Goal: Task Accomplishment & Management: Manage account settings

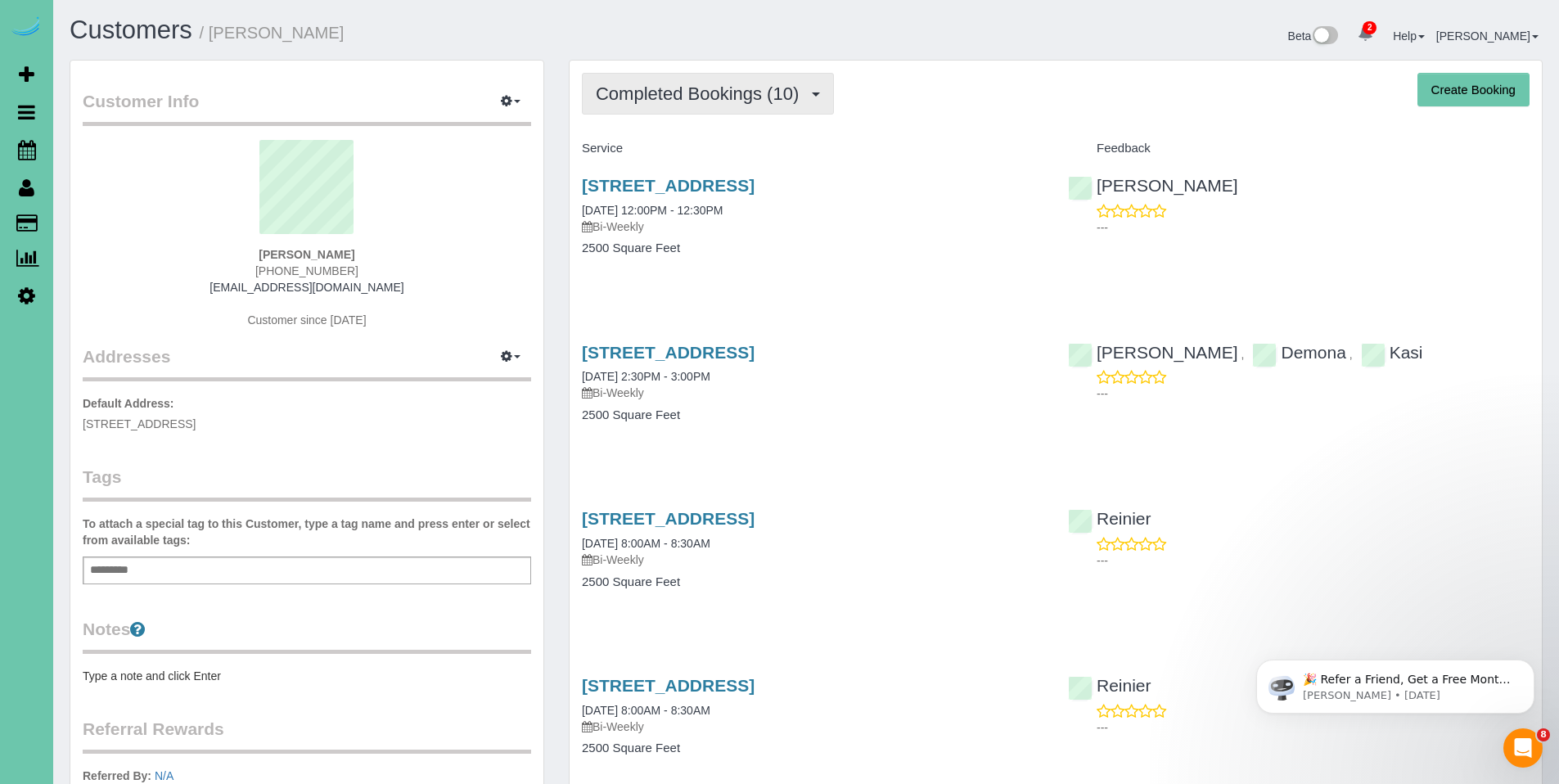
click at [693, 106] on button "Completed Bookings (10)" at bounding box center [708, 93] width 252 height 42
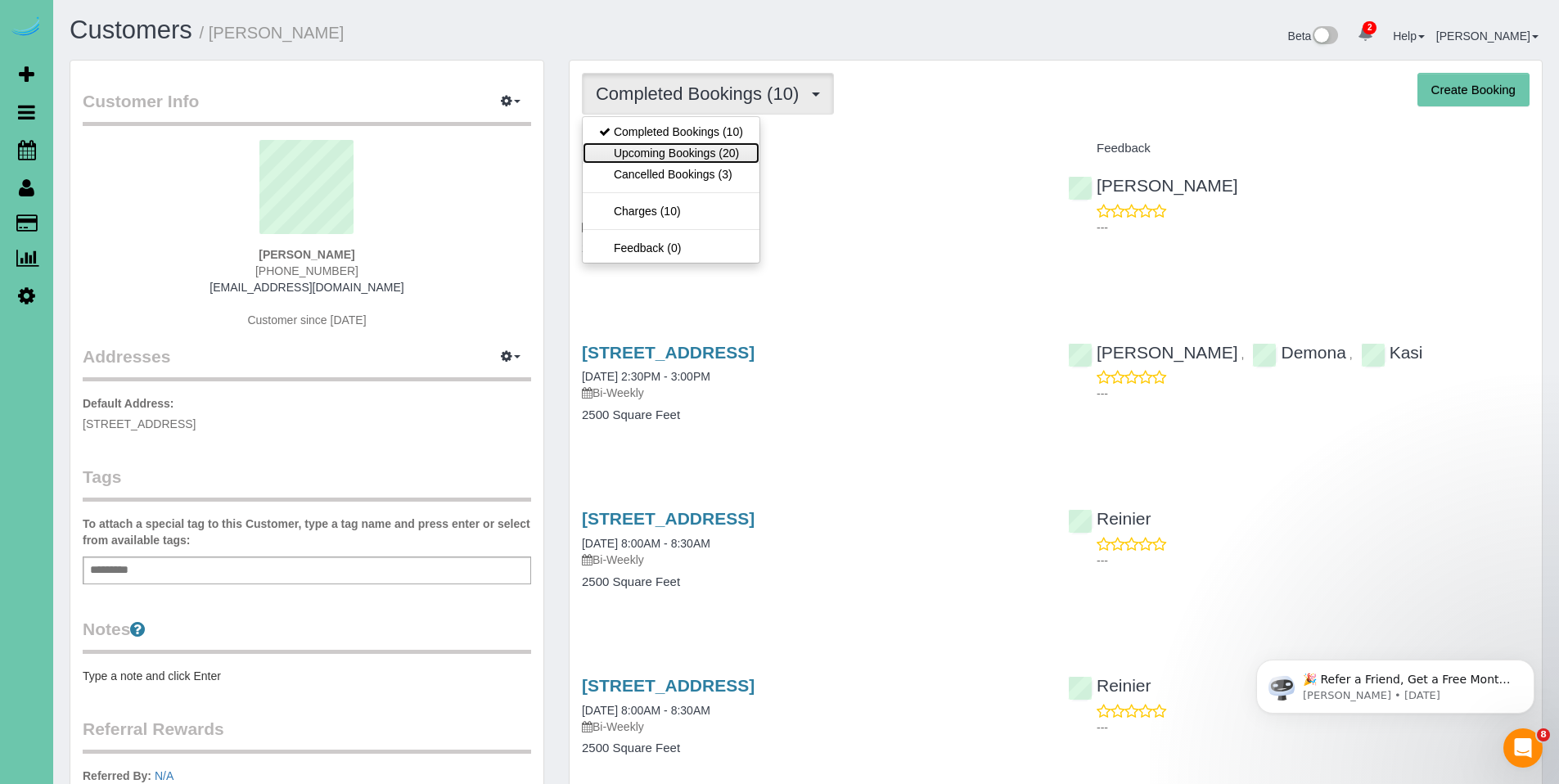
click at [694, 151] on link "Upcoming Bookings (20)" at bounding box center [671, 153] width 177 height 21
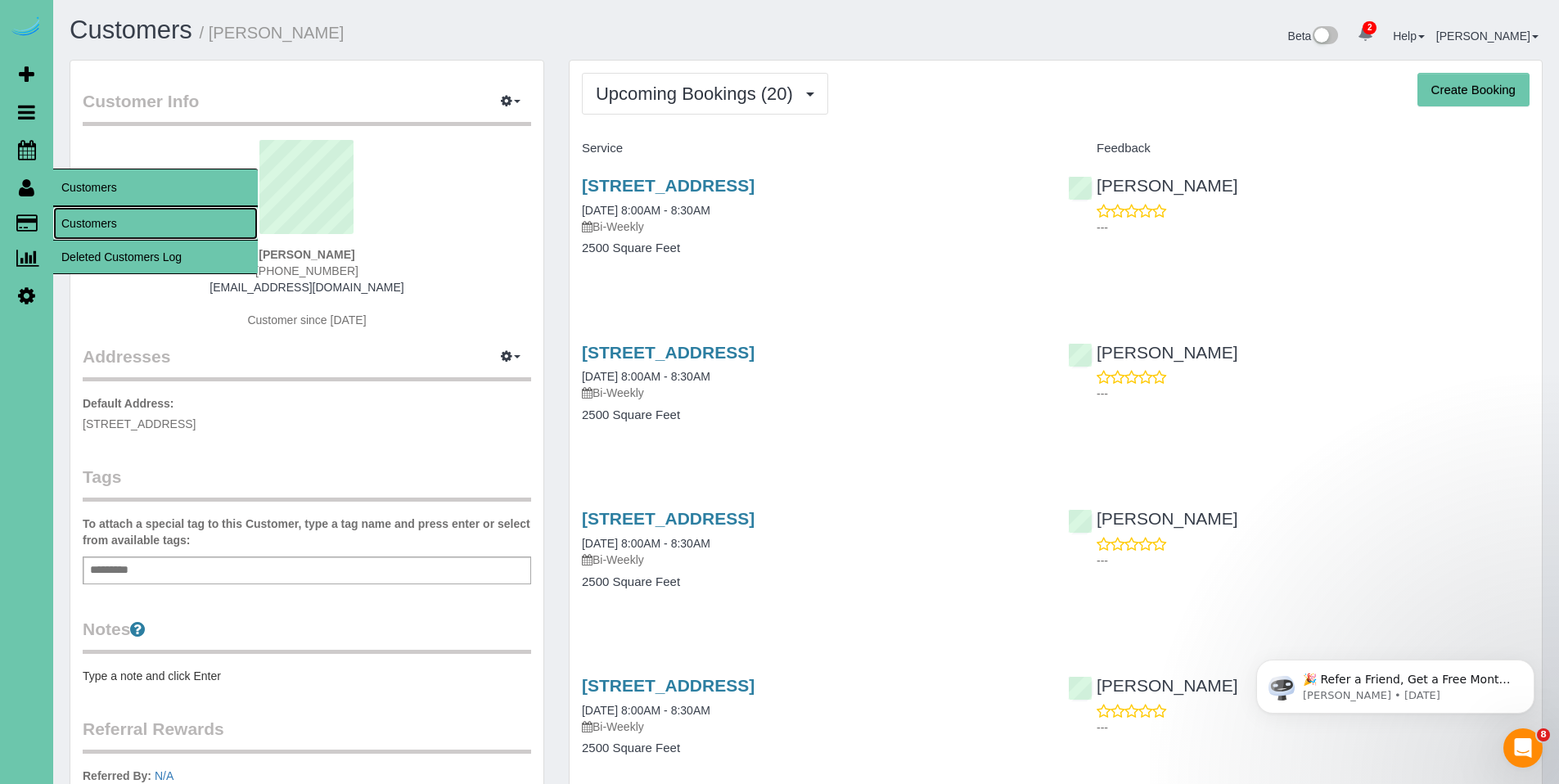
click at [77, 217] on link "Customers" at bounding box center [155, 223] width 204 height 33
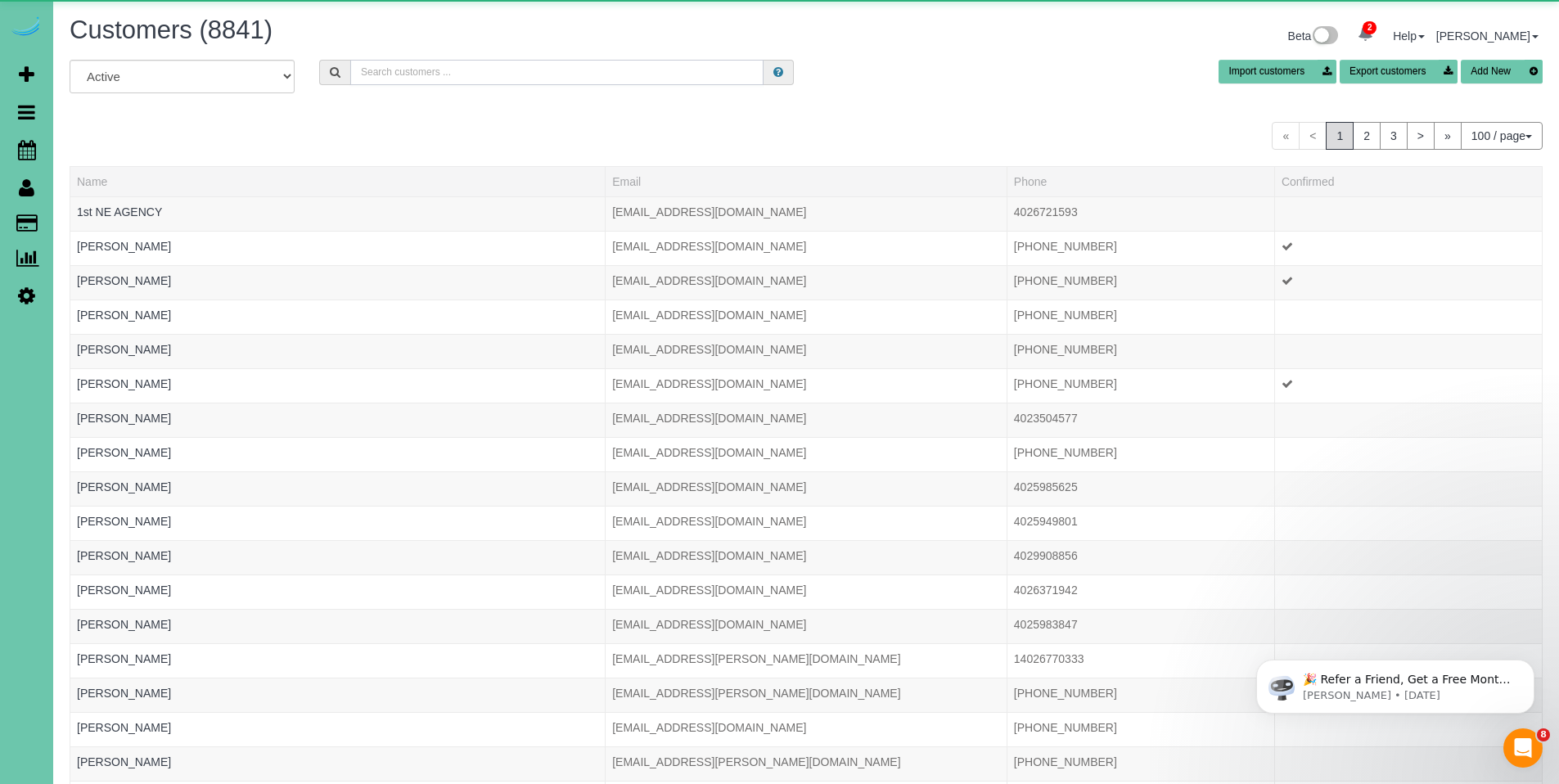
click at [480, 80] on input "text" at bounding box center [557, 73] width 414 height 26
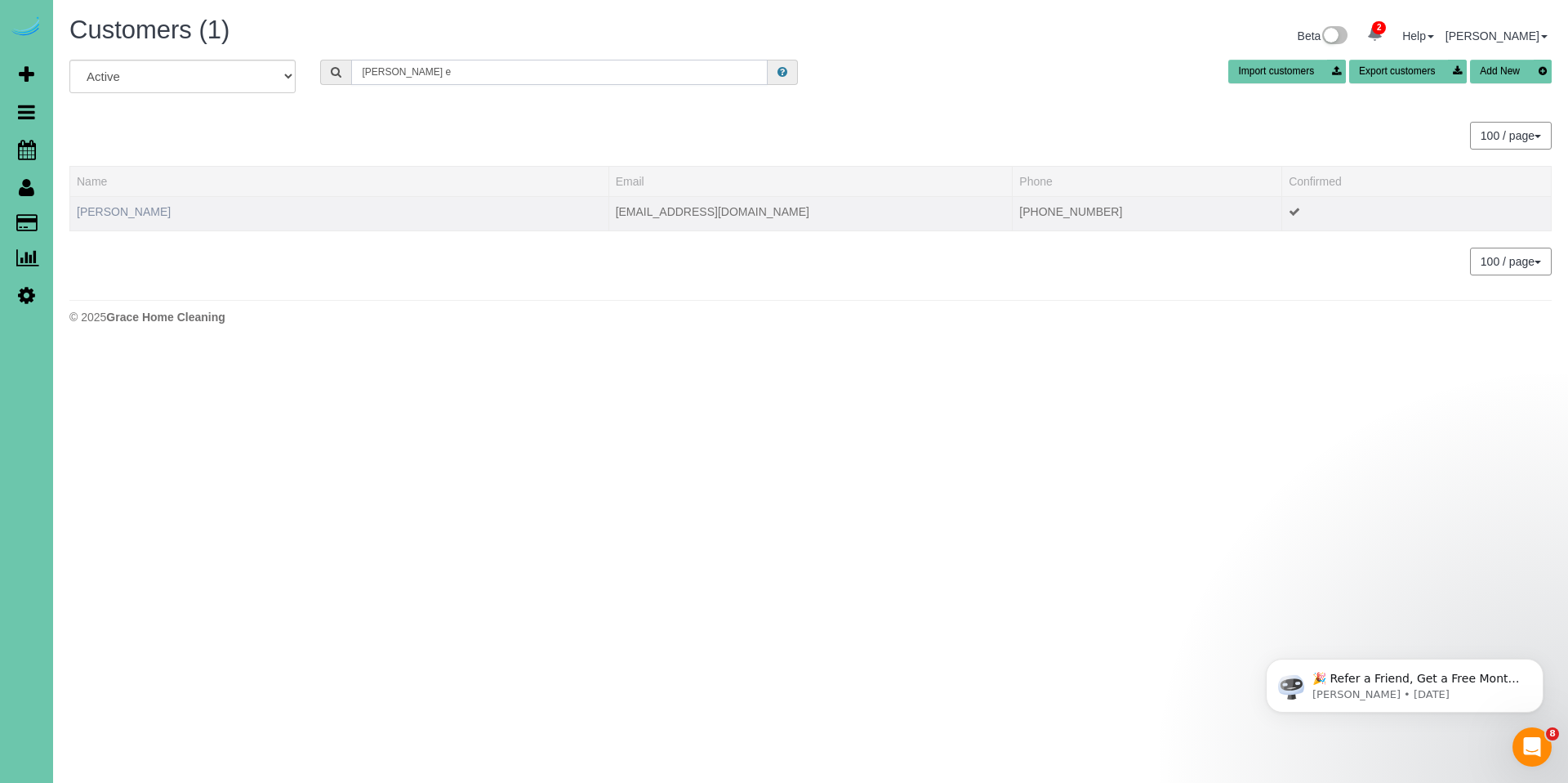
type input "candace e"
click at [107, 215] on link "Candace Edwards" at bounding box center [124, 211] width 94 height 13
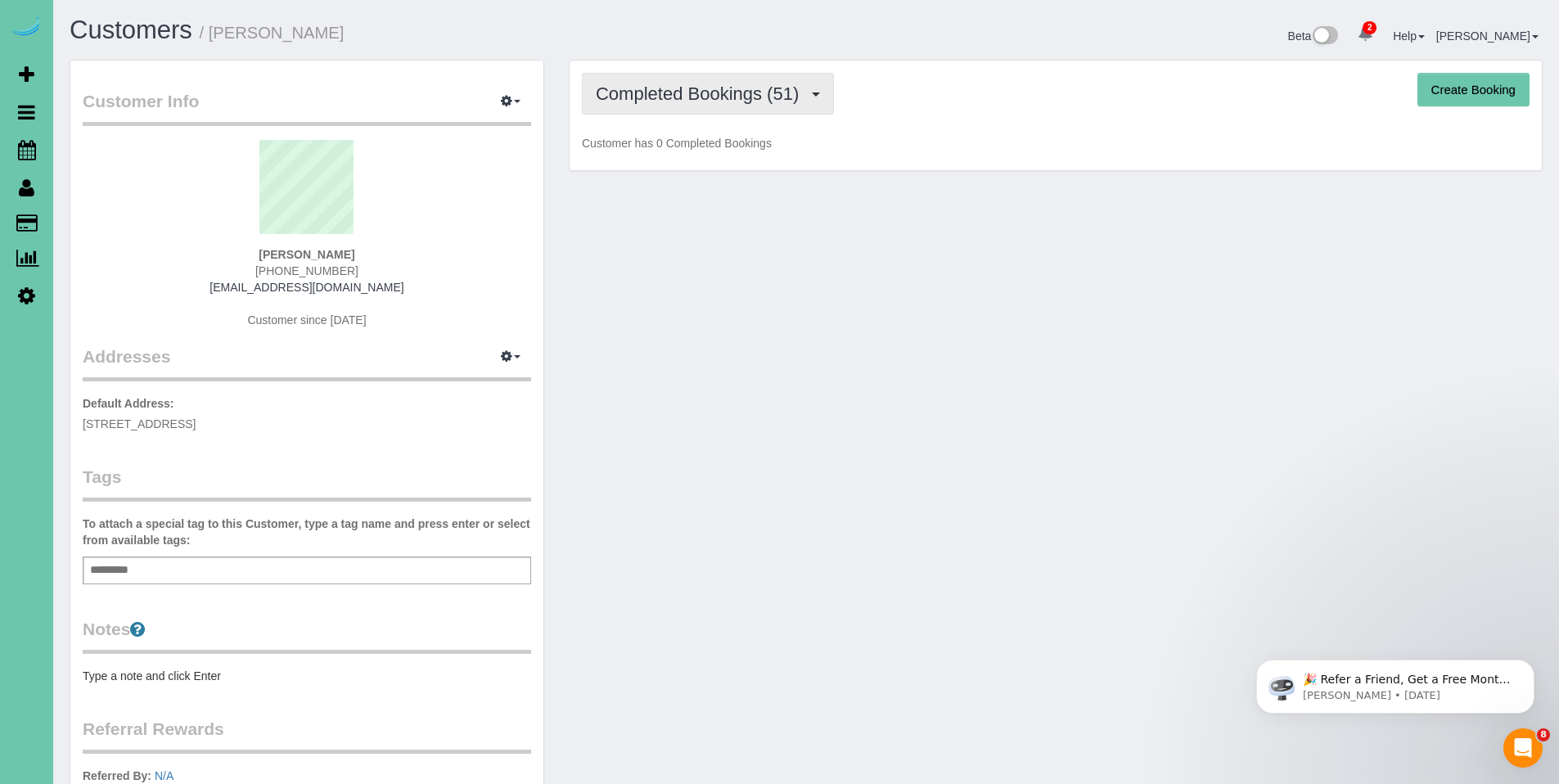
click at [727, 108] on button "Completed Bookings (51)" at bounding box center [708, 93] width 252 height 42
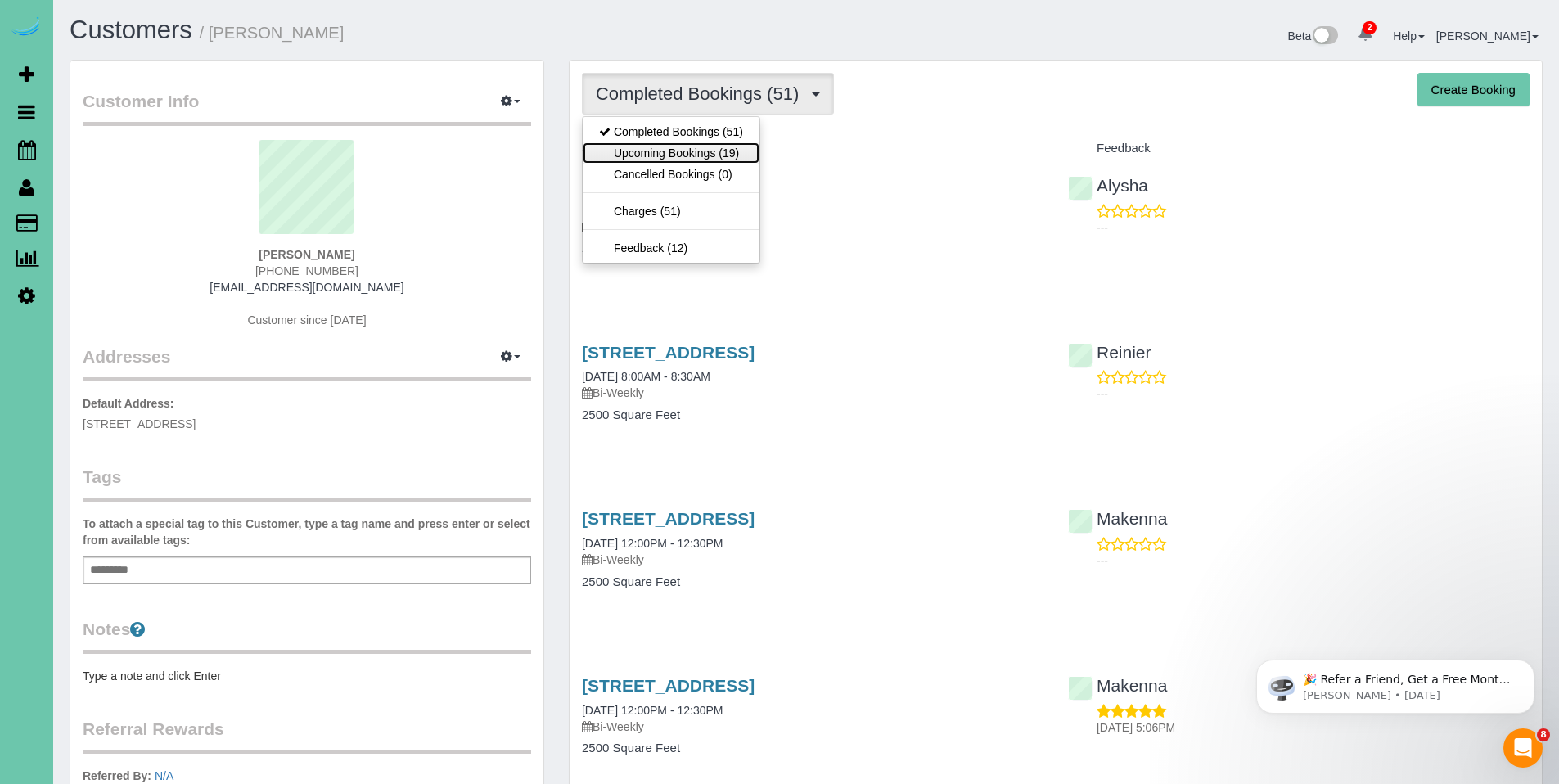
click at [708, 151] on link "Upcoming Bookings (19)" at bounding box center [671, 153] width 177 height 21
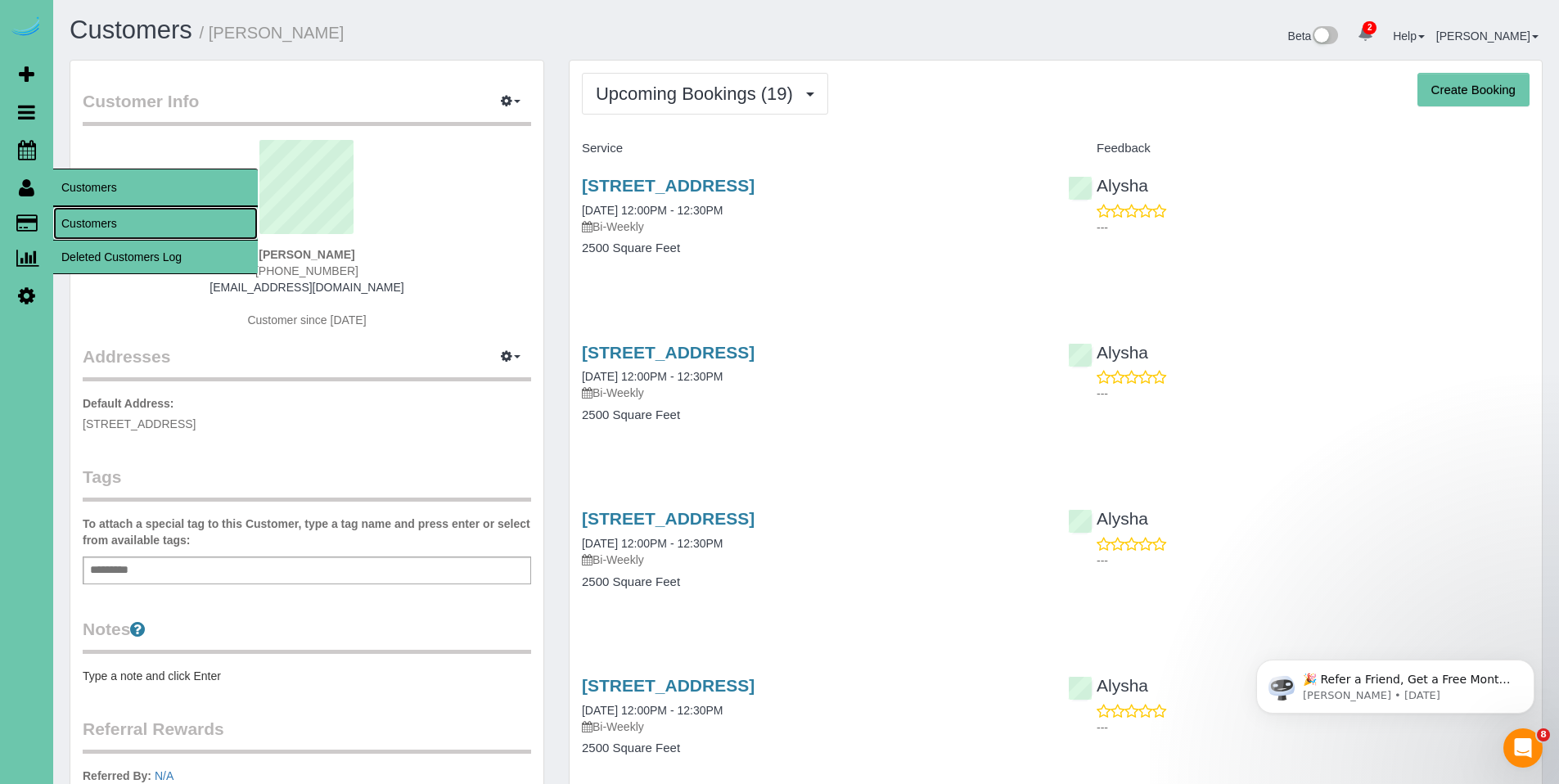
click at [93, 223] on link "Customers" at bounding box center [155, 223] width 204 height 33
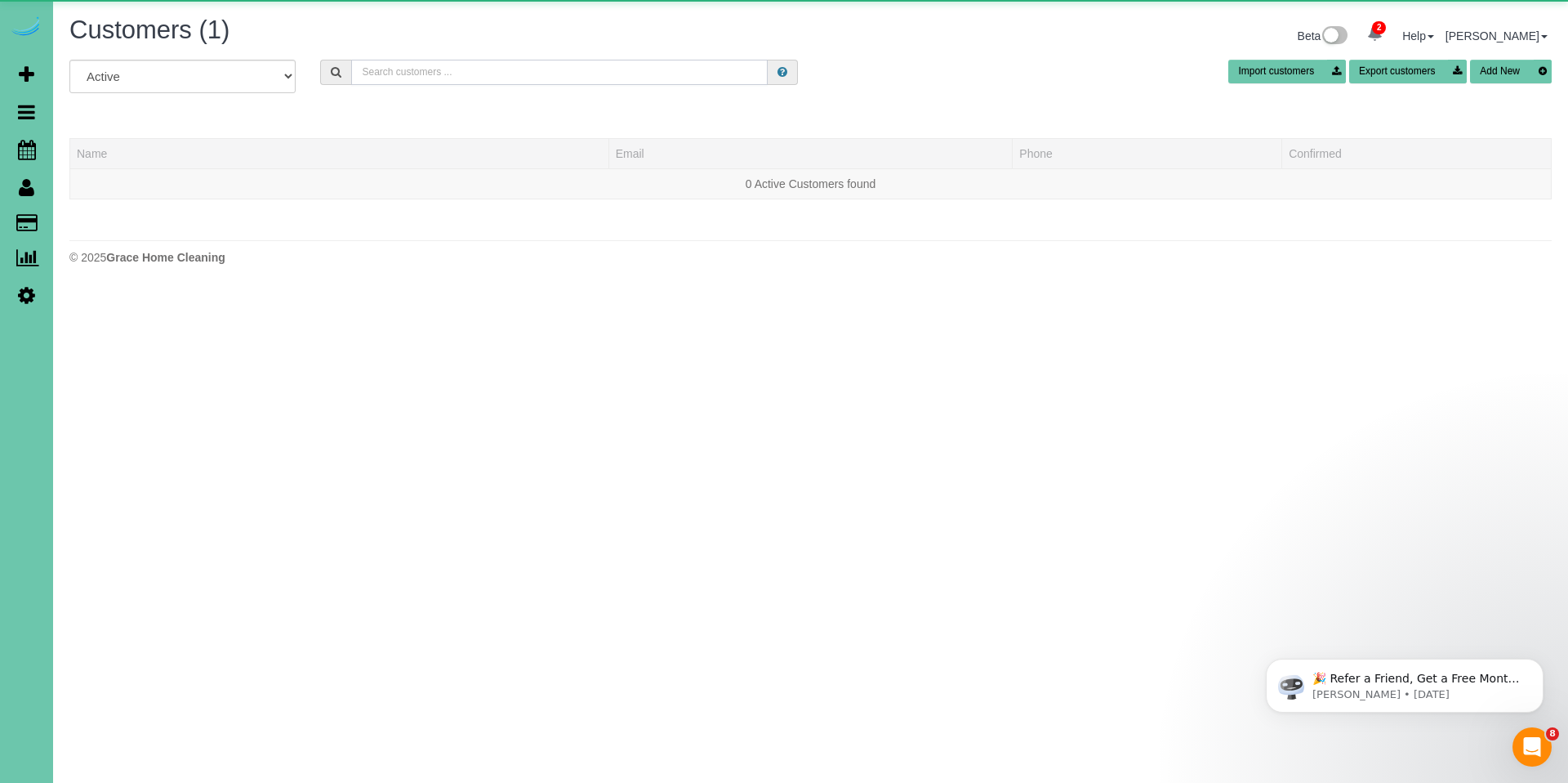
click at [503, 72] on input "text" at bounding box center [559, 73] width 416 height 26
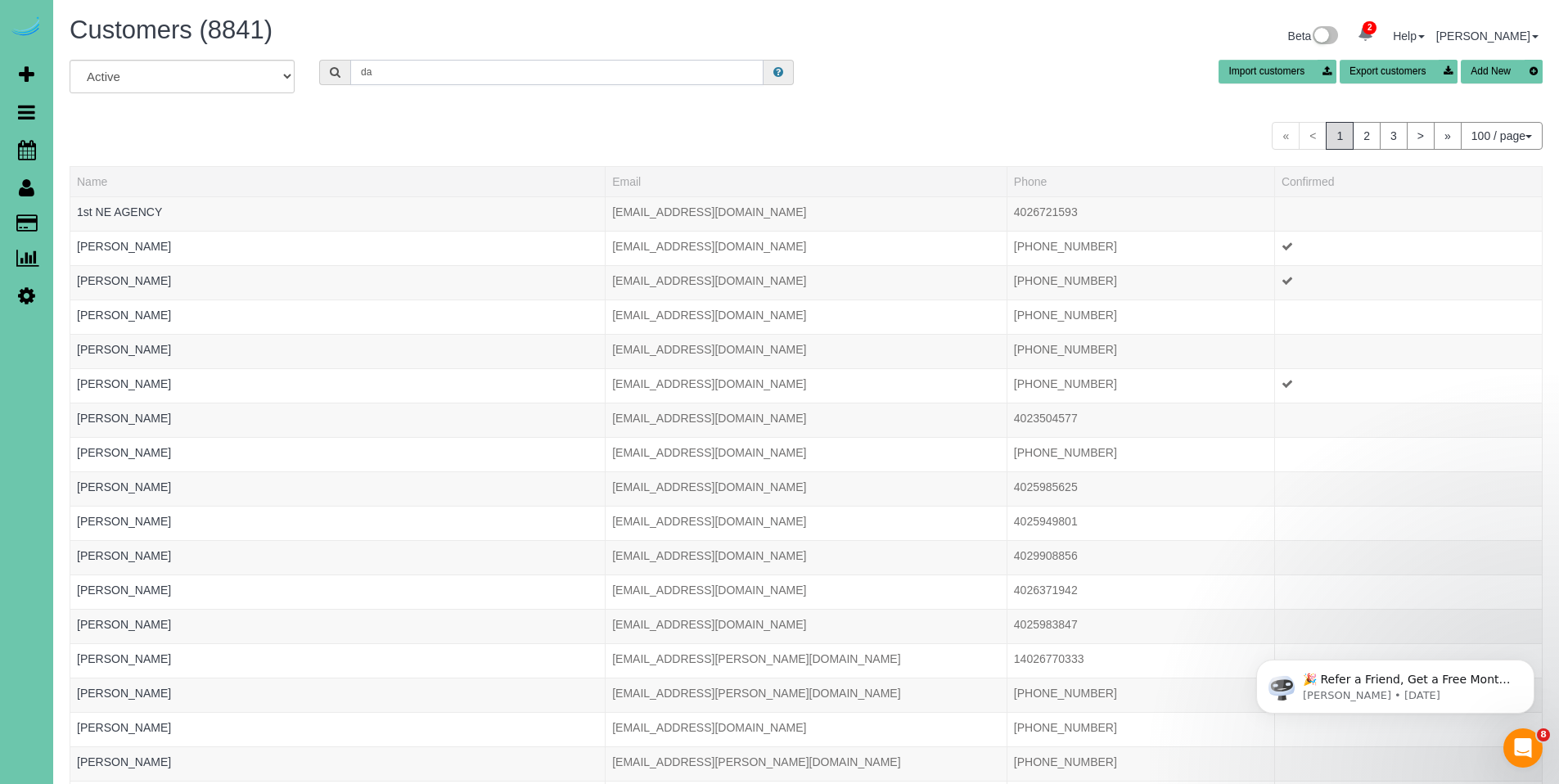
type input "d"
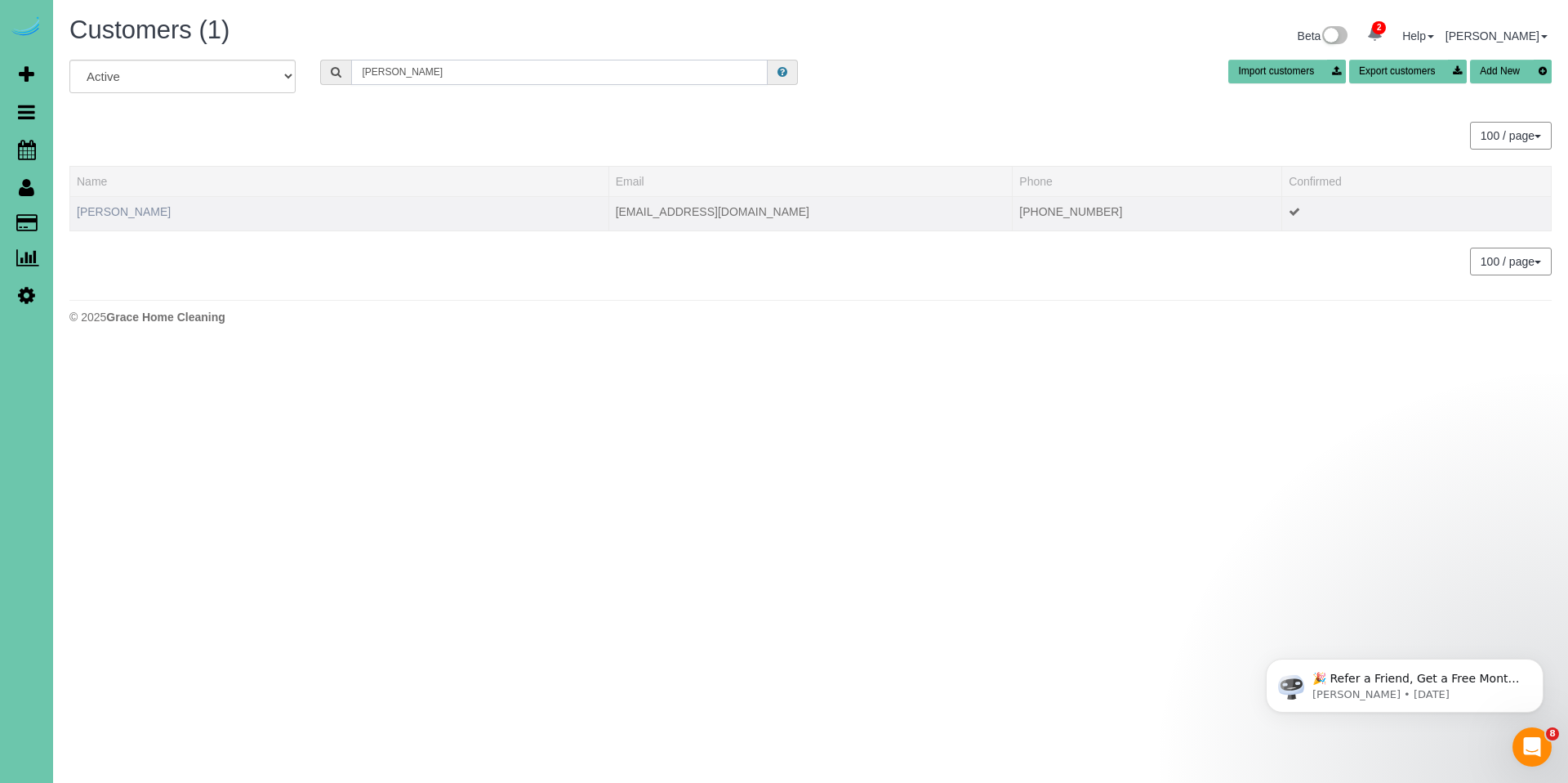
type input "hinks"
click at [116, 212] on link "Danielle Hinks" at bounding box center [124, 211] width 94 height 13
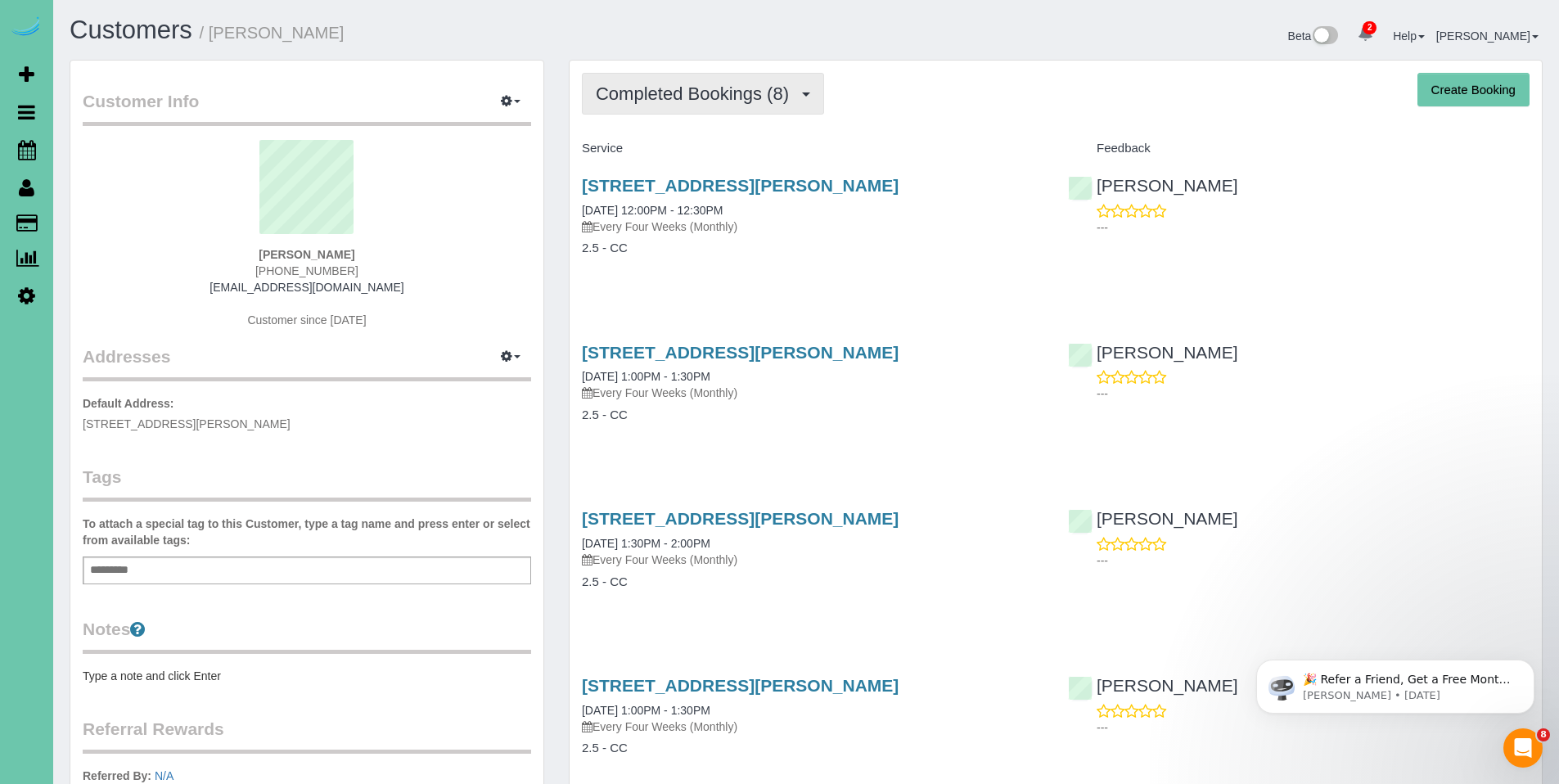
click at [703, 100] on span "Completed Bookings (8)" at bounding box center [696, 93] width 202 height 21
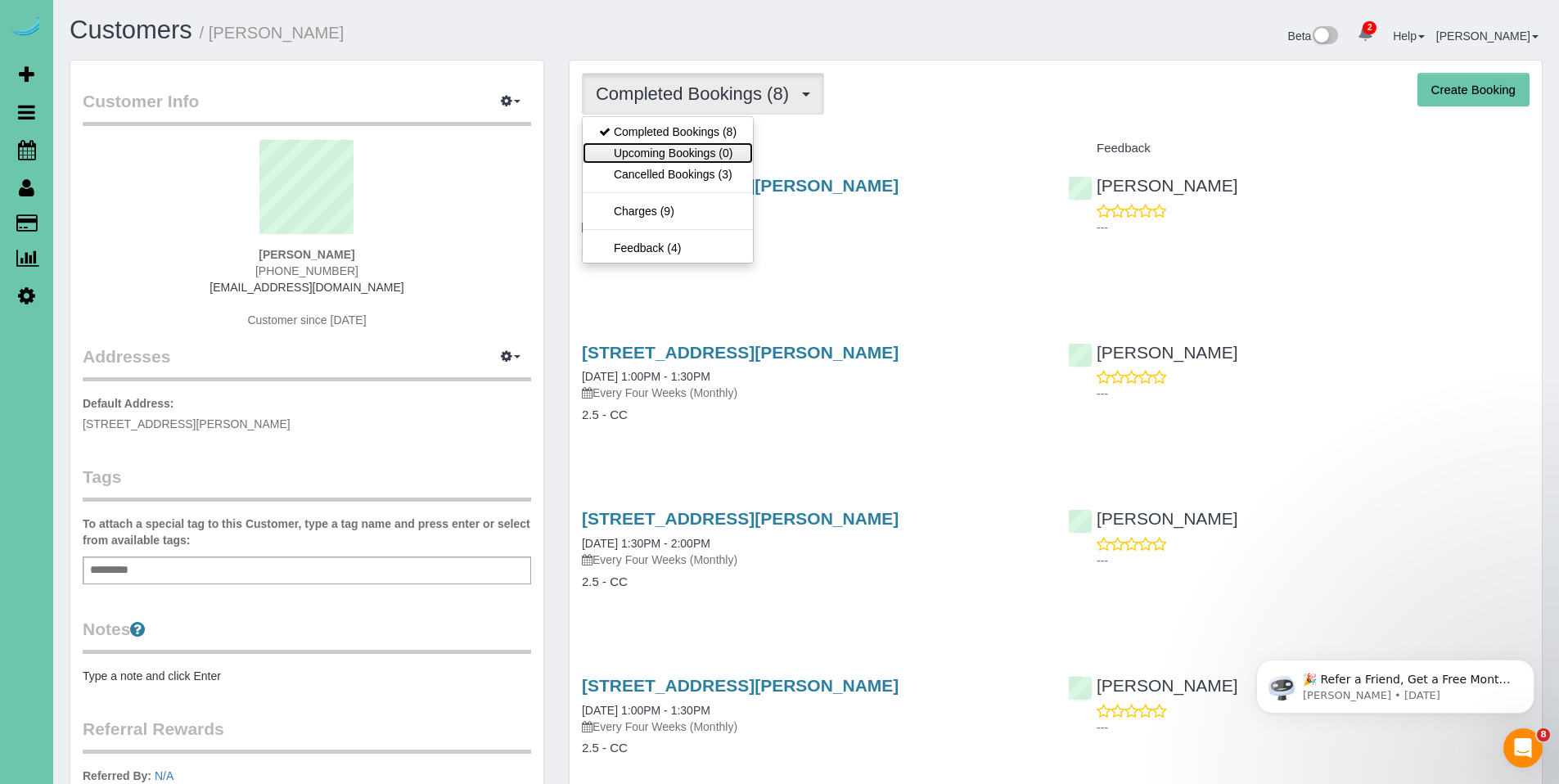
click at [682, 154] on link "Upcoming Bookings (0)" at bounding box center [668, 153] width 170 height 21
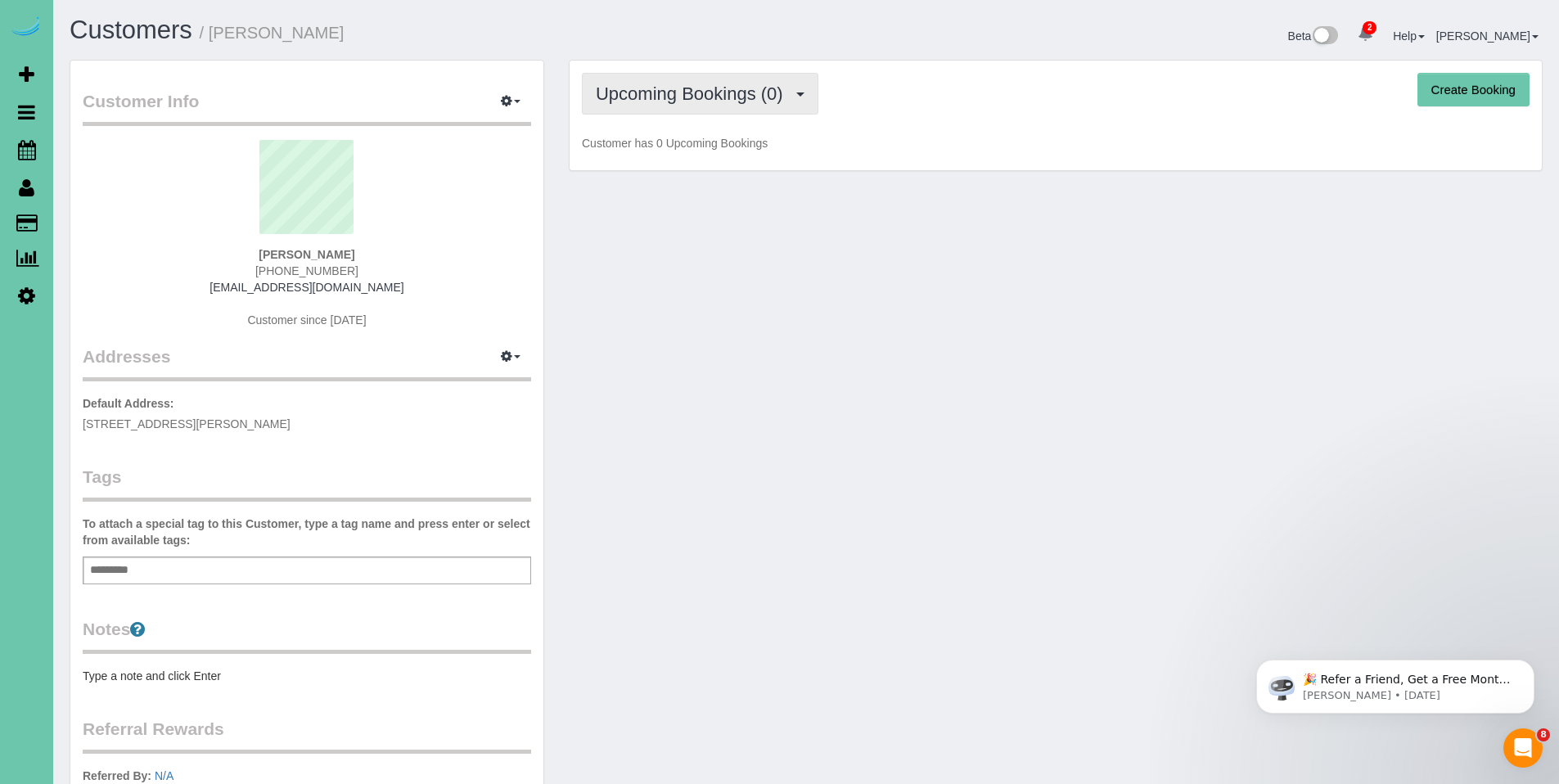
click at [668, 99] on span "Upcoming Bookings (0)" at bounding box center [693, 93] width 196 height 21
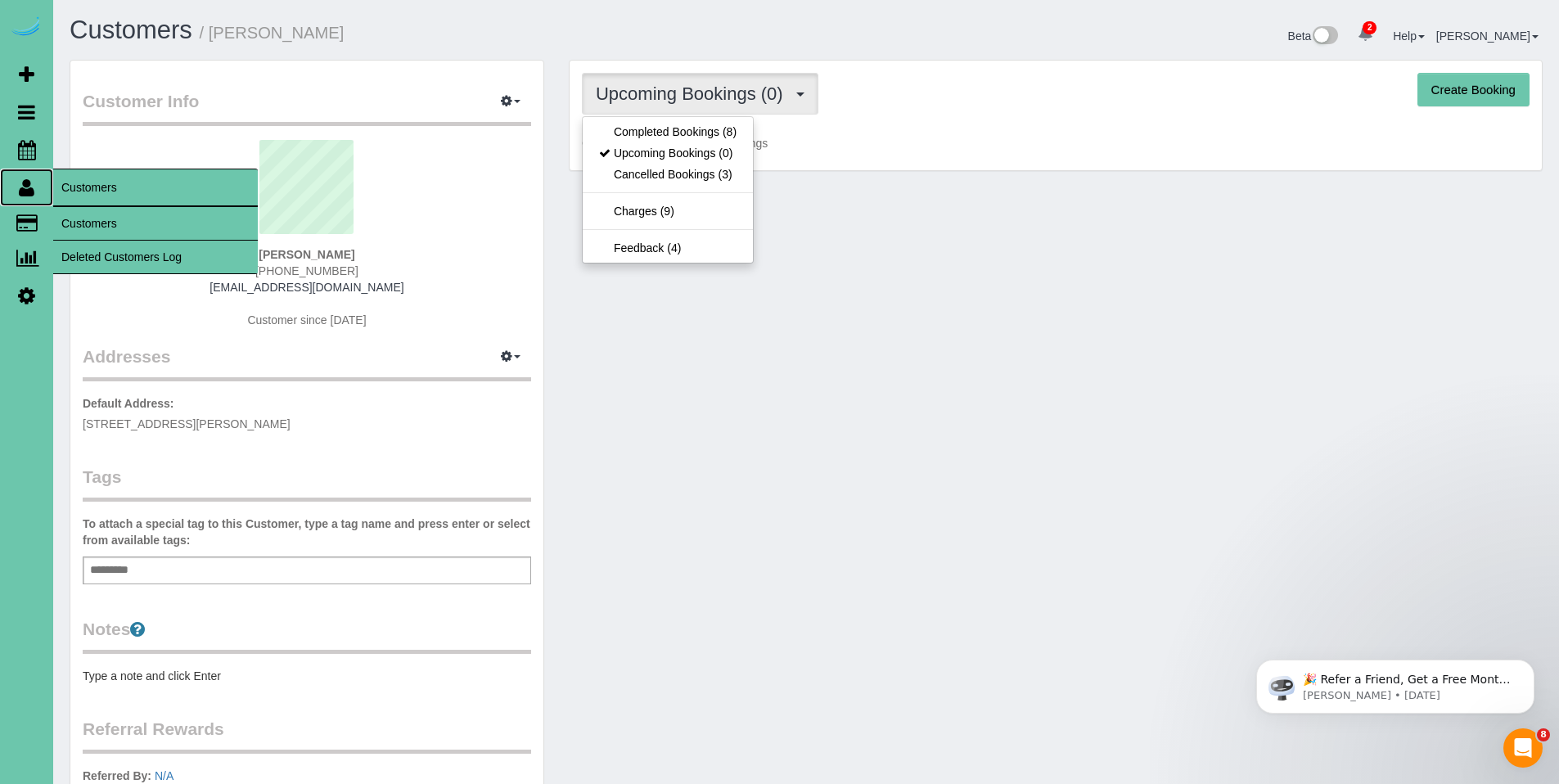
click at [30, 188] on icon at bounding box center [27, 187] width 15 height 20
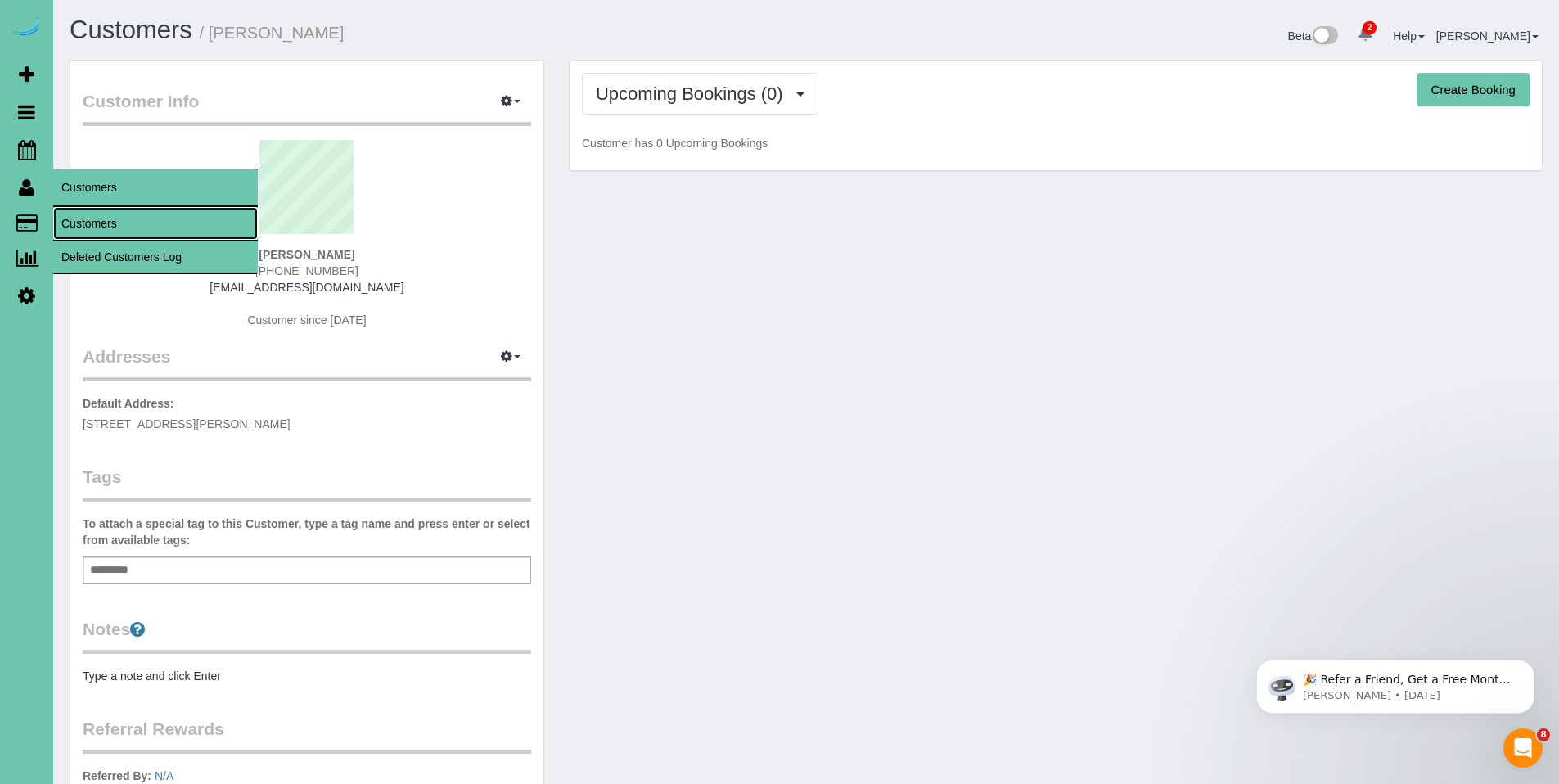
click at [112, 224] on link "Customers" at bounding box center [155, 223] width 204 height 33
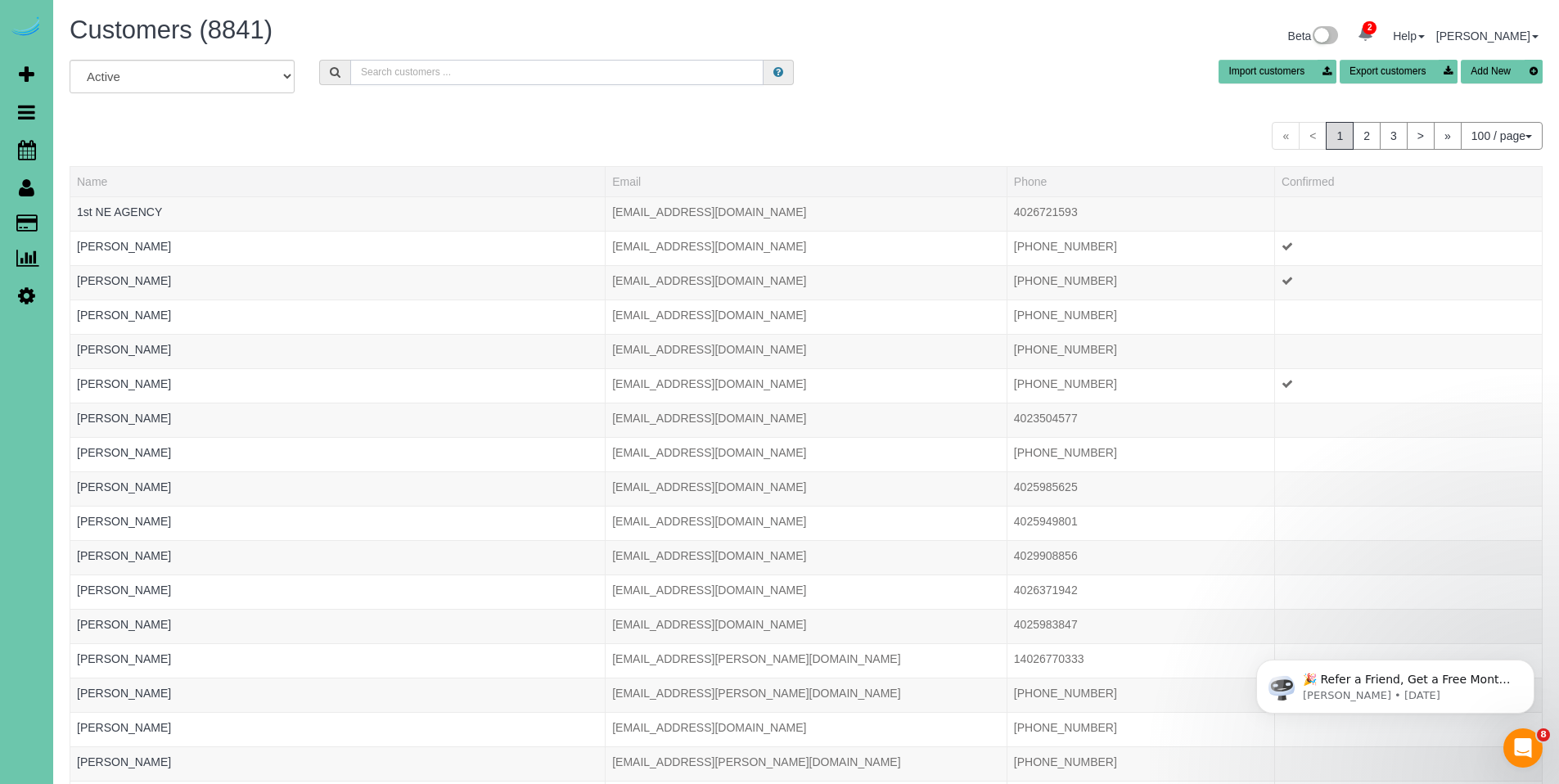
click at [601, 77] on input "text" at bounding box center [557, 73] width 414 height 26
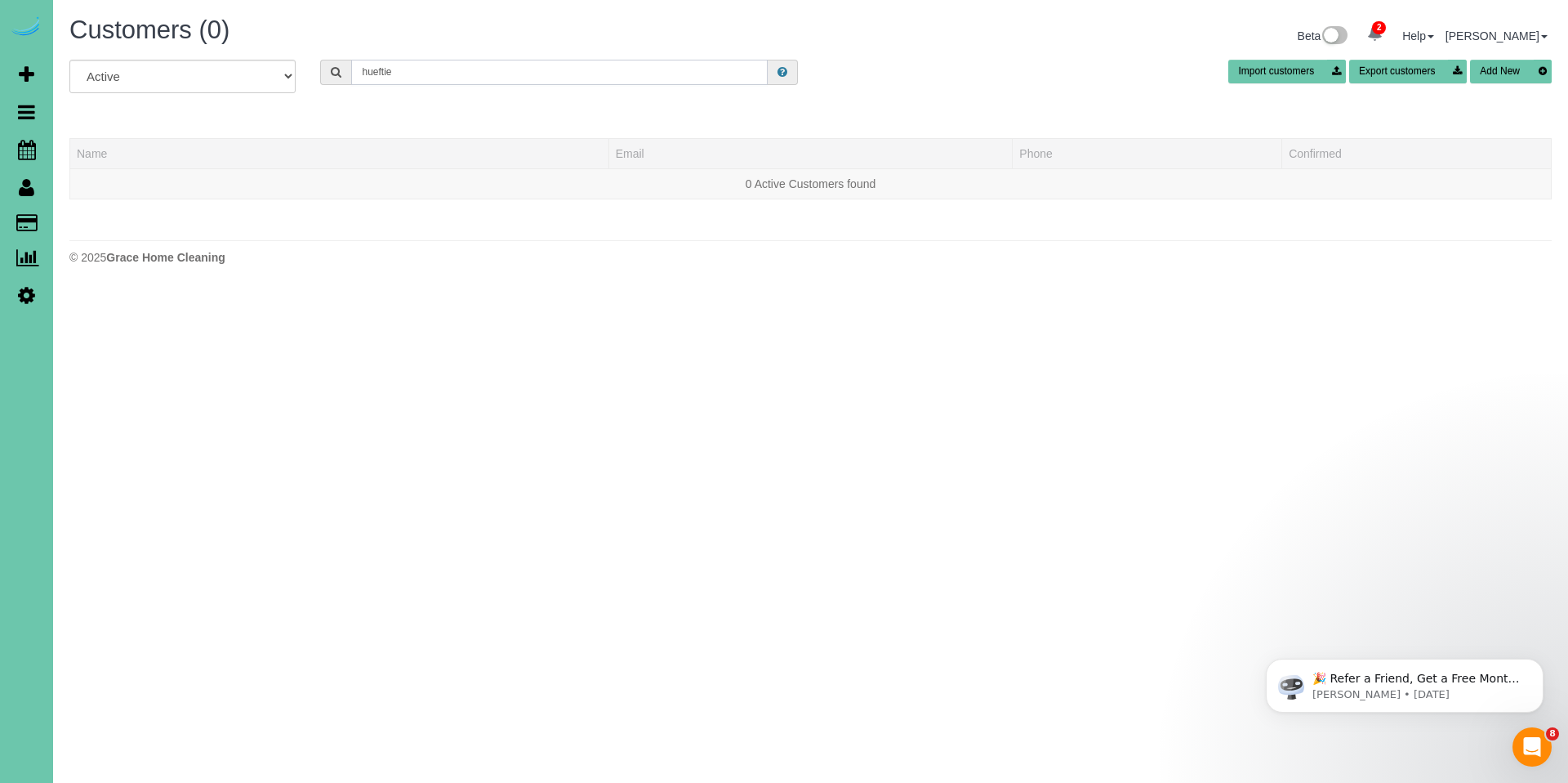
drag, startPoint x: 424, startPoint y: 78, endPoint x: 306, endPoint y: 81, distance: 118.0
click at [306, 81] on div "All Active Archived hueftie Import customers Export customers Add New" at bounding box center [811, 82] width 1507 height 45
drag, startPoint x: 415, startPoint y: 68, endPoint x: 359, endPoint y: 75, distance: 56.4
click at [359, 75] on input "hueftie" at bounding box center [559, 73] width 416 height 26
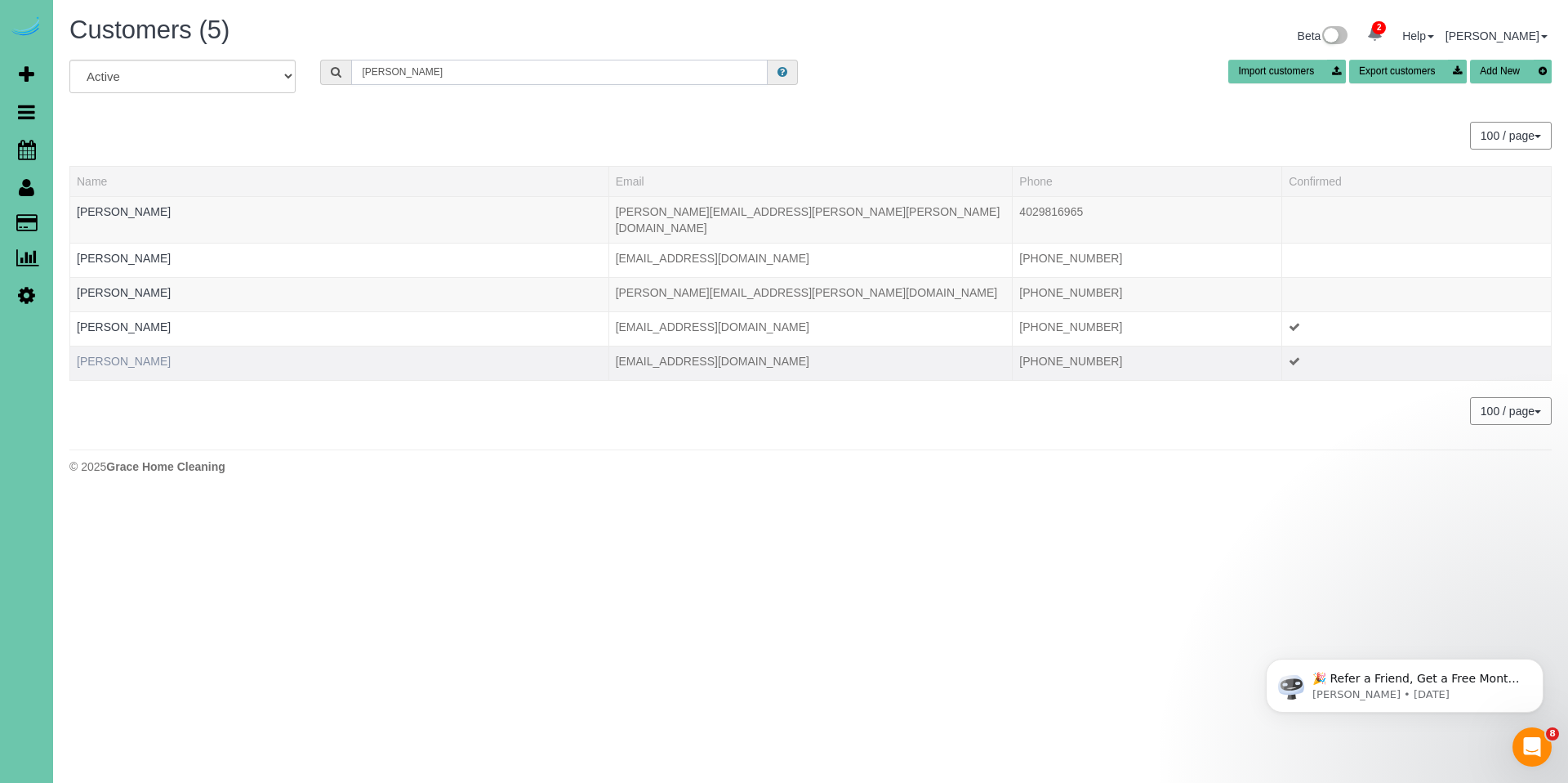
type input "courtney h"
click at [145, 355] on link "Courtney Hueftle" at bounding box center [124, 361] width 94 height 13
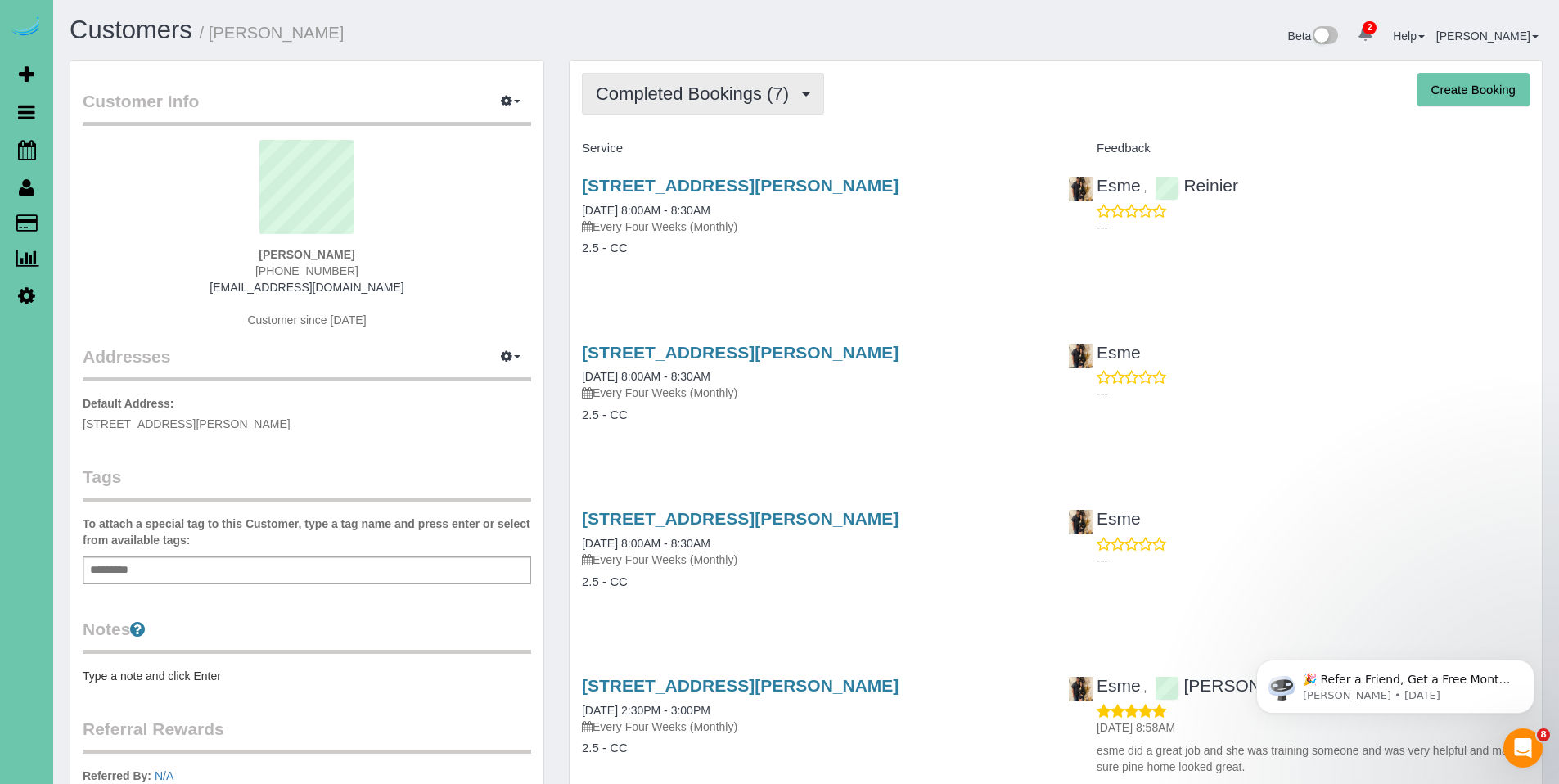
click at [701, 98] on span "Completed Bookings (7)" at bounding box center [696, 93] width 202 height 21
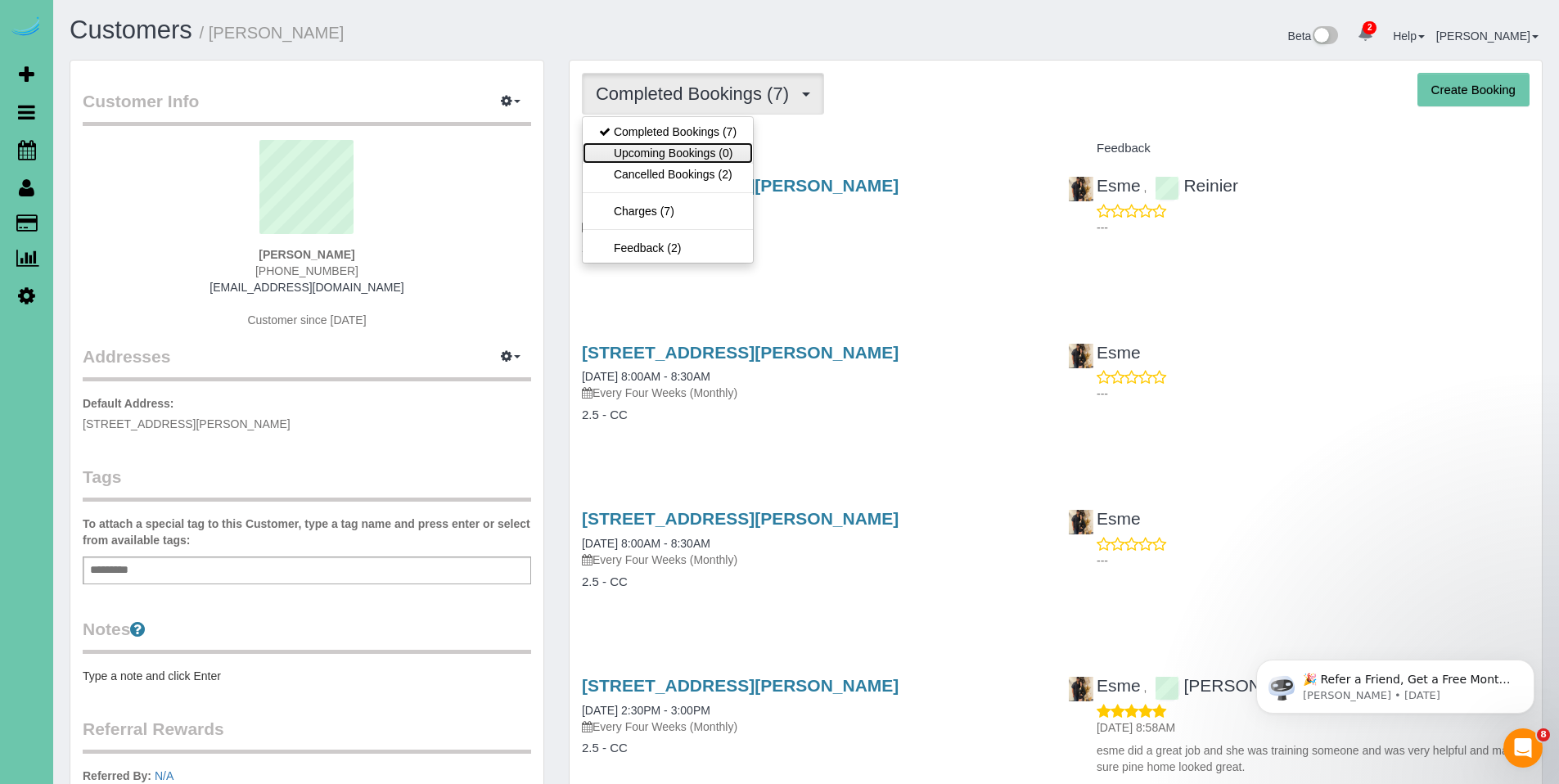
click at [680, 149] on link "Upcoming Bookings (0)" at bounding box center [668, 153] width 170 height 21
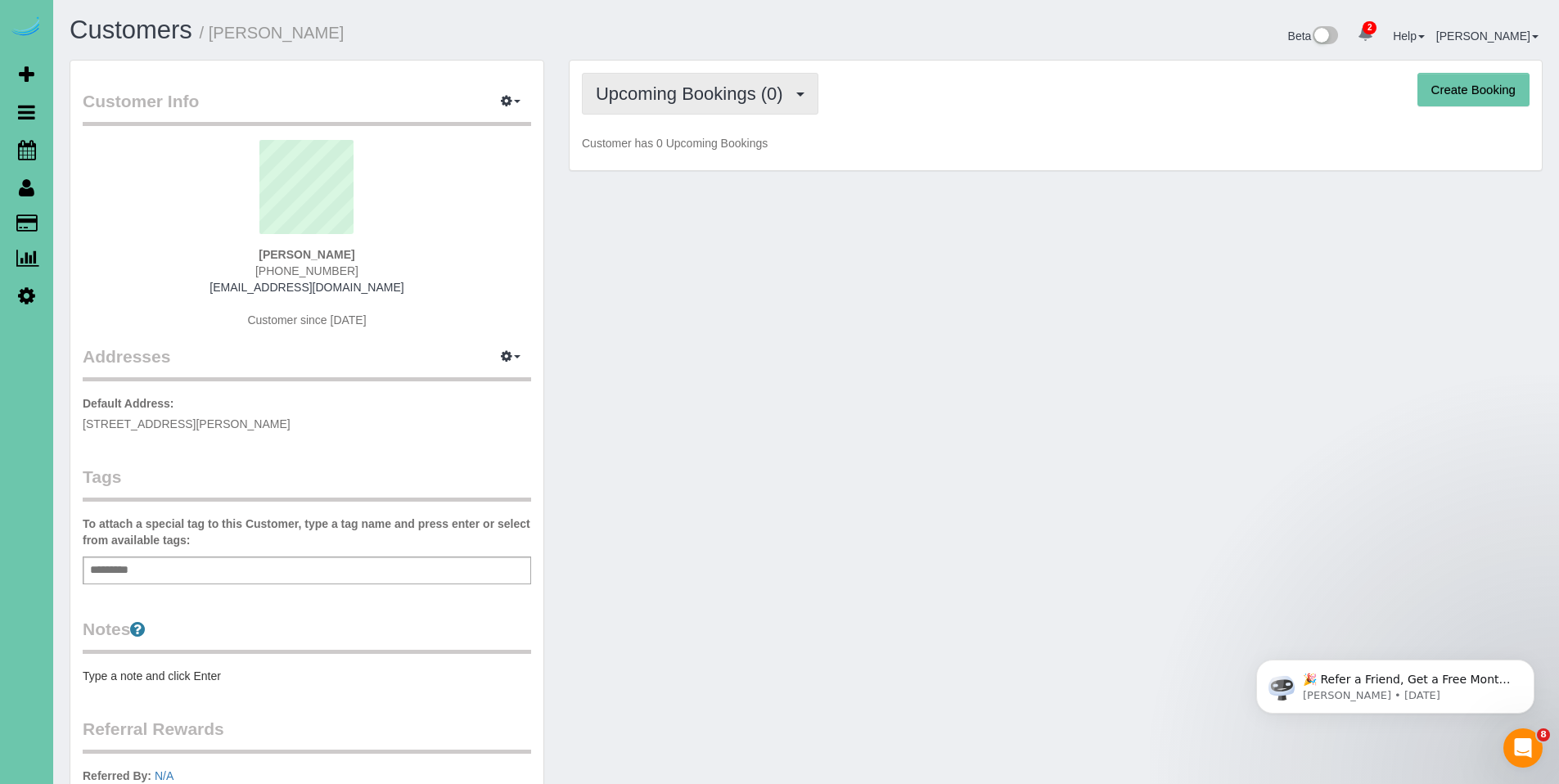
click at [698, 103] on span "Upcoming Bookings (0)" at bounding box center [693, 93] width 196 height 21
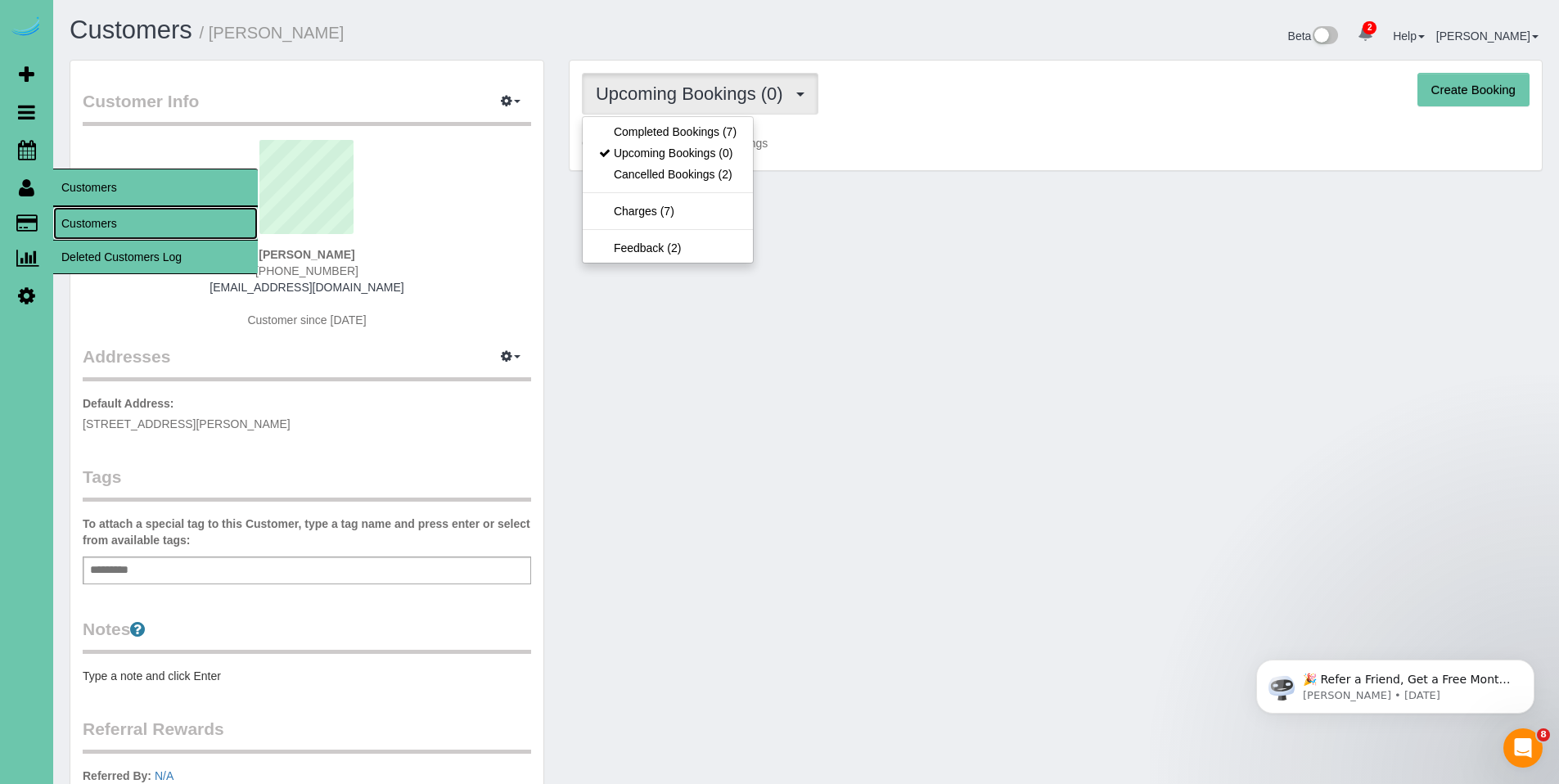
click at [86, 220] on link "Customers" at bounding box center [155, 223] width 204 height 33
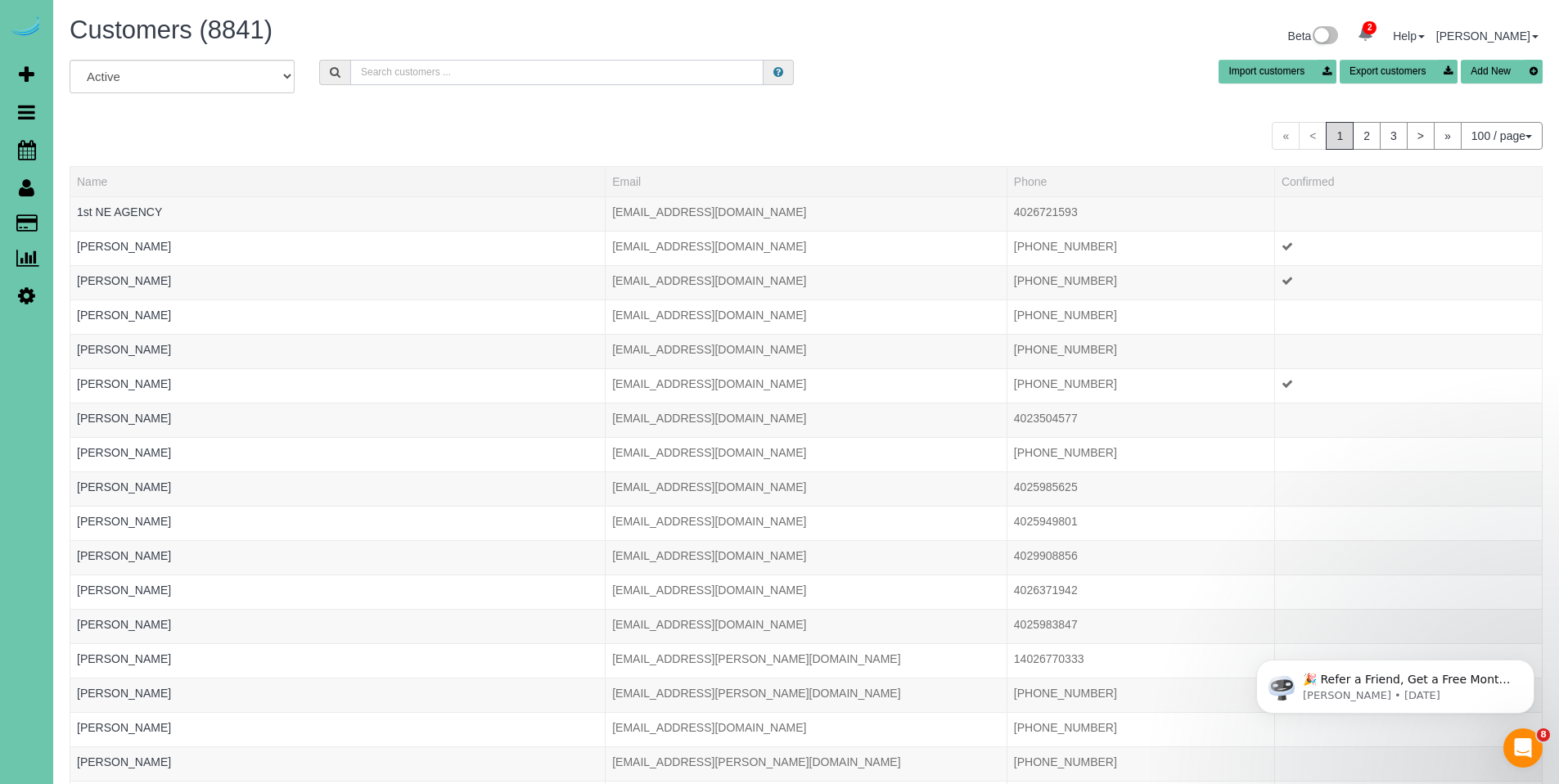
click at [634, 75] on input "text" at bounding box center [557, 73] width 414 height 26
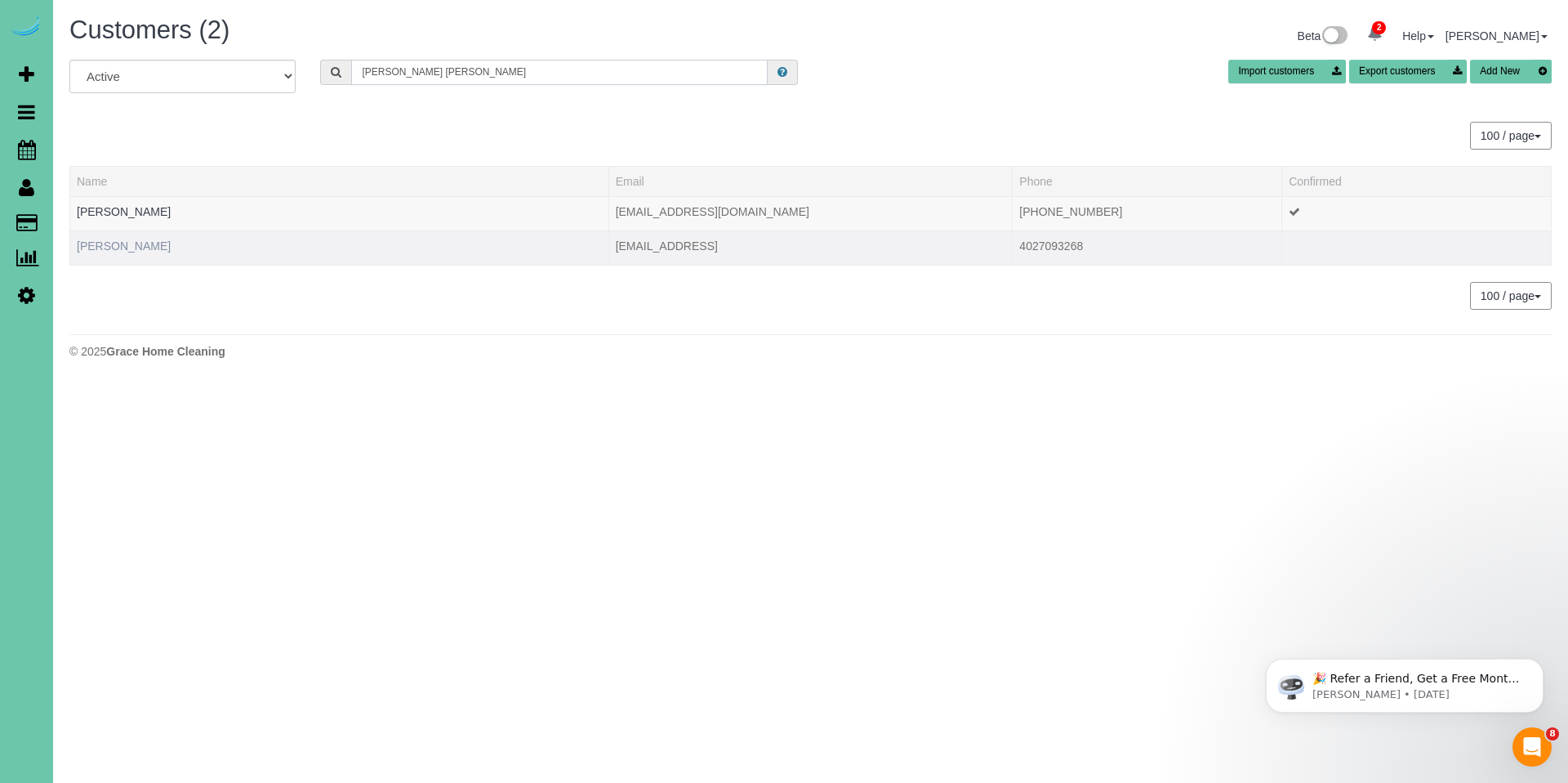
type input "jamie jo"
click at [109, 241] on link "Jamie Jordan" at bounding box center [124, 245] width 94 height 13
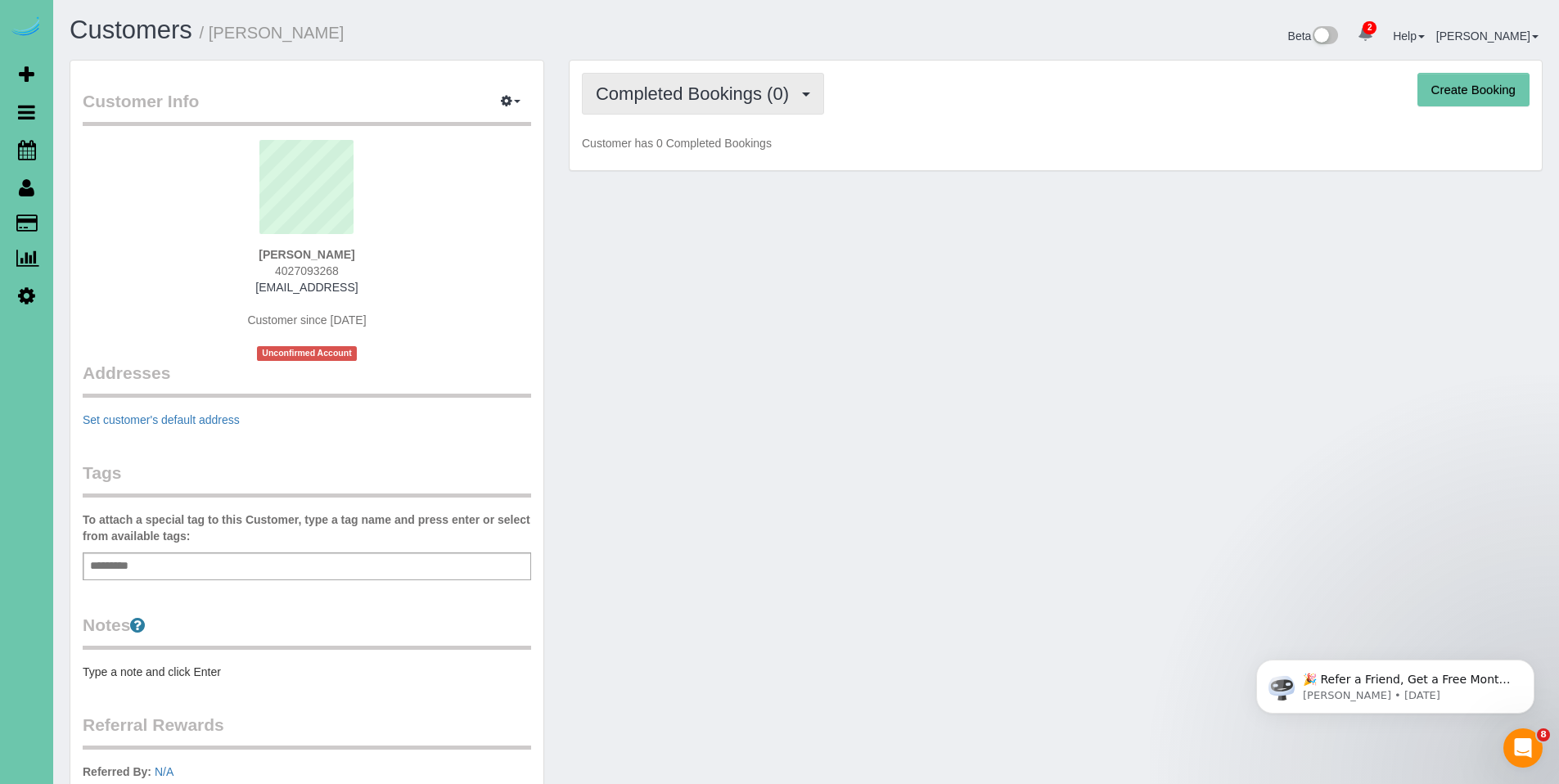
click at [715, 90] on span "Completed Bookings (0)" at bounding box center [696, 93] width 202 height 21
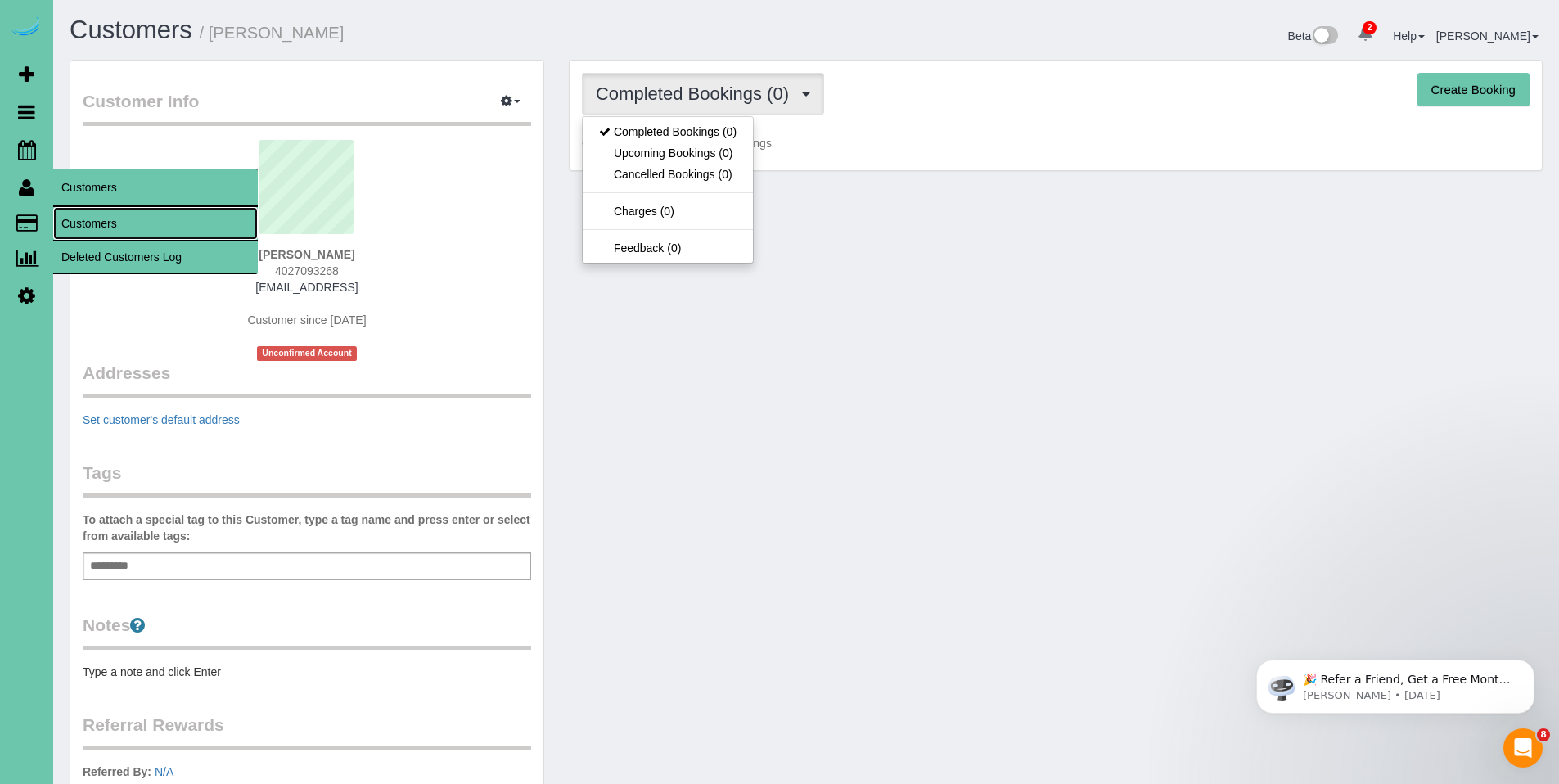
click at [79, 223] on link "Customers" at bounding box center [155, 223] width 204 height 33
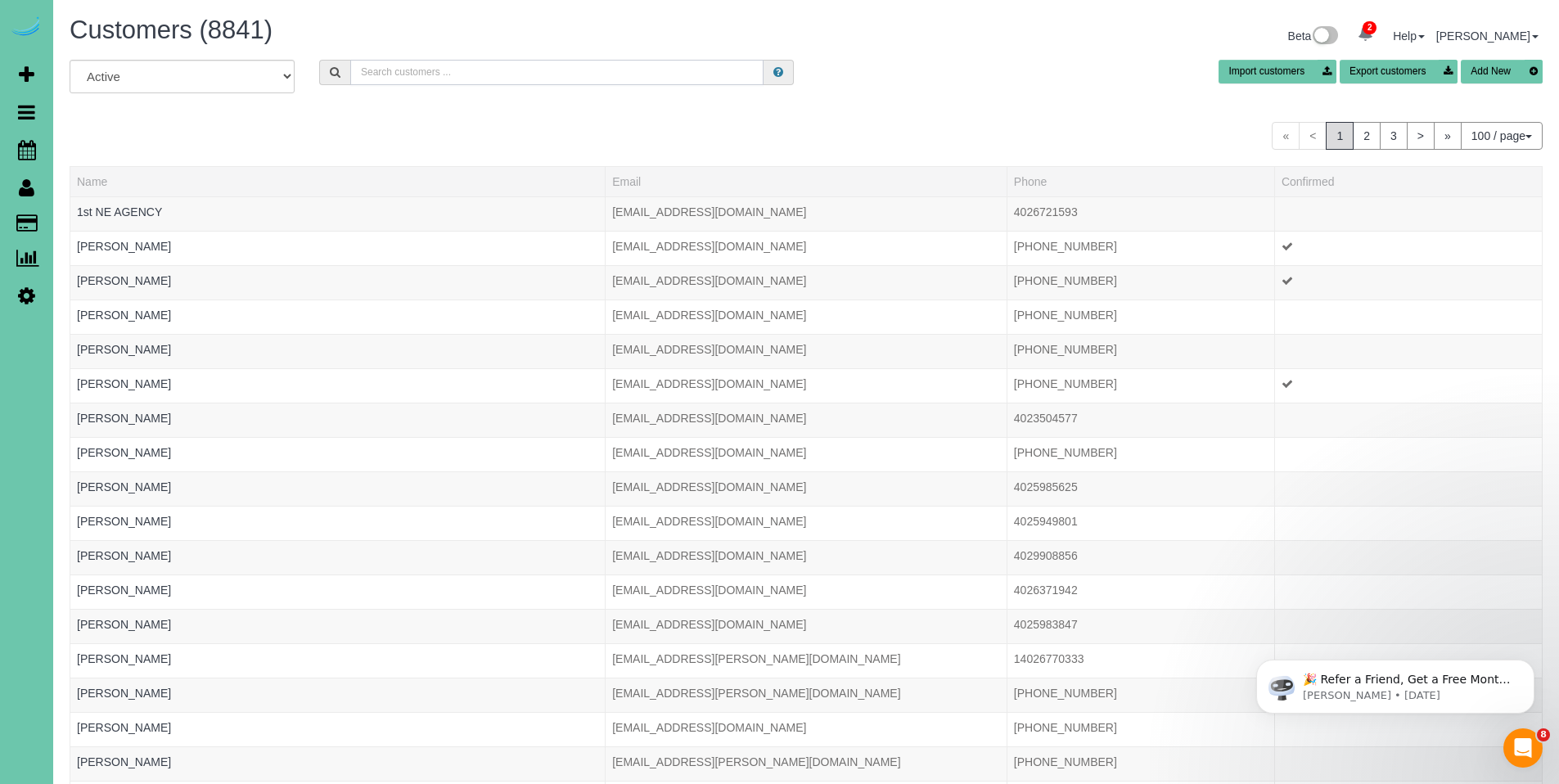
click at [559, 71] on input "text" at bounding box center [557, 73] width 414 height 26
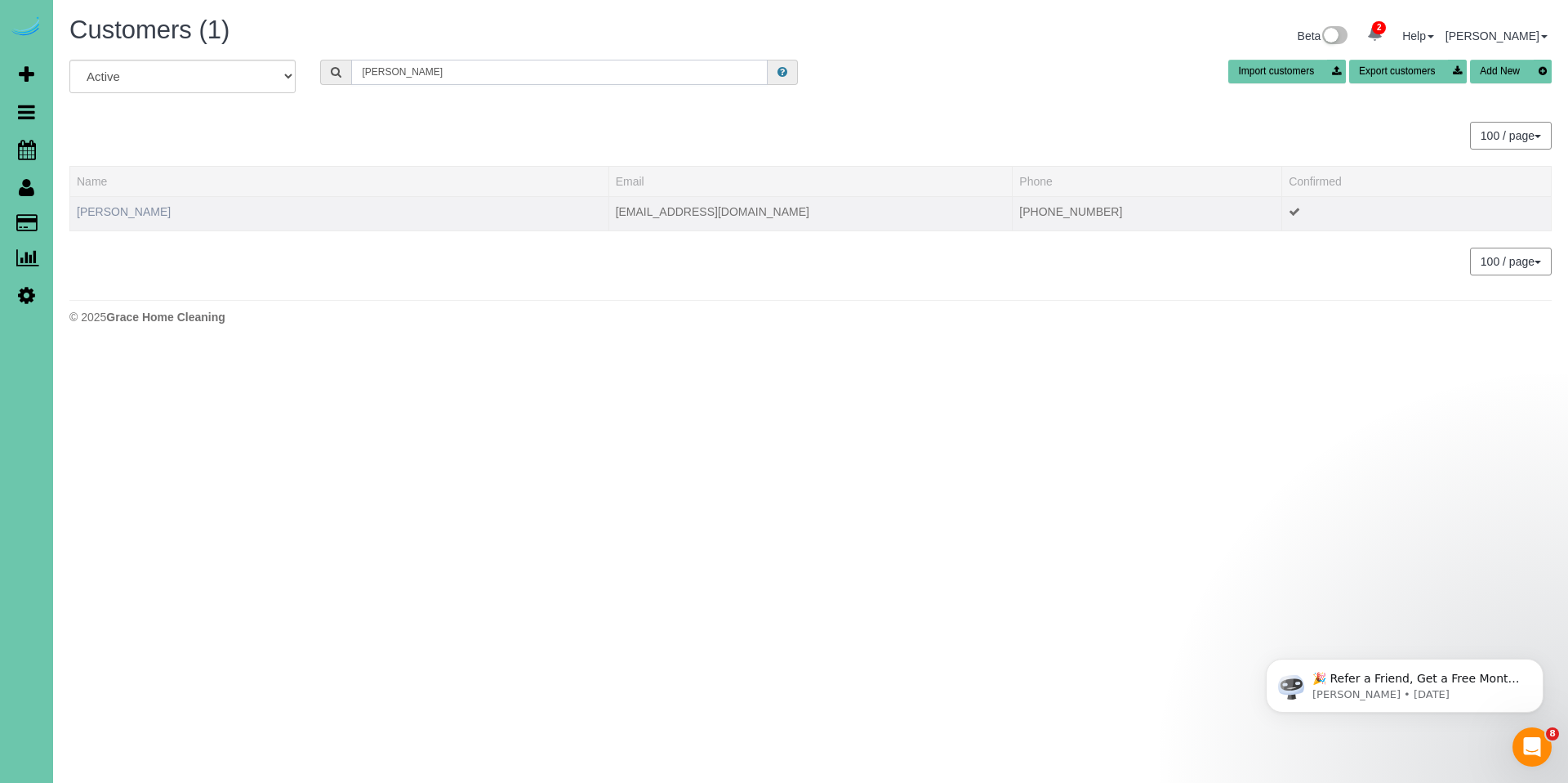
type input "jamie jones"
click at [110, 208] on link "Jamie Jones" at bounding box center [124, 211] width 94 height 13
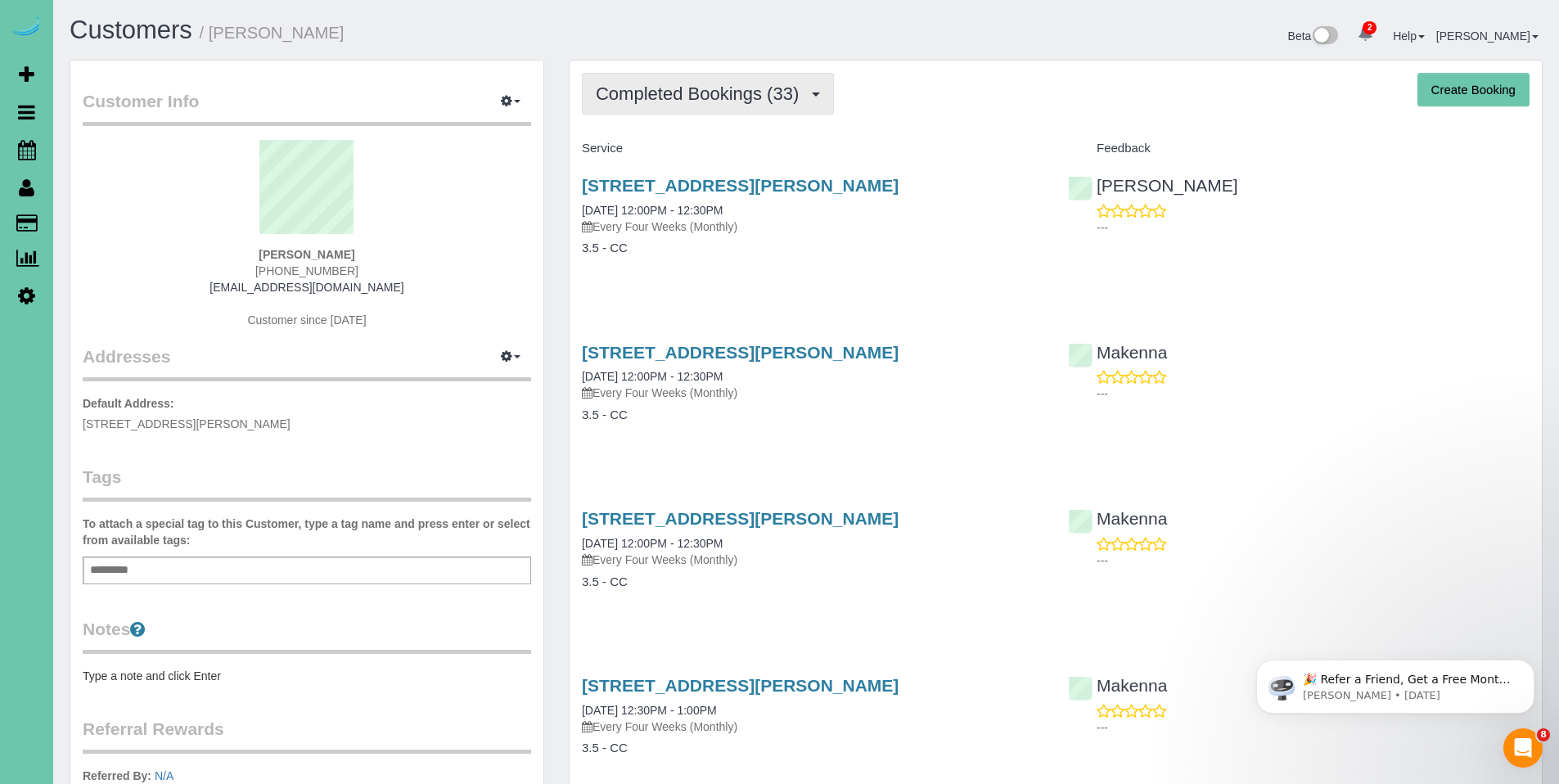
click at [718, 94] on span "Completed Bookings (33)" at bounding box center [701, 93] width 211 height 21
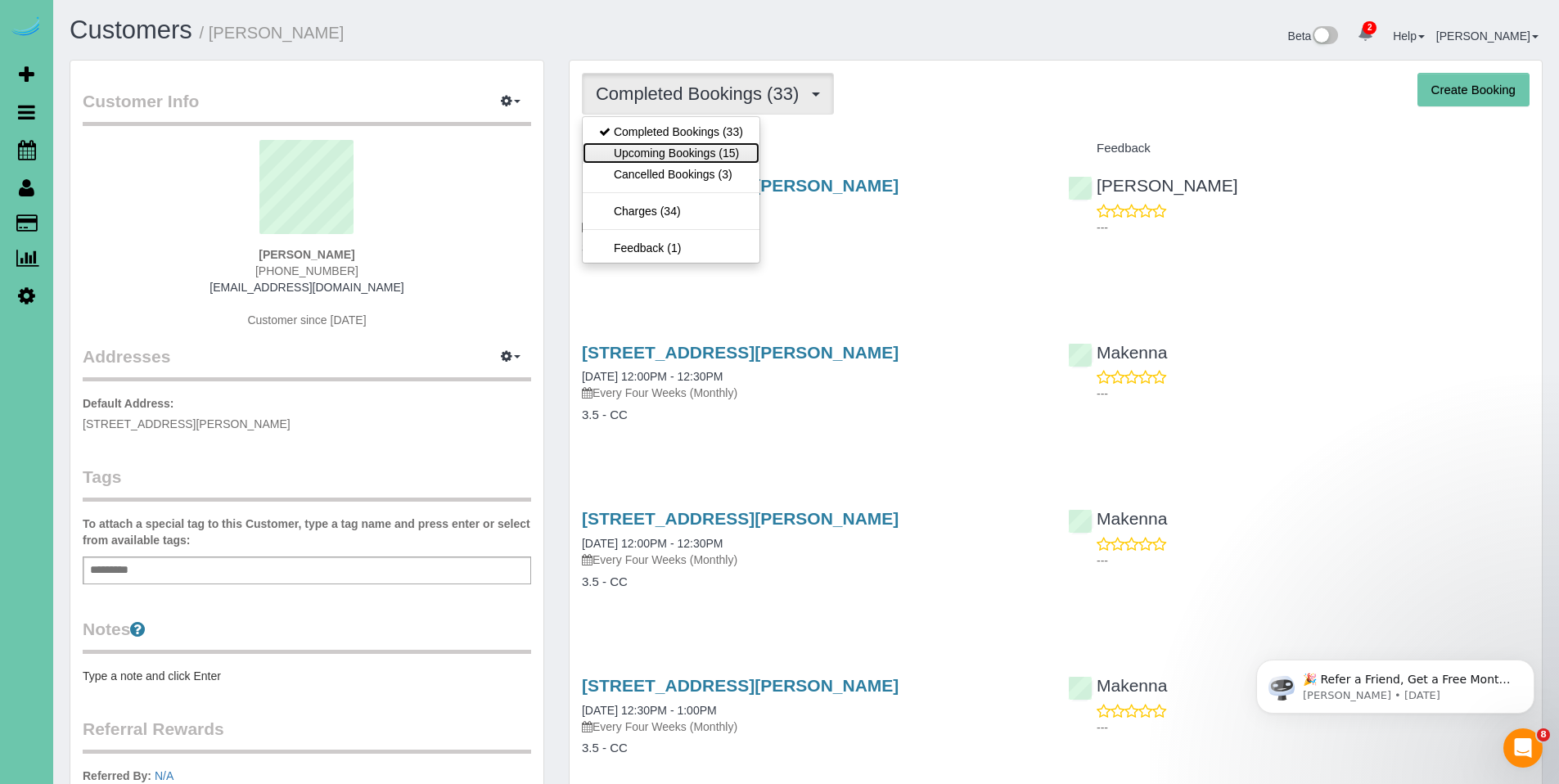
click at [680, 151] on link "Upcoming Bookings (15)" at bounding box center [671, 153] width 177 height 21
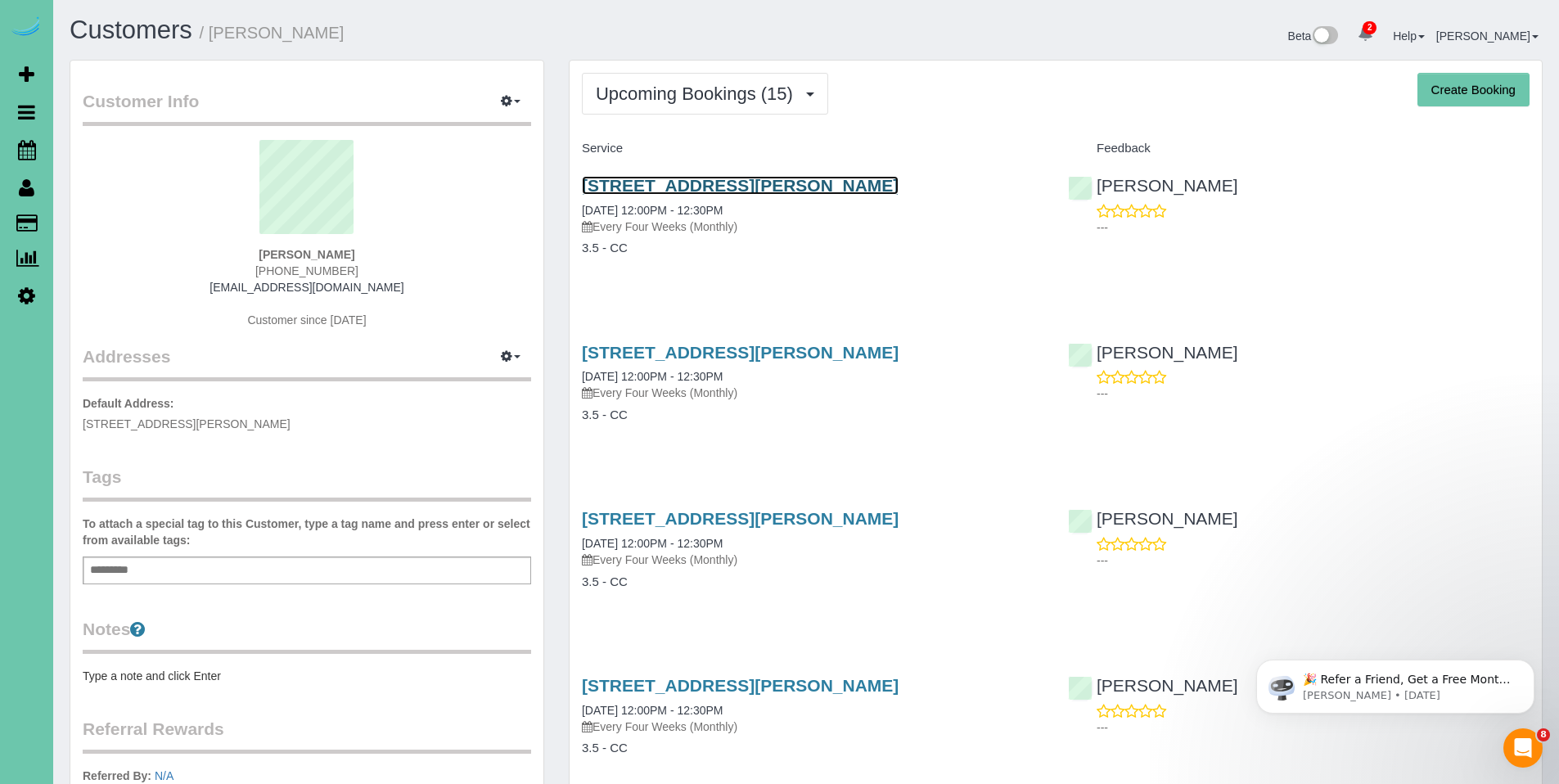
click at [707, 187] on link "17409 Browne Street, Omaha, NE 68116" at bounding box center [740, 185] width 317 height 19
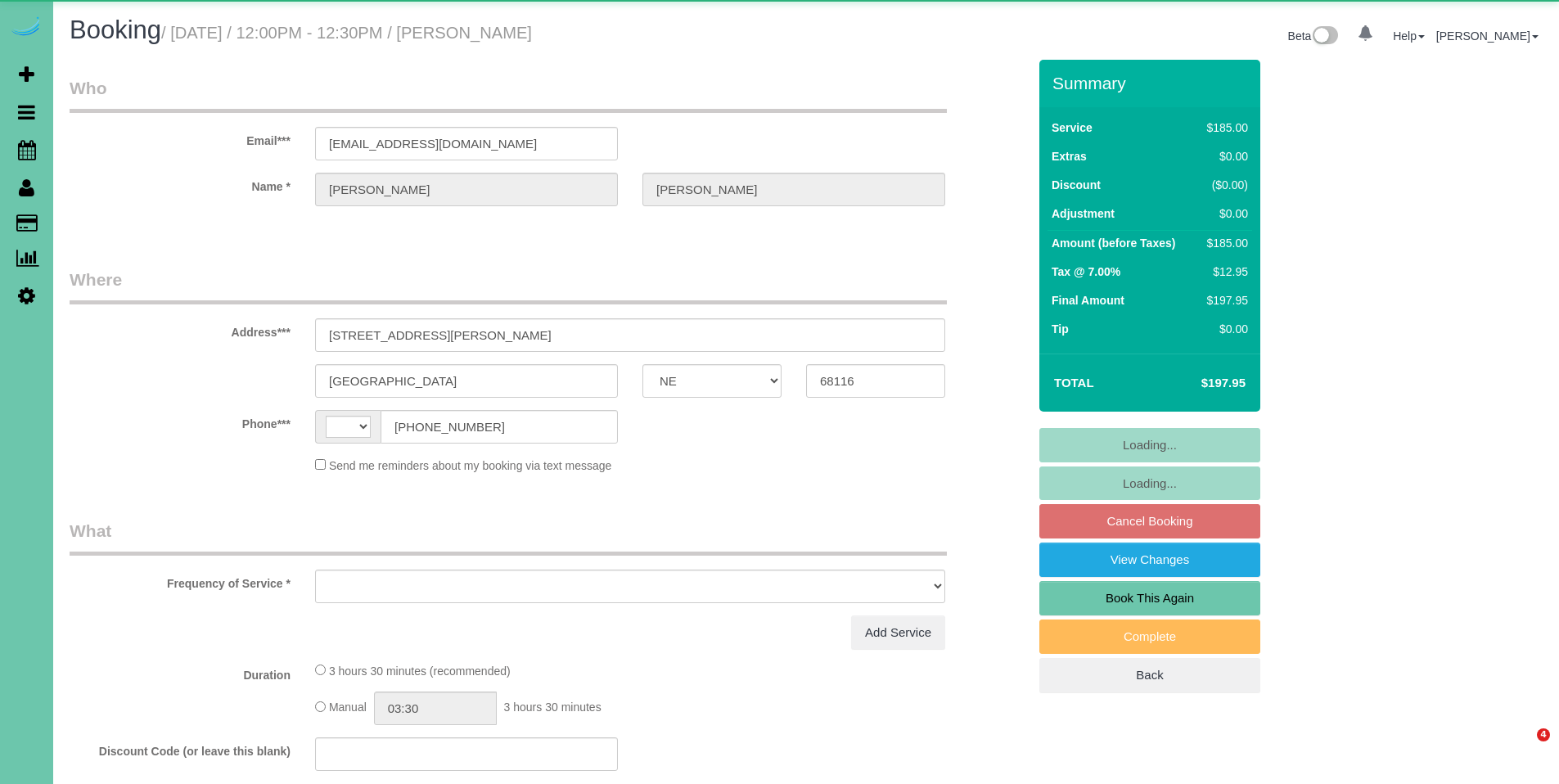
select select "NE"
select select "string:fspay-bd743fcb-0bd3-4c40-a41a-c5df3c1d6fd7"
select select "object:460"
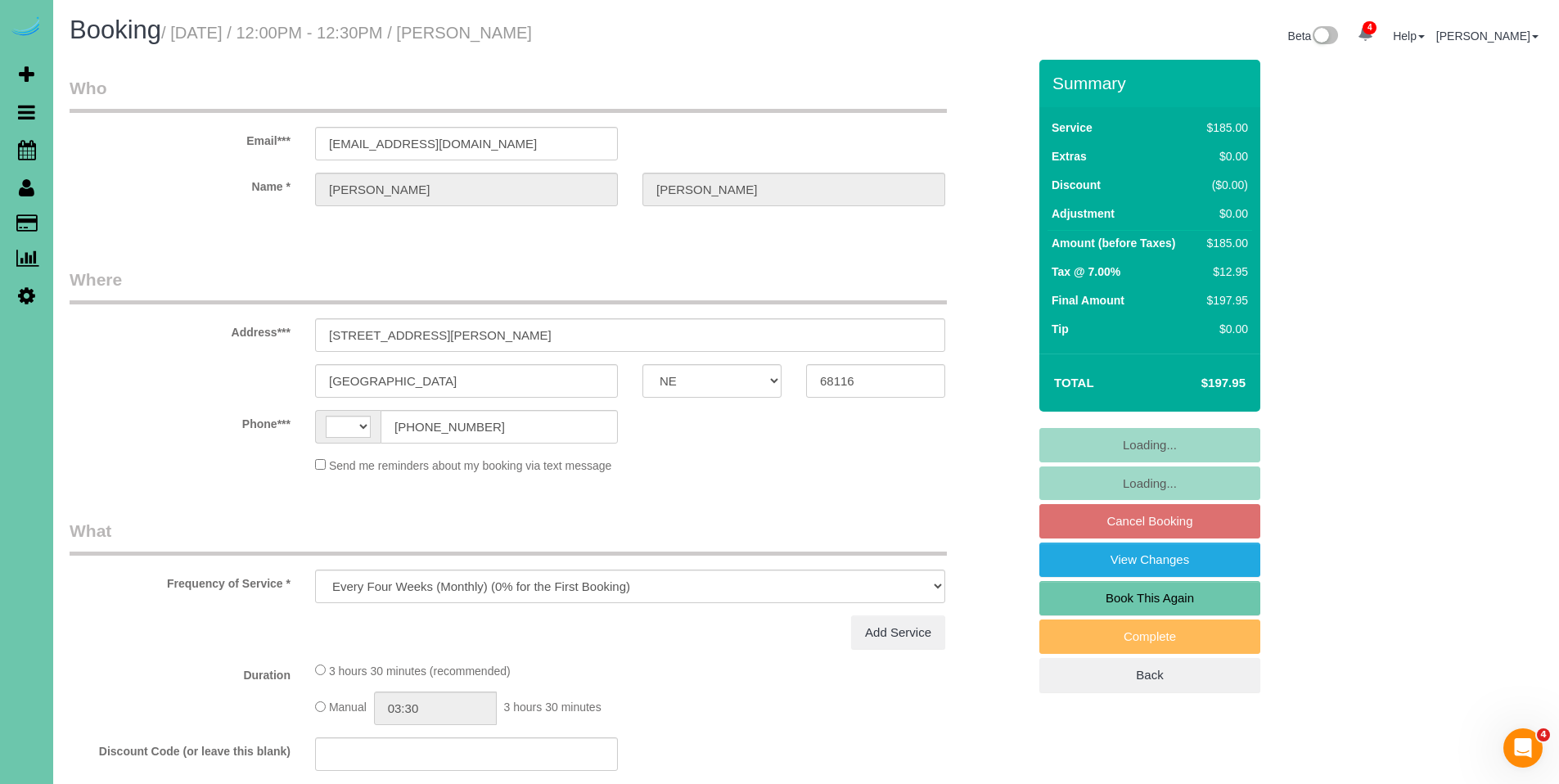
select select "string:US"
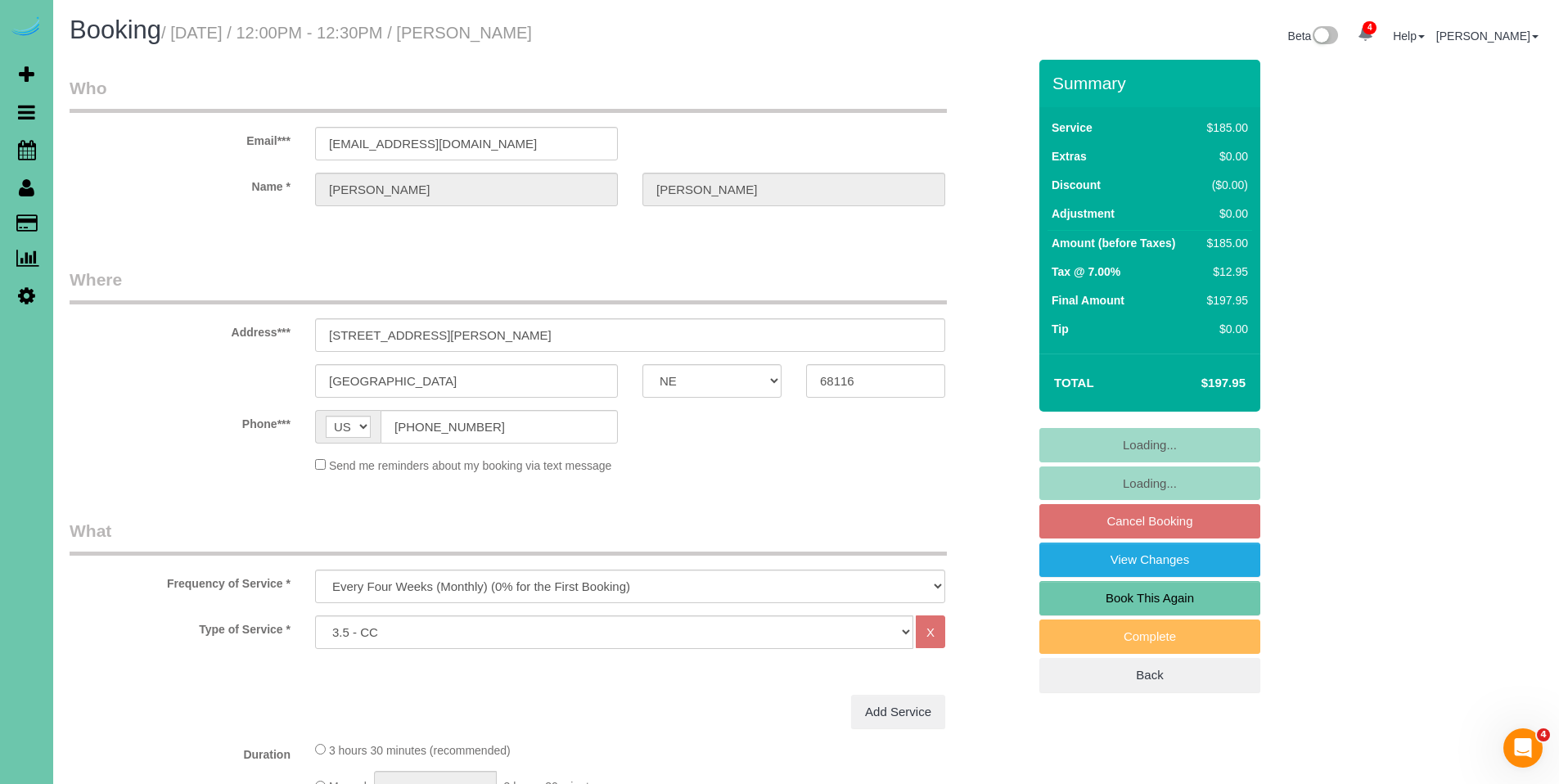
select select "object:926"
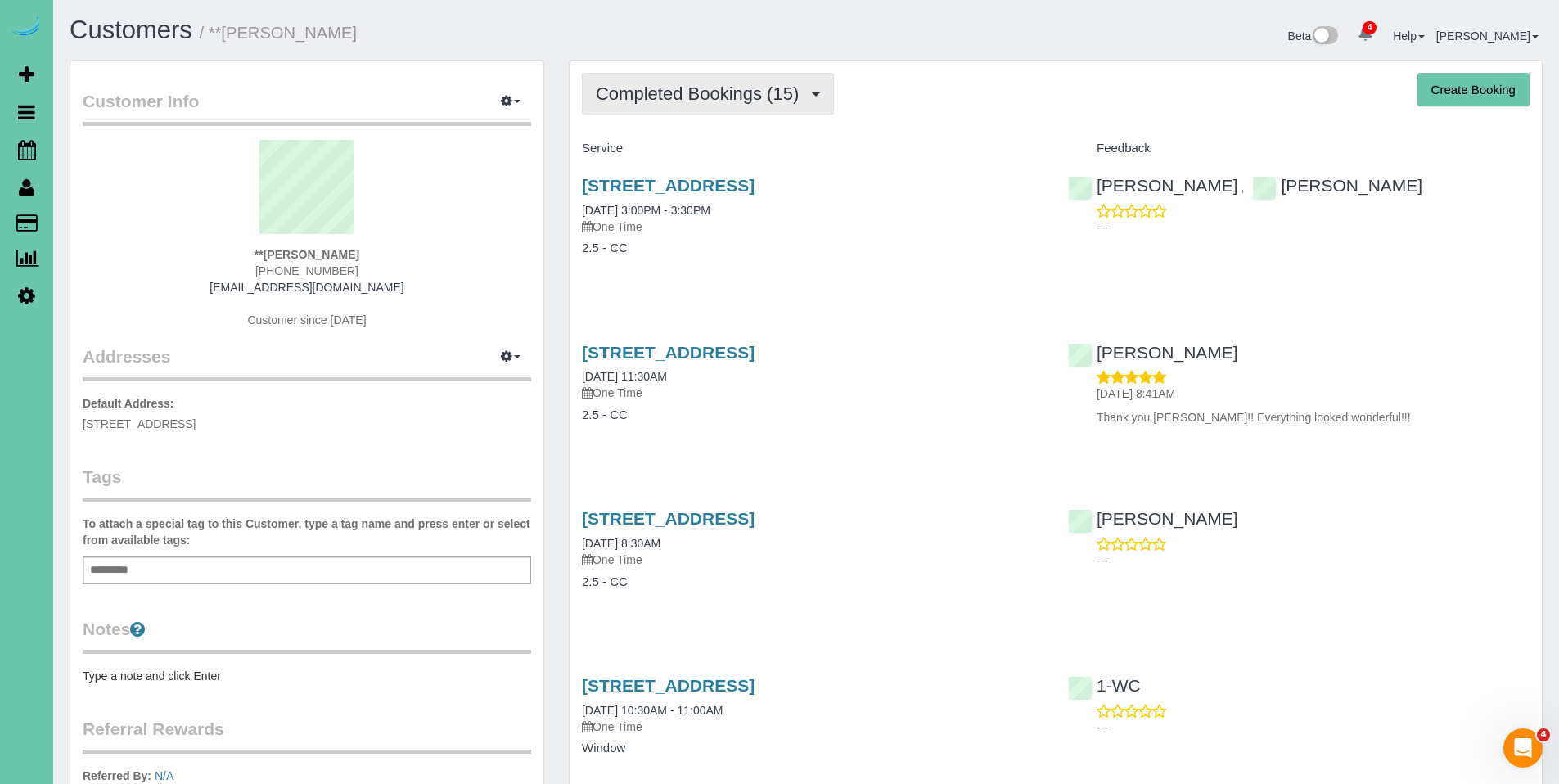
click at [682, 107] on button "Completed Bookings (15)" at bounding box center [708, 93] width 252 height 42
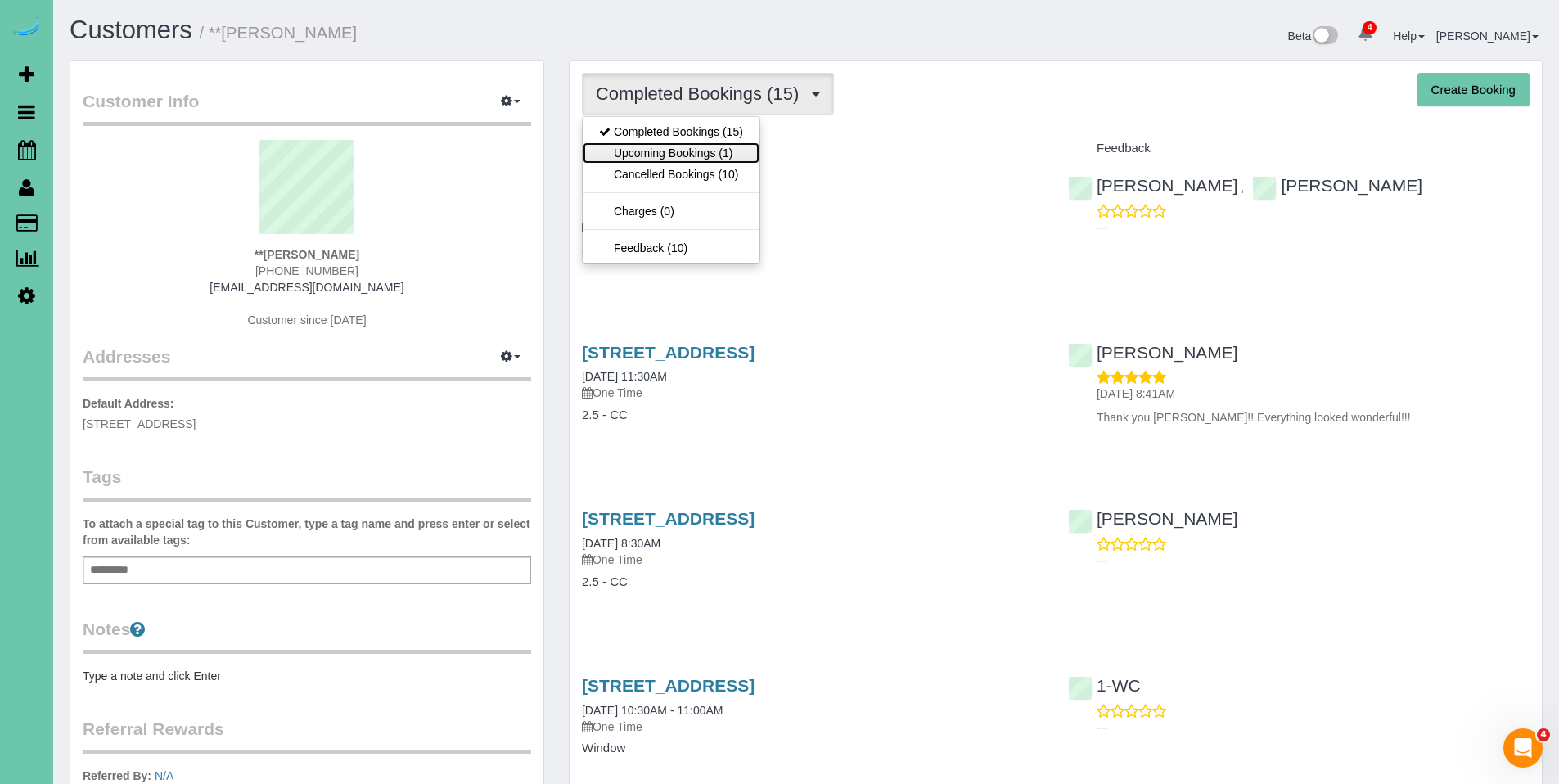
click at [672, 154] on link "Upcoming Bookings (1)" at bounding box center [671, 153] width 177 height 21
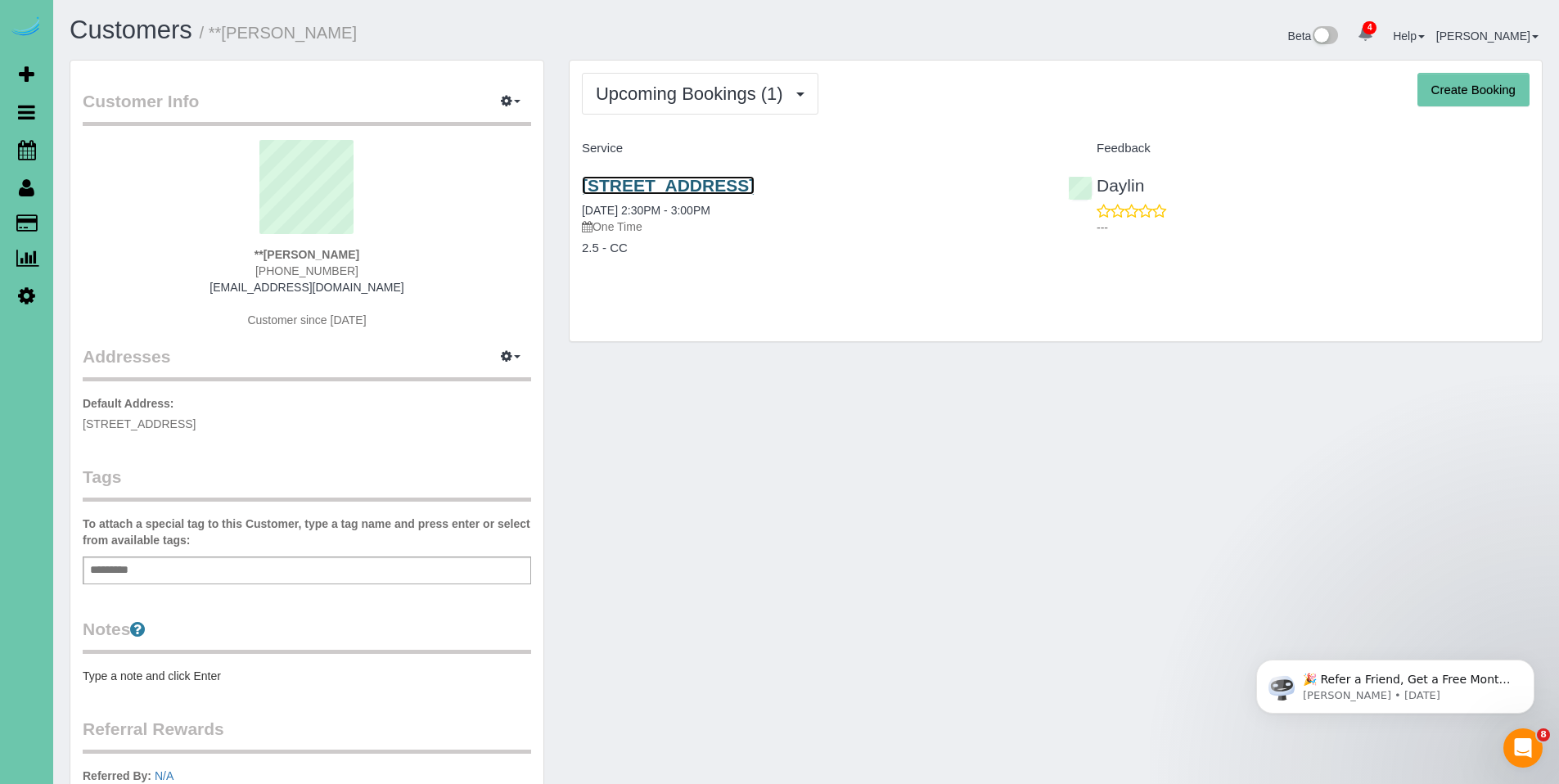
click at [725, 188] on link "6913 Sun Valley Drive, Omaha, NE 68157" at bounding box center [668, 185] width 172 height 19
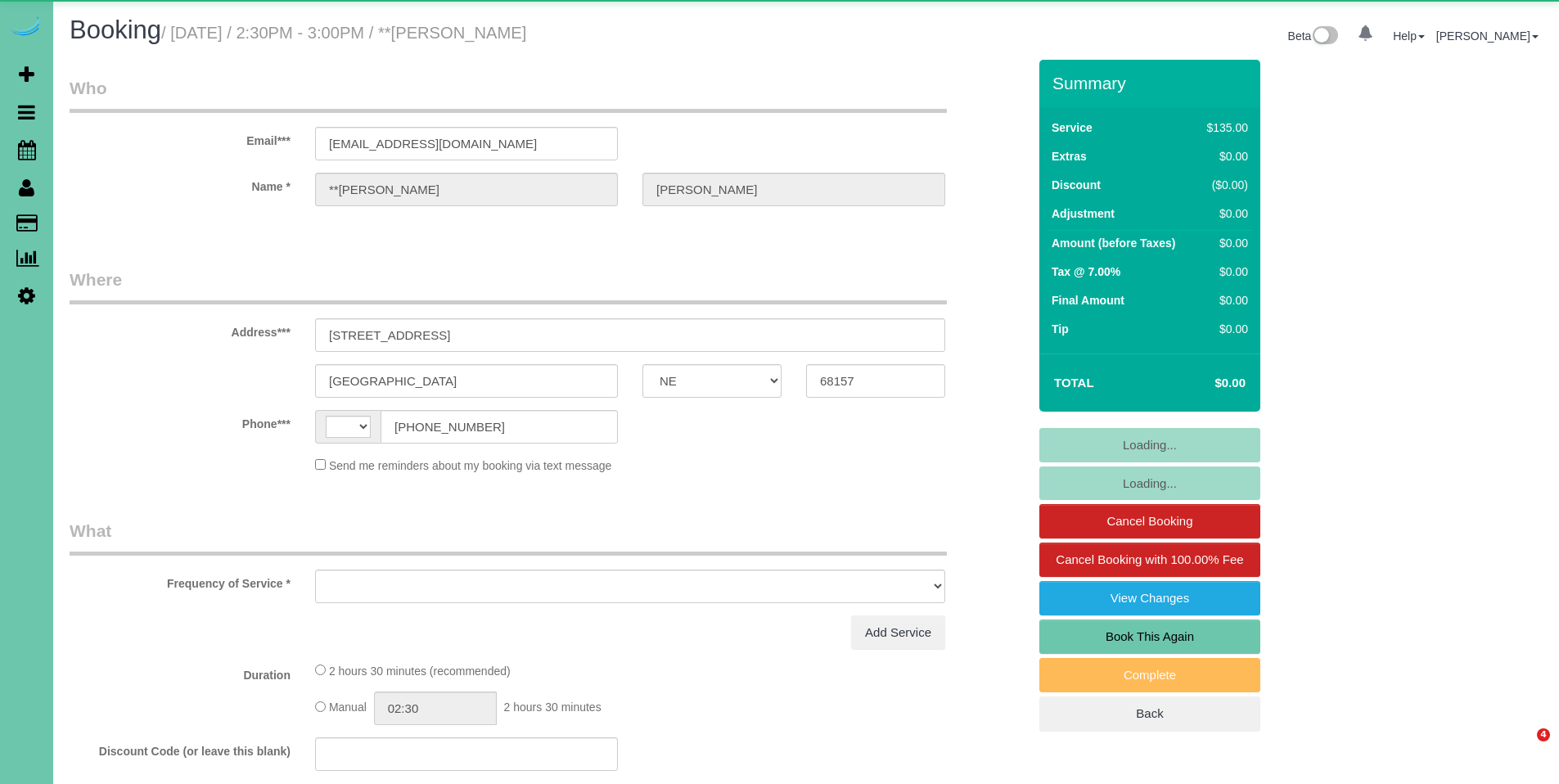
select select "NE"
select select "string:US"
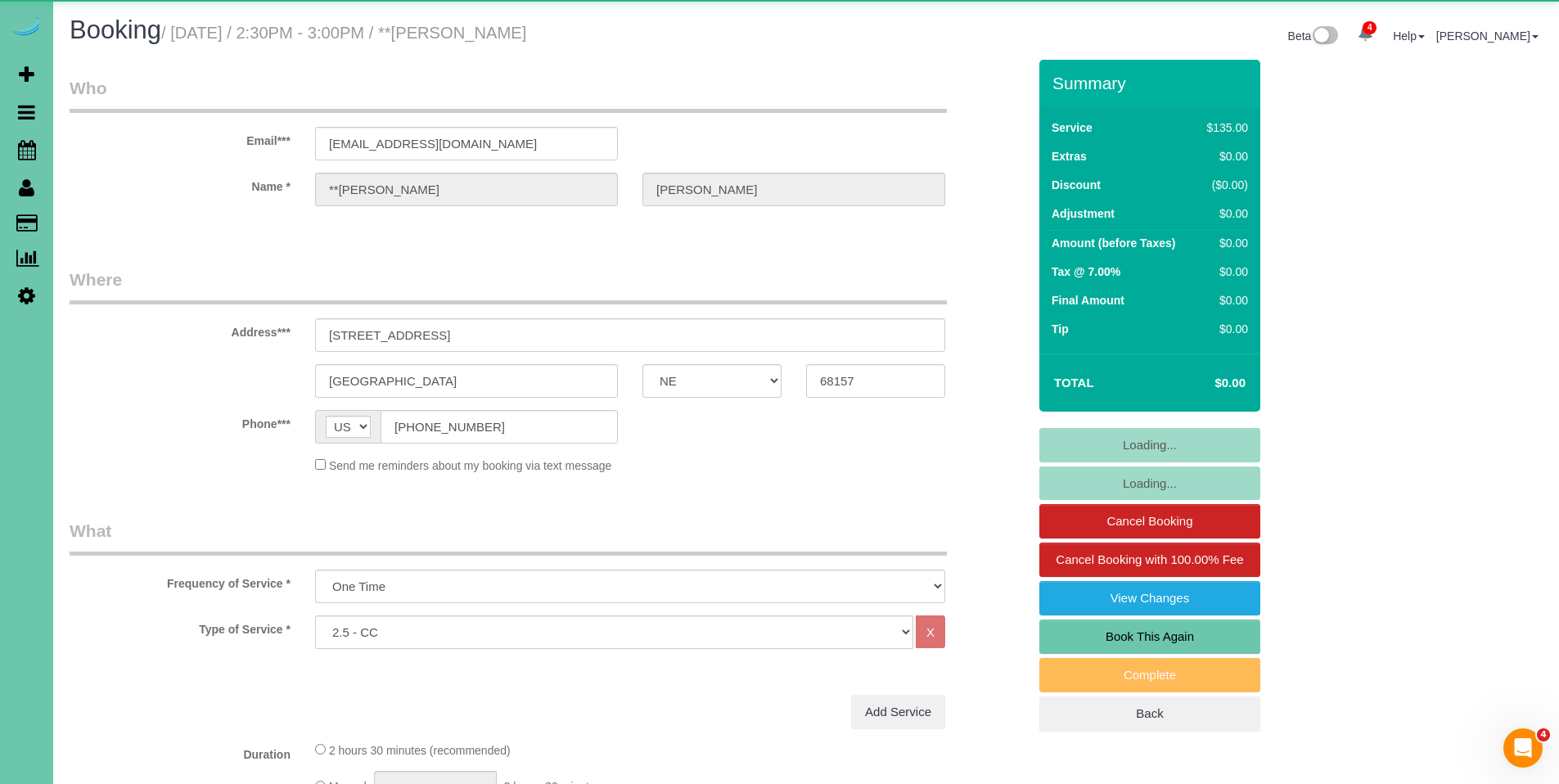
select select "object:662"
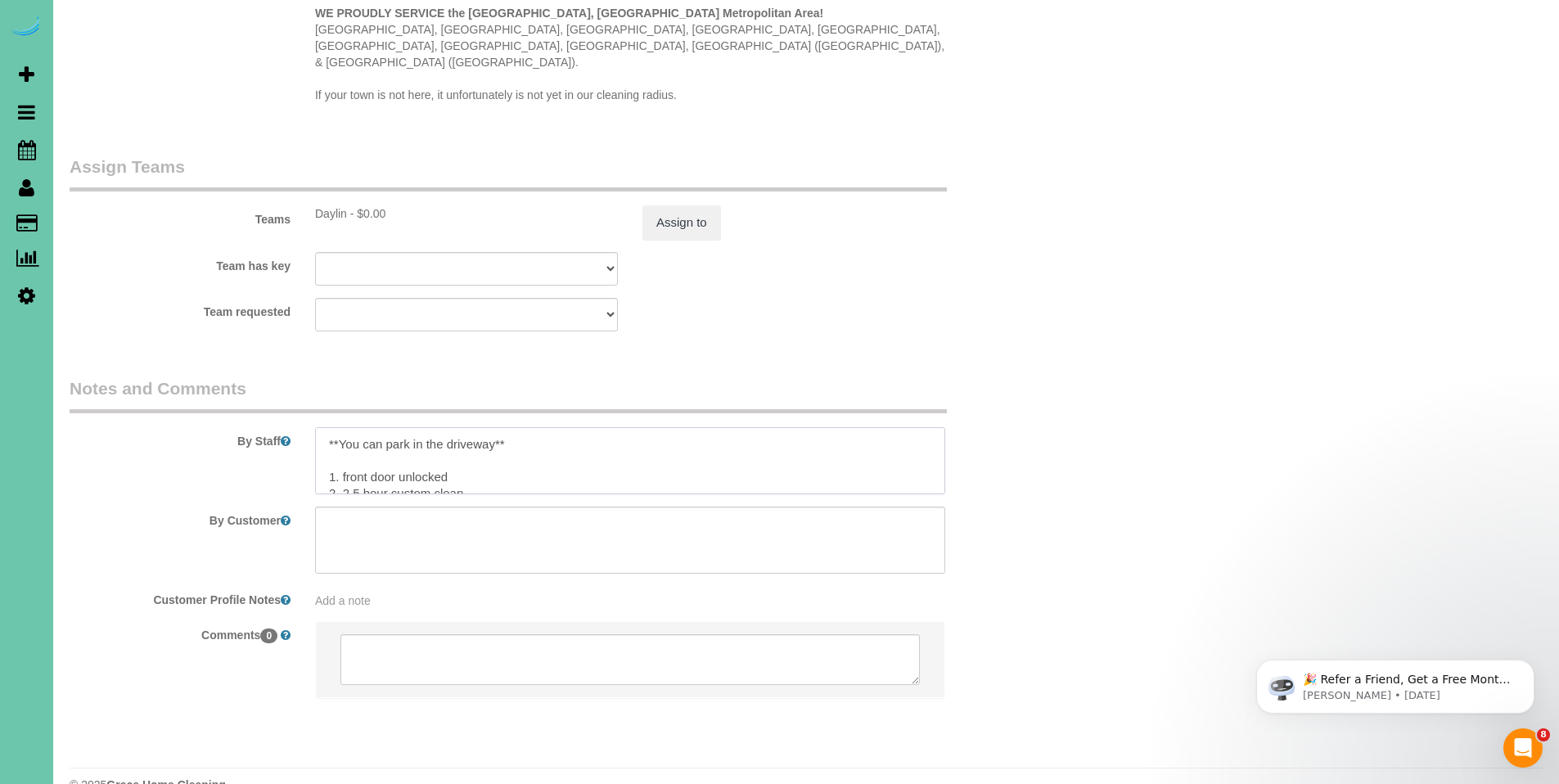
click at [581, 427] on textarea at bounding box center [630, 461] width 630 height 67
click at [495, 427] on textarea at bounding box center [630, 461] width 630 height 67
click at [593, 437] on textarea at bounding box center [630, 461] width 630 height 67
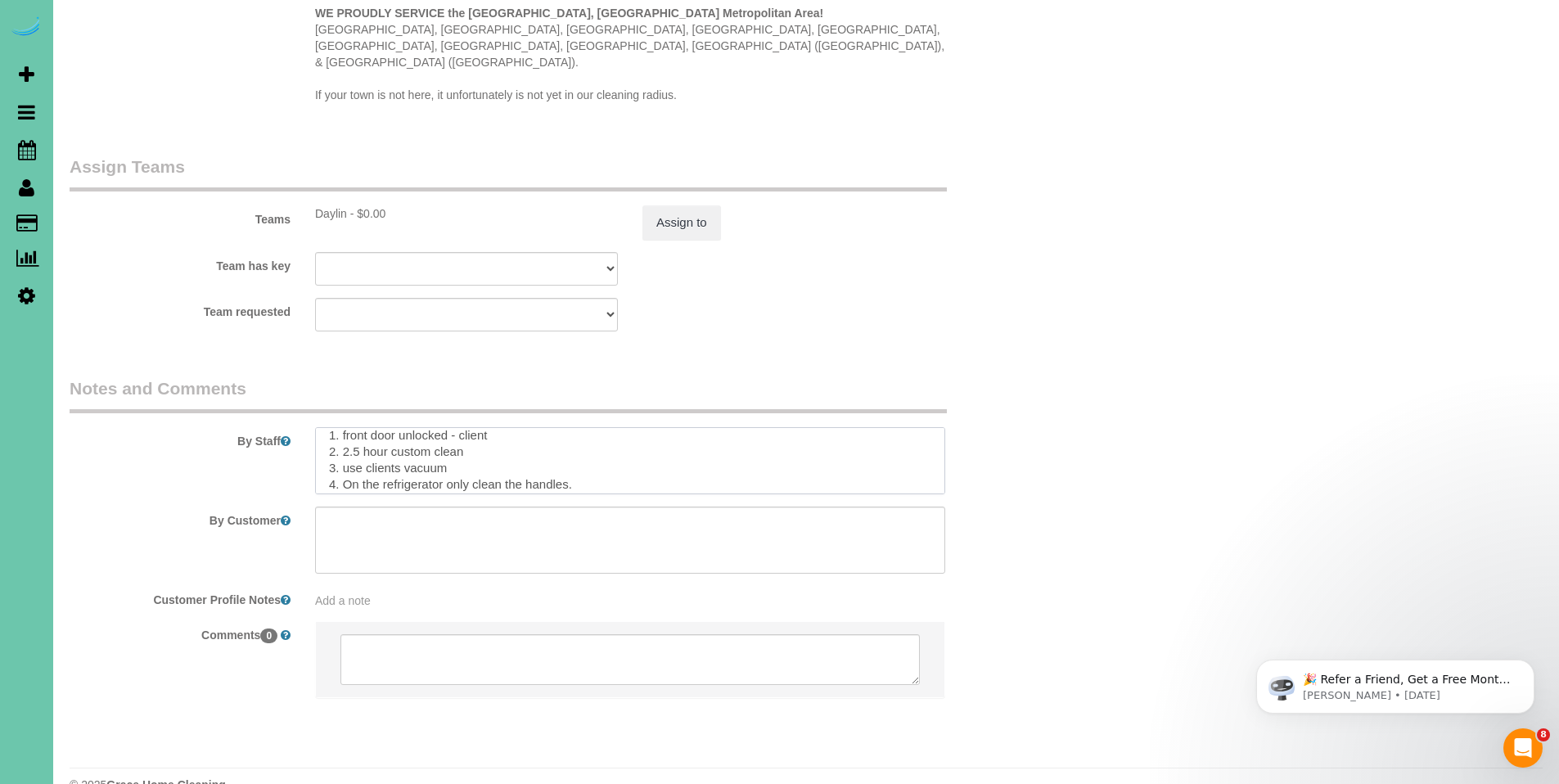
type textarea "**You can park in the driveway in front of the garage** 1. front door unlocked …"
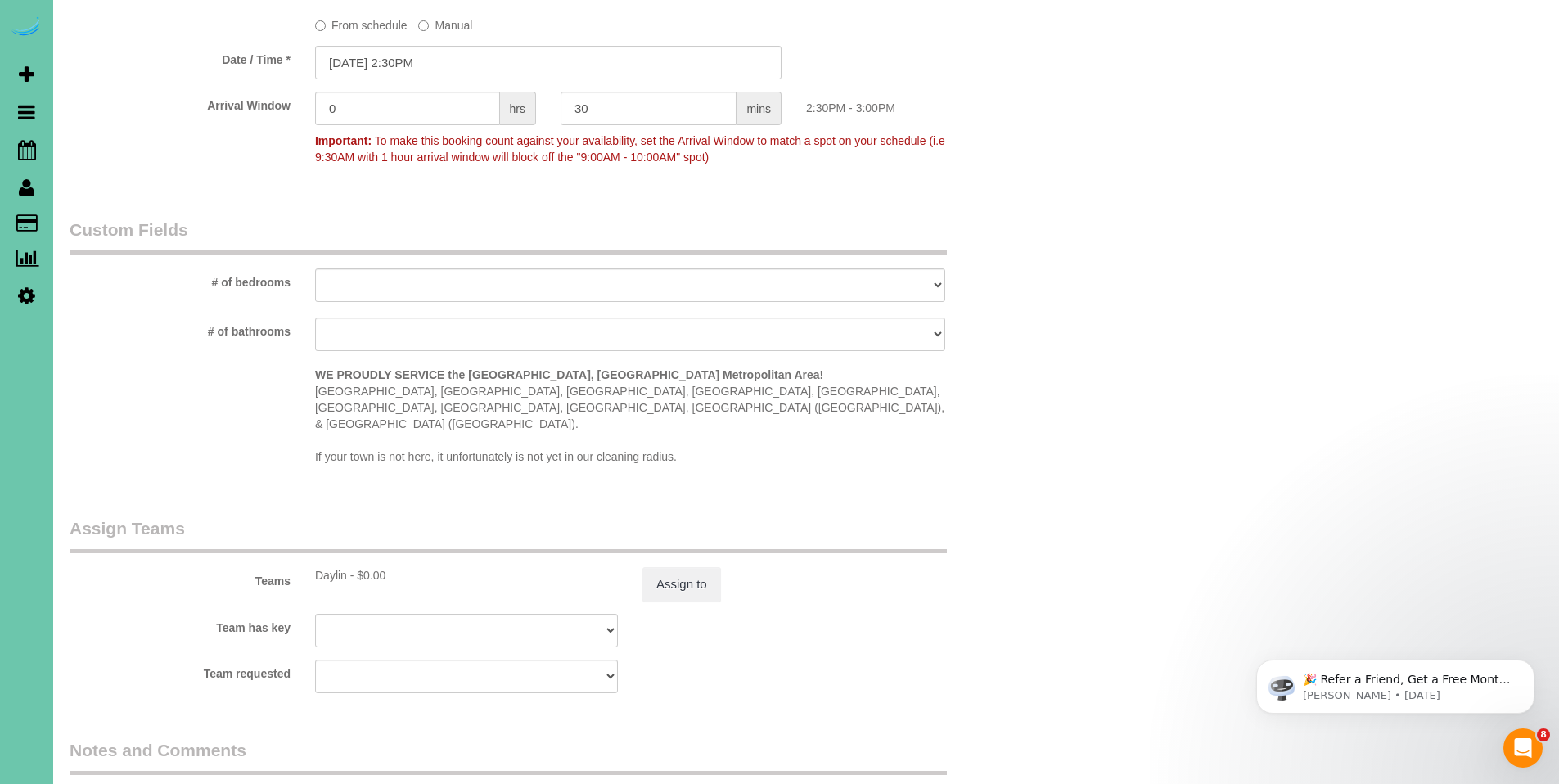
scroll to position [1579, 0]
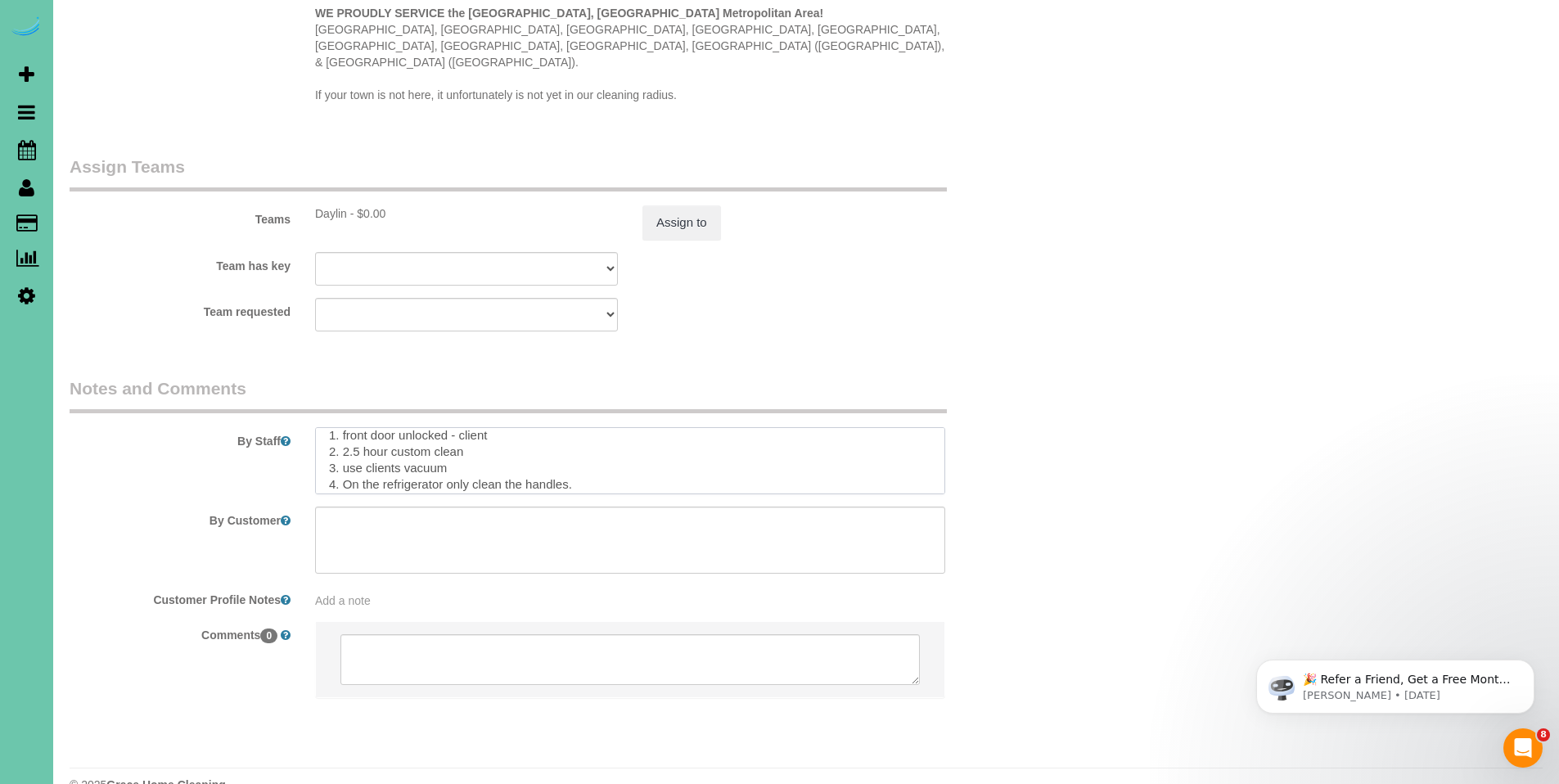
click at [746, 429] on textarea at bounding box center [630, 461] width 630 height 67
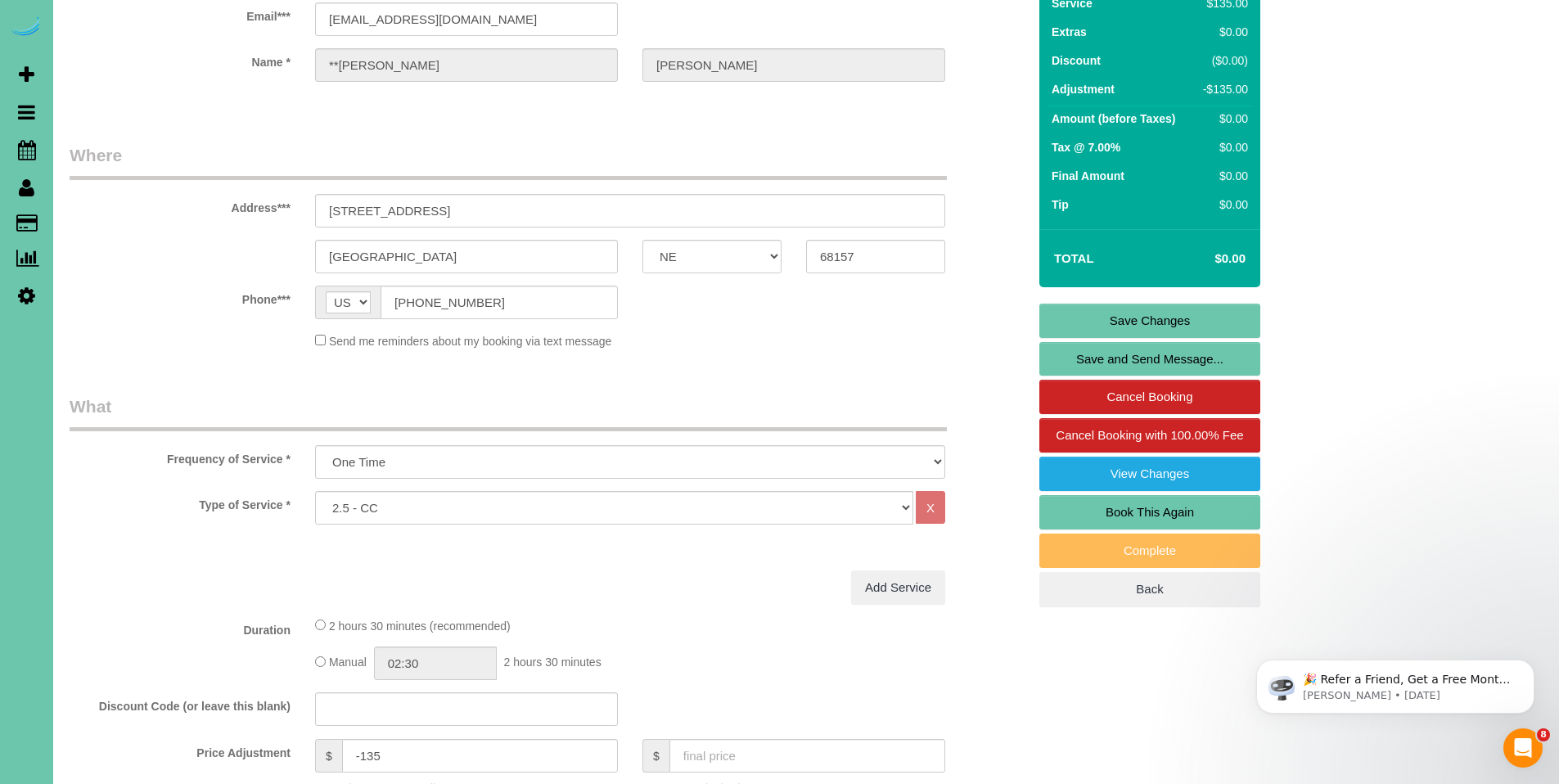
scroll to position [45, 0]
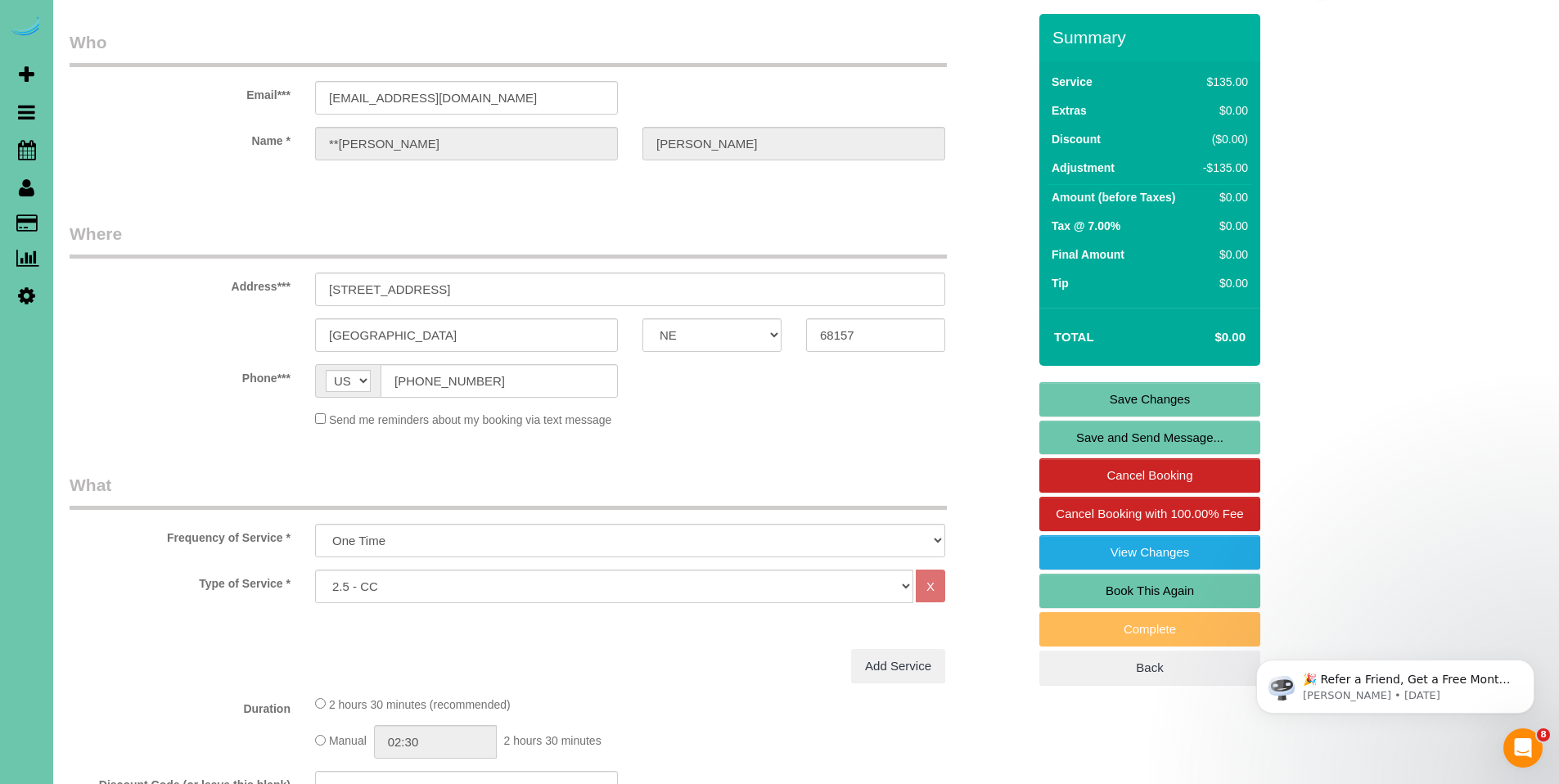
click at [1137, 389] on link "Save Changes" at bounding box center [1150, 399] width 221 height 34
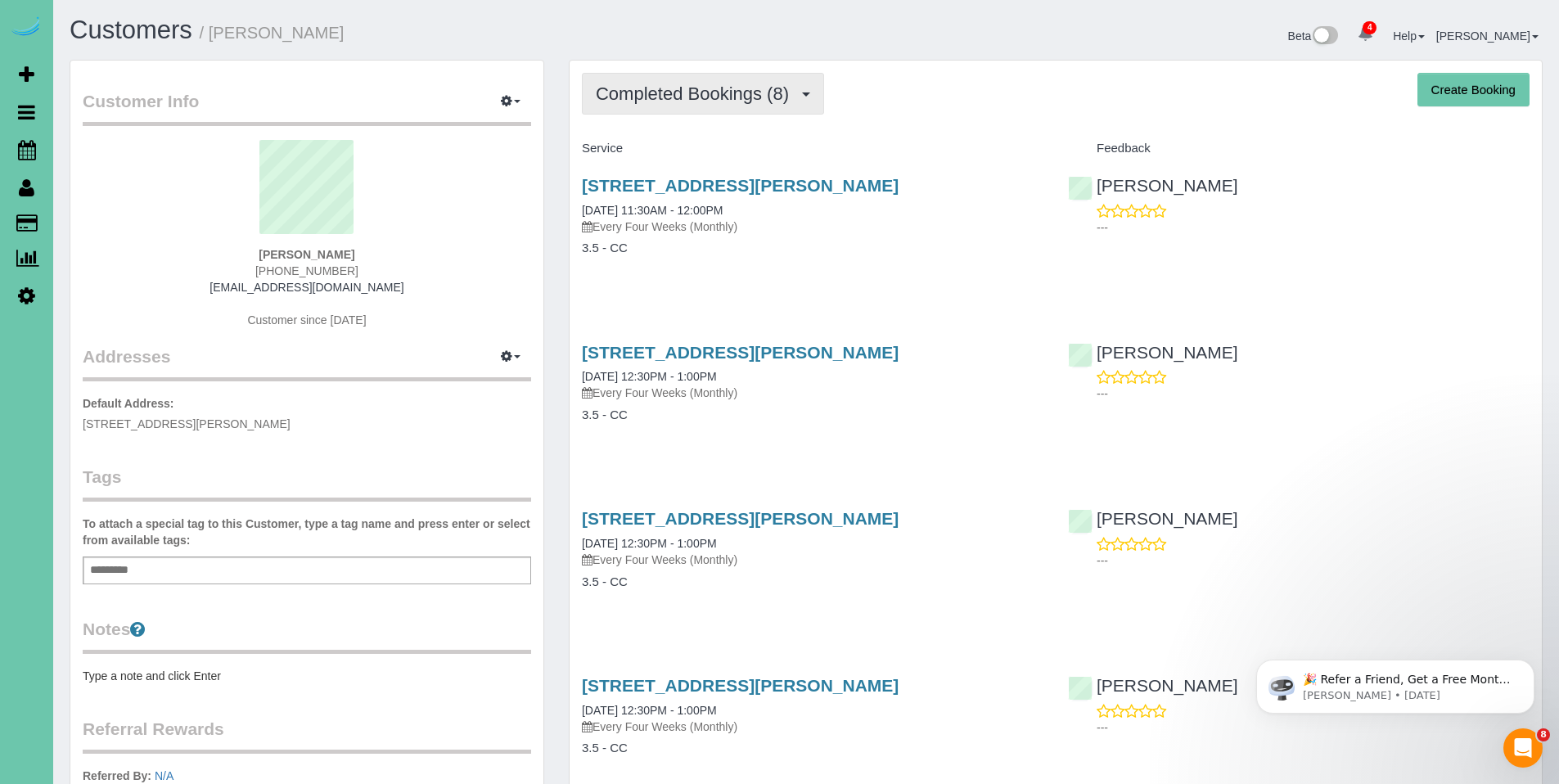
click at [701, 105] on button "Completed Bookings (8)" at bounding box center [703, 93] width 242 height 42
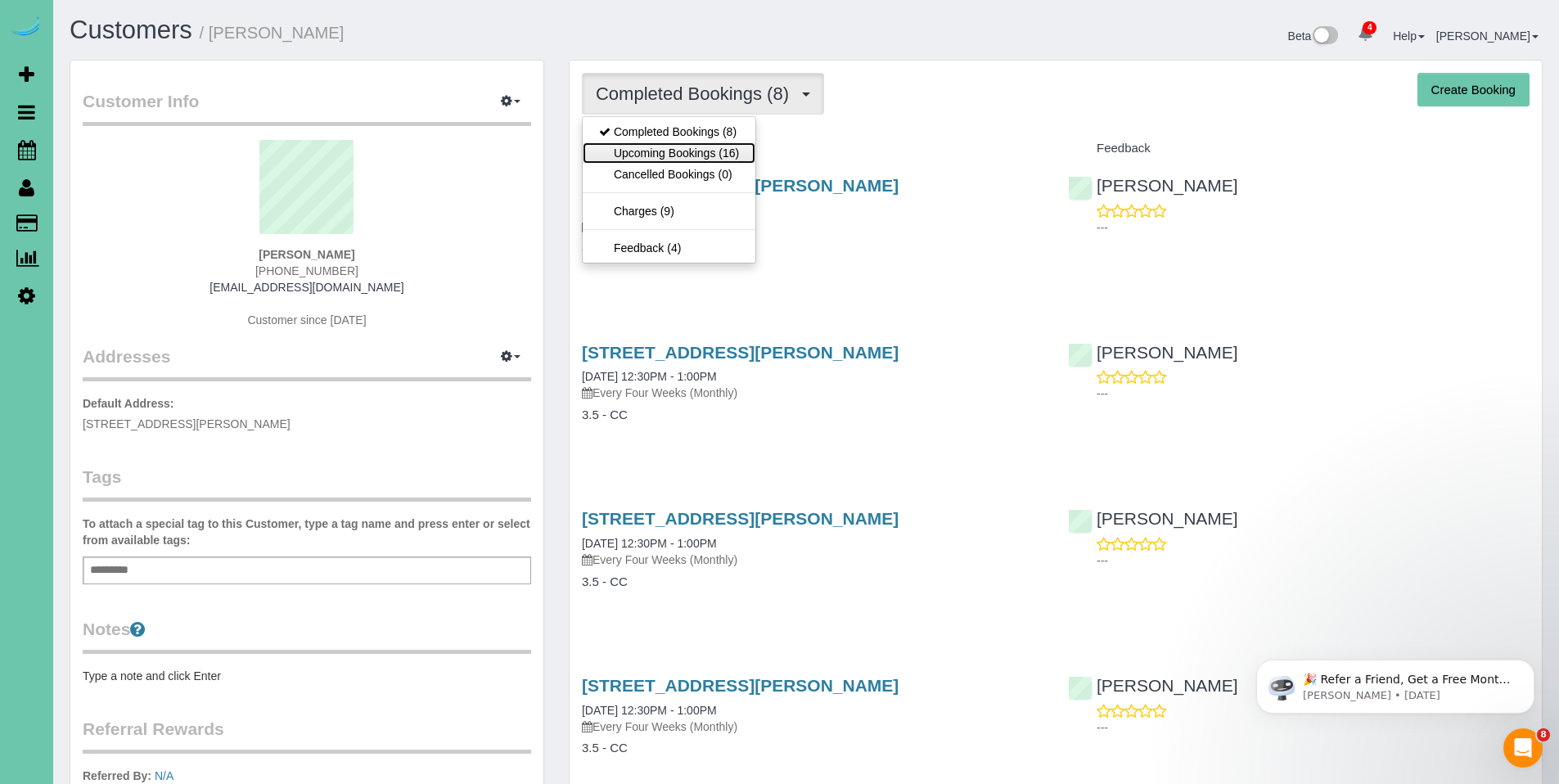
click at [678, 148] on link "Upcoming Bookings (16)" at bounding box center [668, 153] width 172 height 21
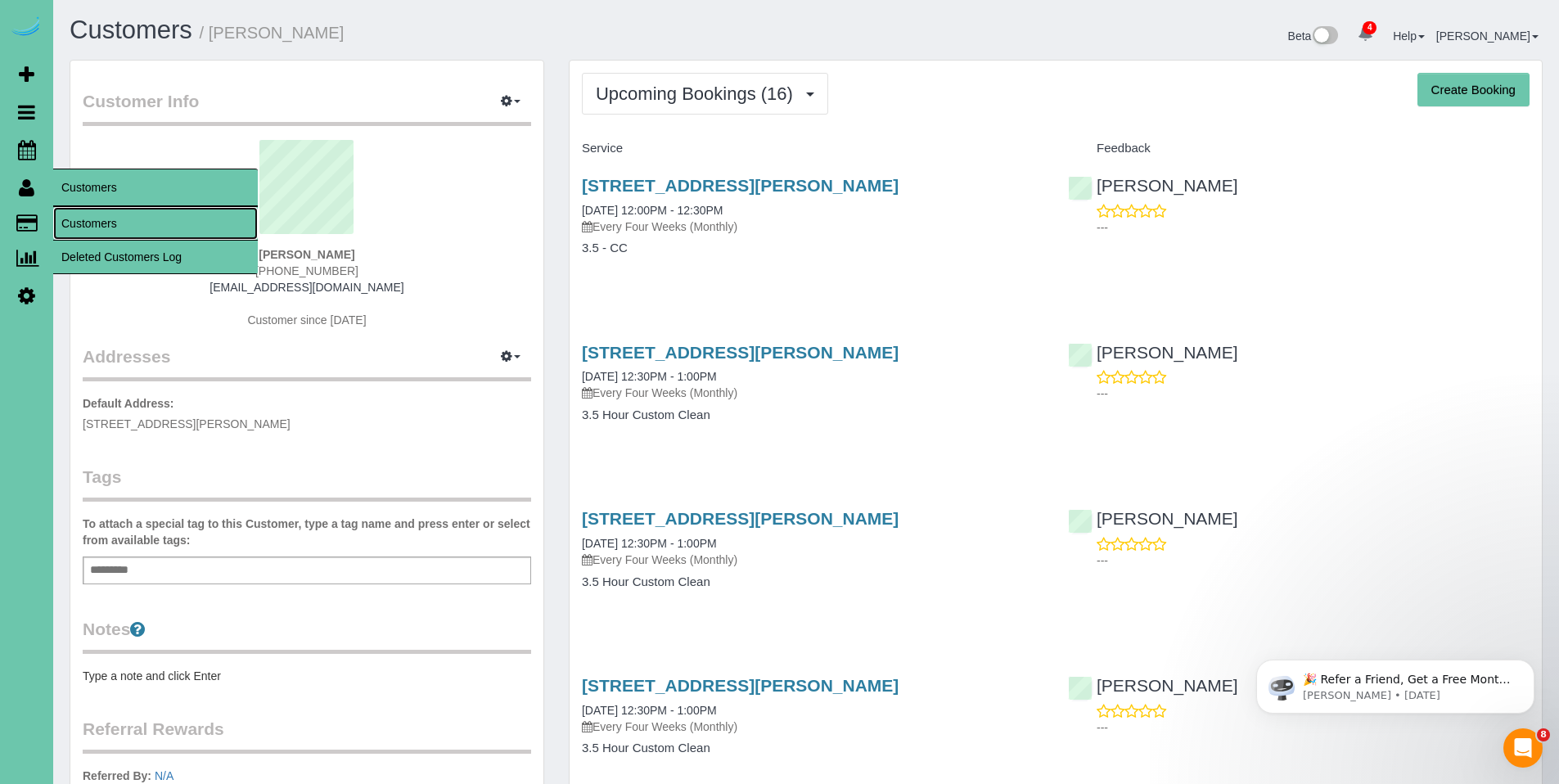
click at [81, 216] on link "Customers" at bounding box center [155, 223] width 204 height 33
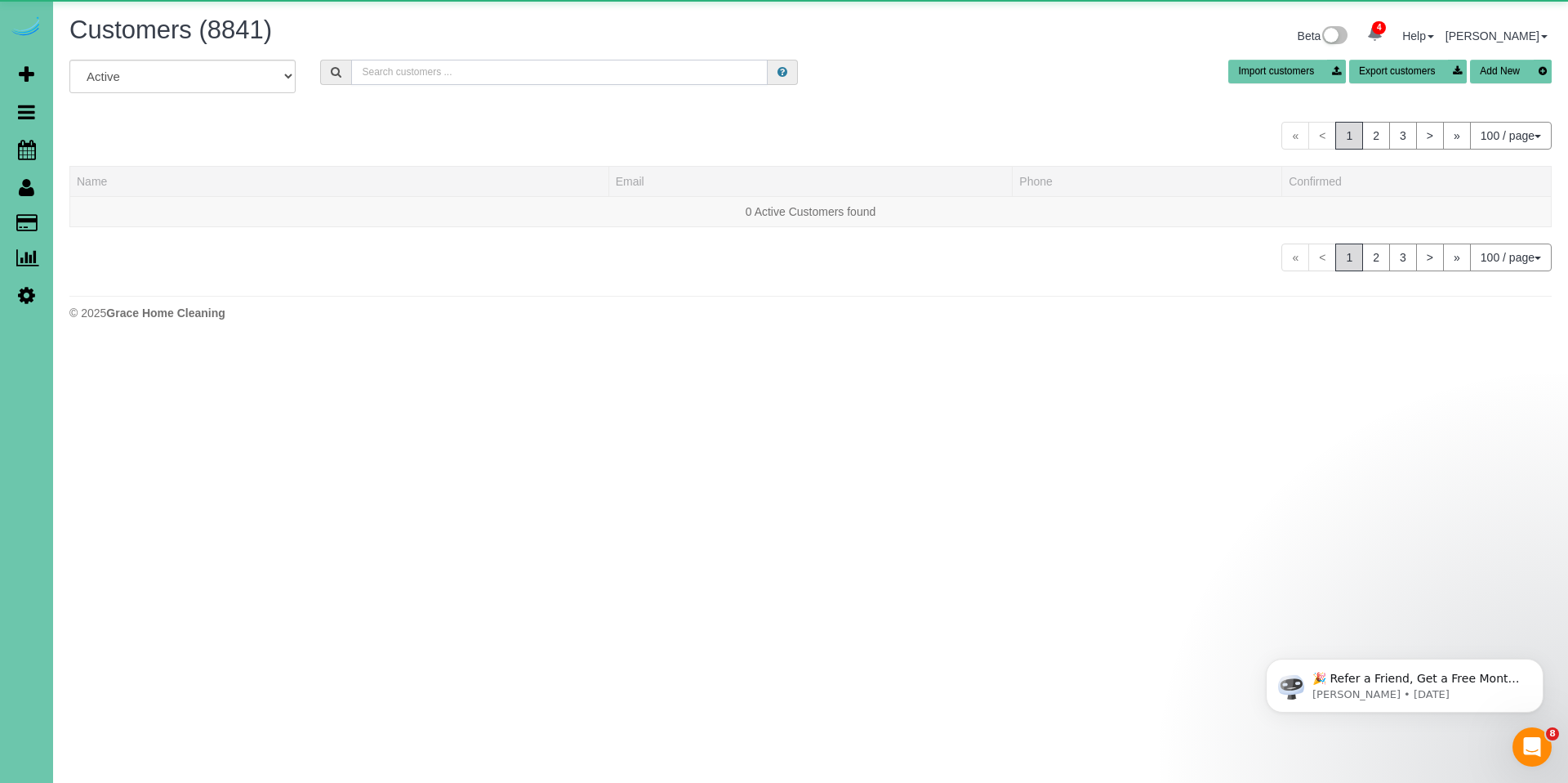
click at [411, 70] on input "text" at bounding box center [559, 73] width 416 height 26
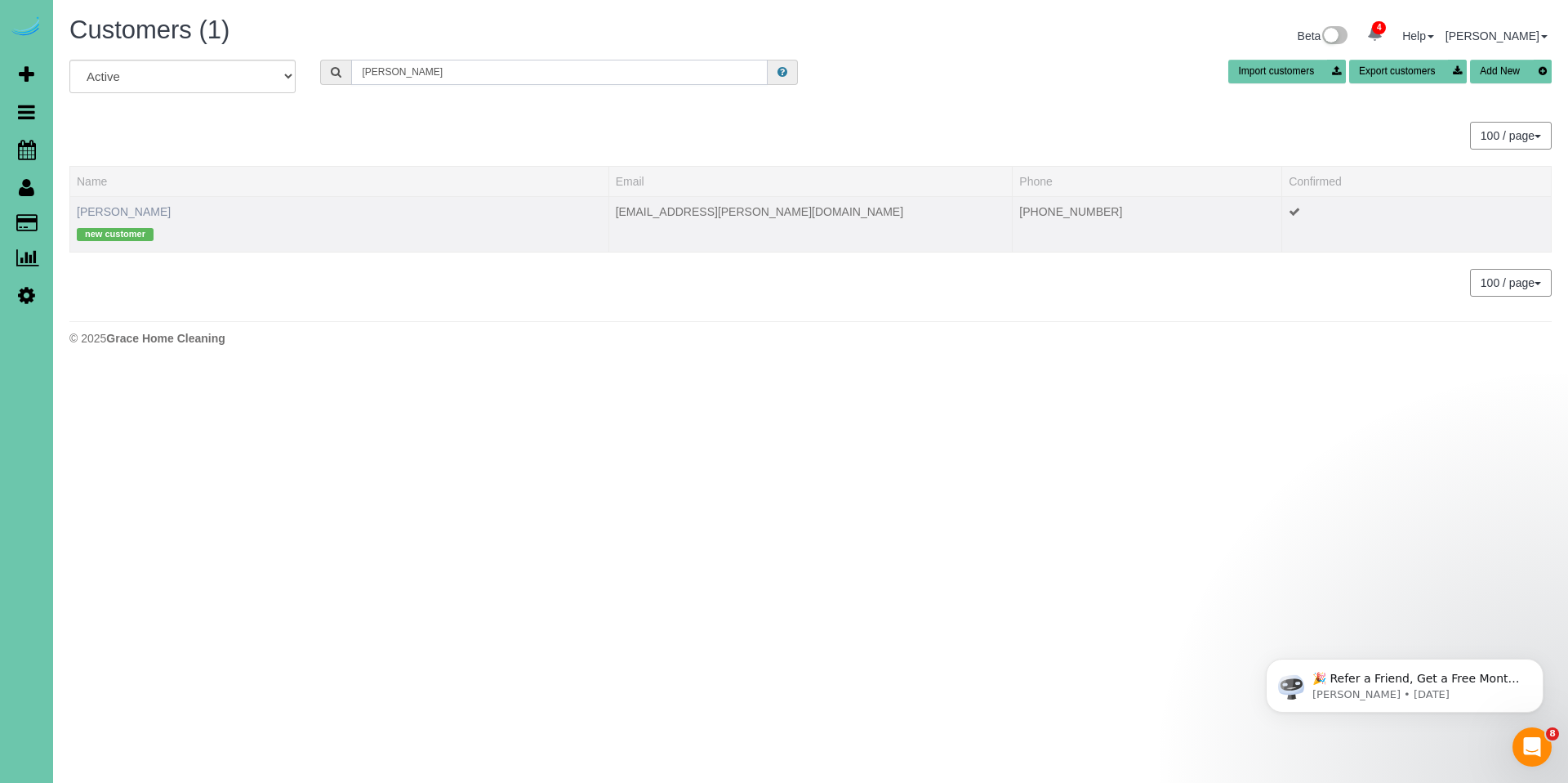
type input "venema"
click at [140, 206] on link "Dawn Venema" at bounding box center [124, 211] width 94 height 13
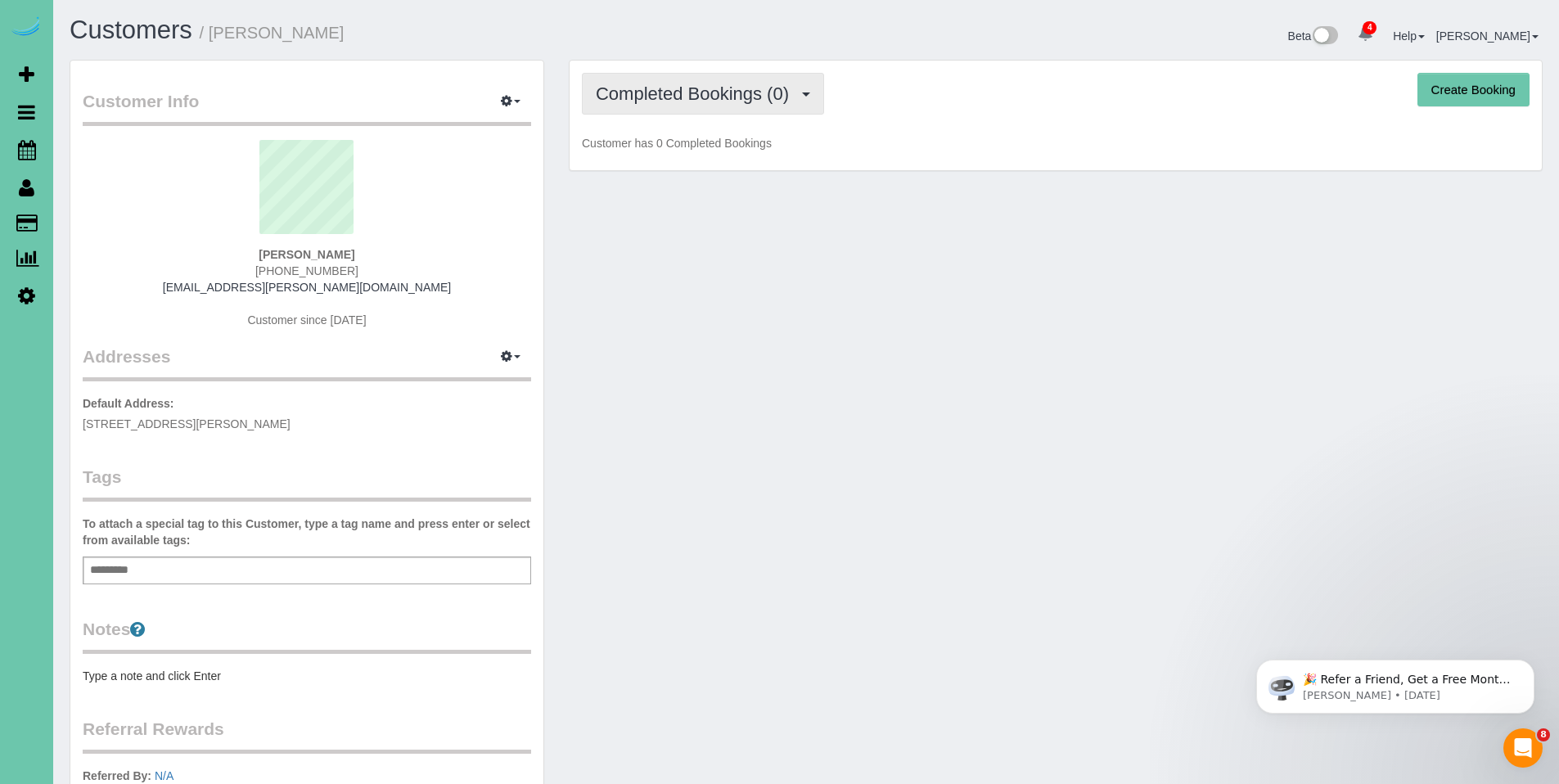
click at [692, 89] on span "Completed Bookings (0)" at bounding box center [696, 93] width 202 height 21
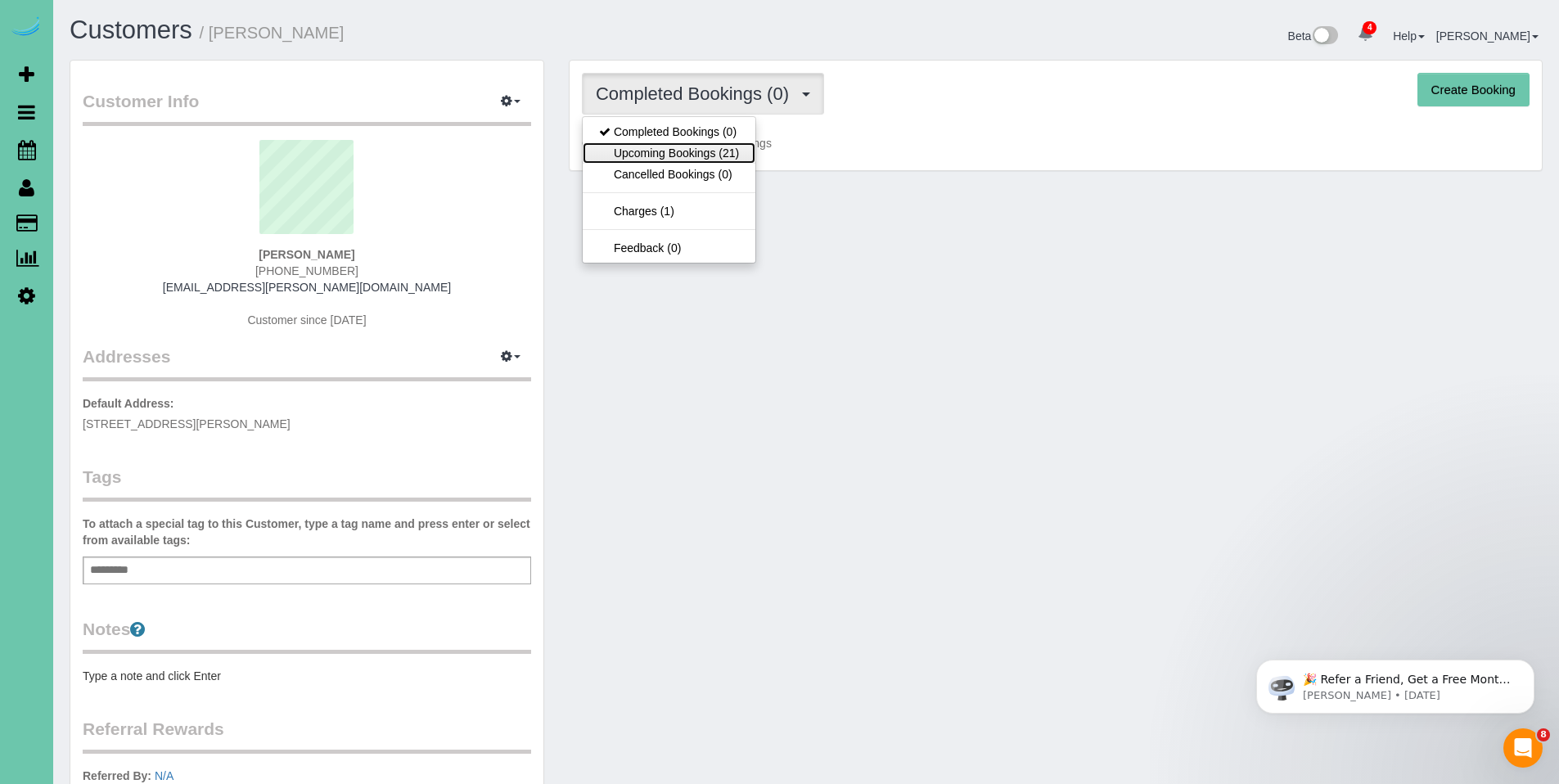
click at [682, 144] on link "Upcoming Bookings (21)" at bounding box center [668, 153] width 172 height 21
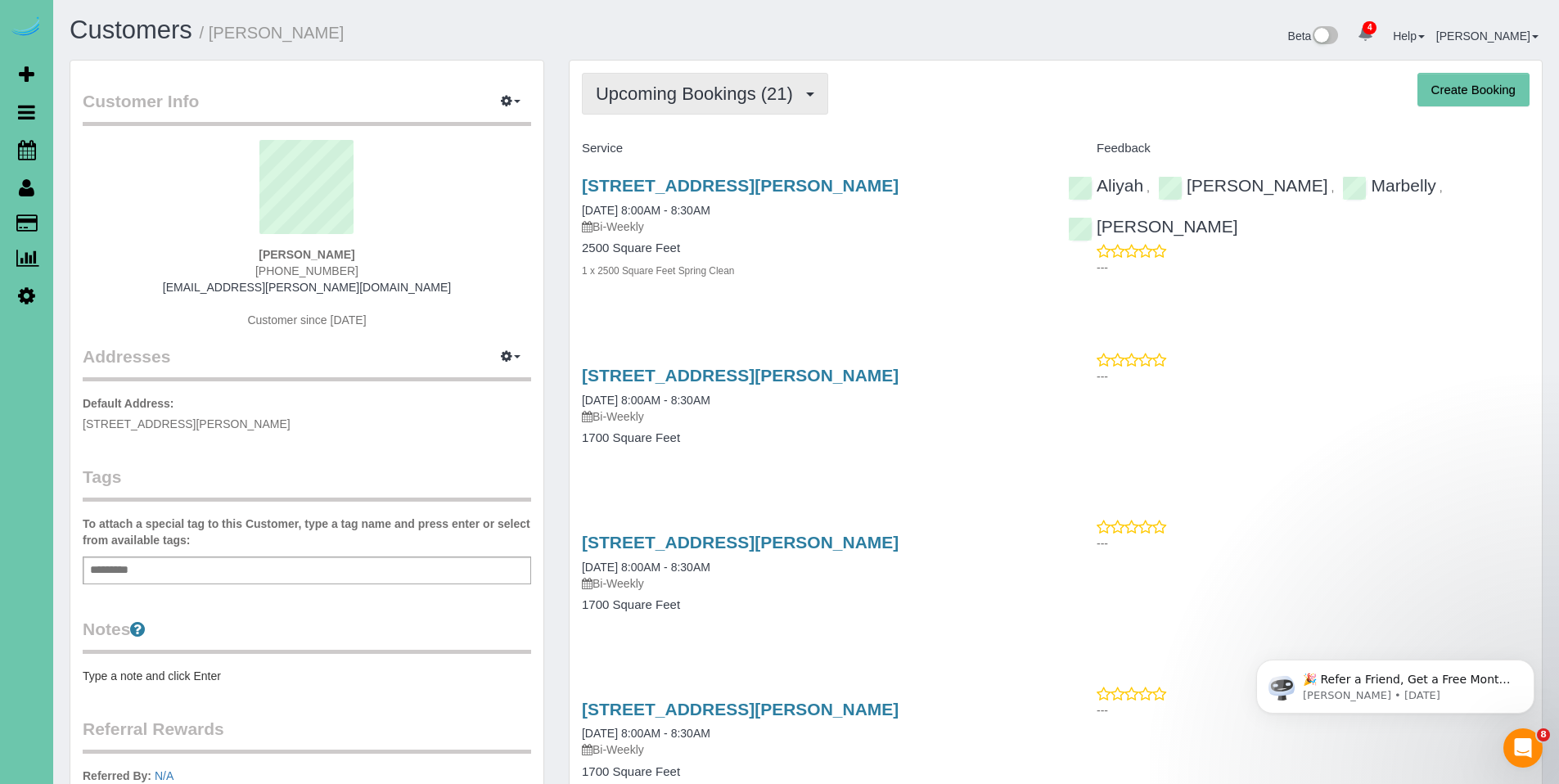
click at [681, 100] on span "Upcoming Bookings (21)" at bounding box center [698, 93] width 205 height 21
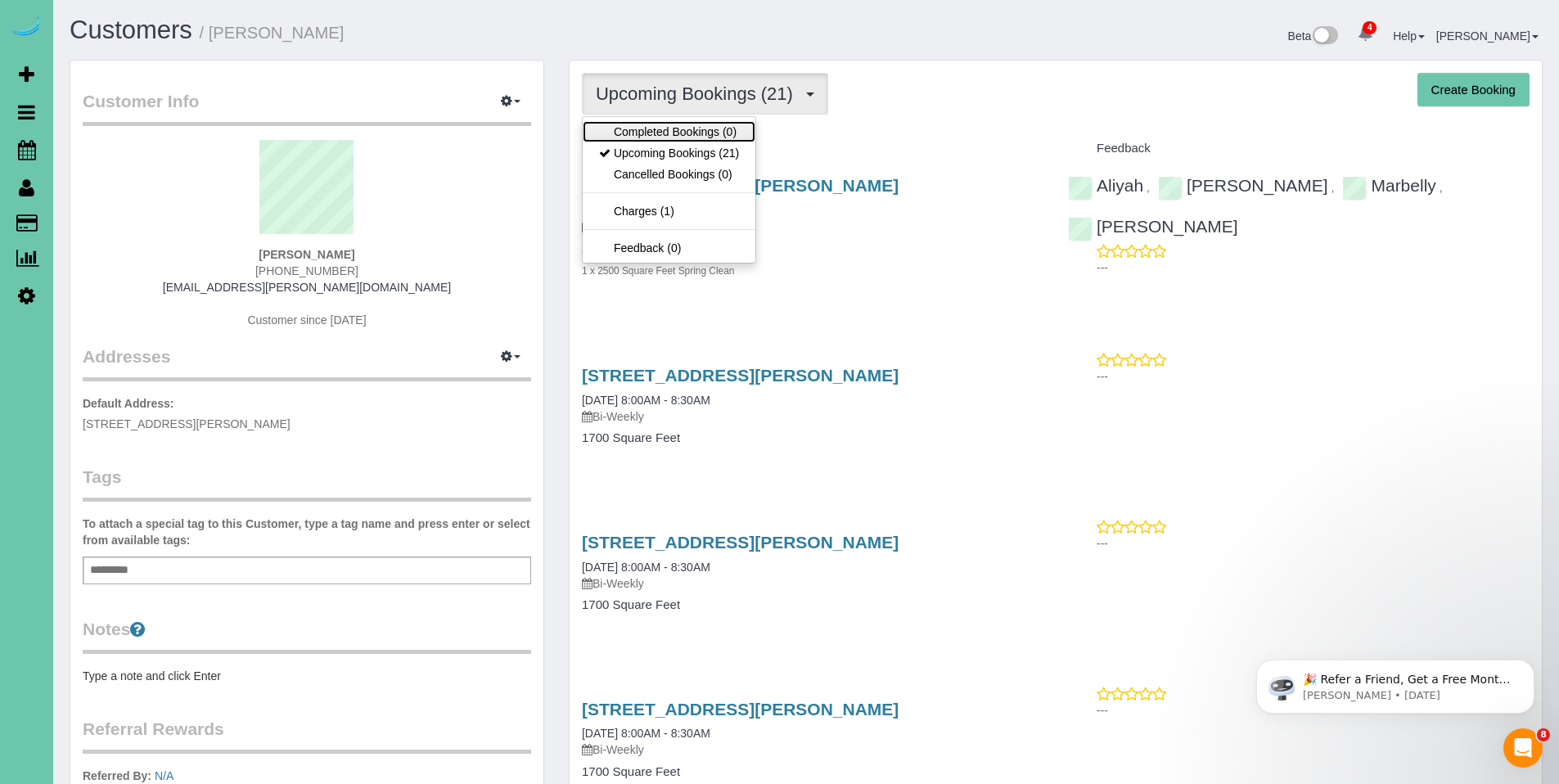
click at [676, 128] on link "Completed Bookings (0)" at bounding box center [668, 131] width 172 height 21
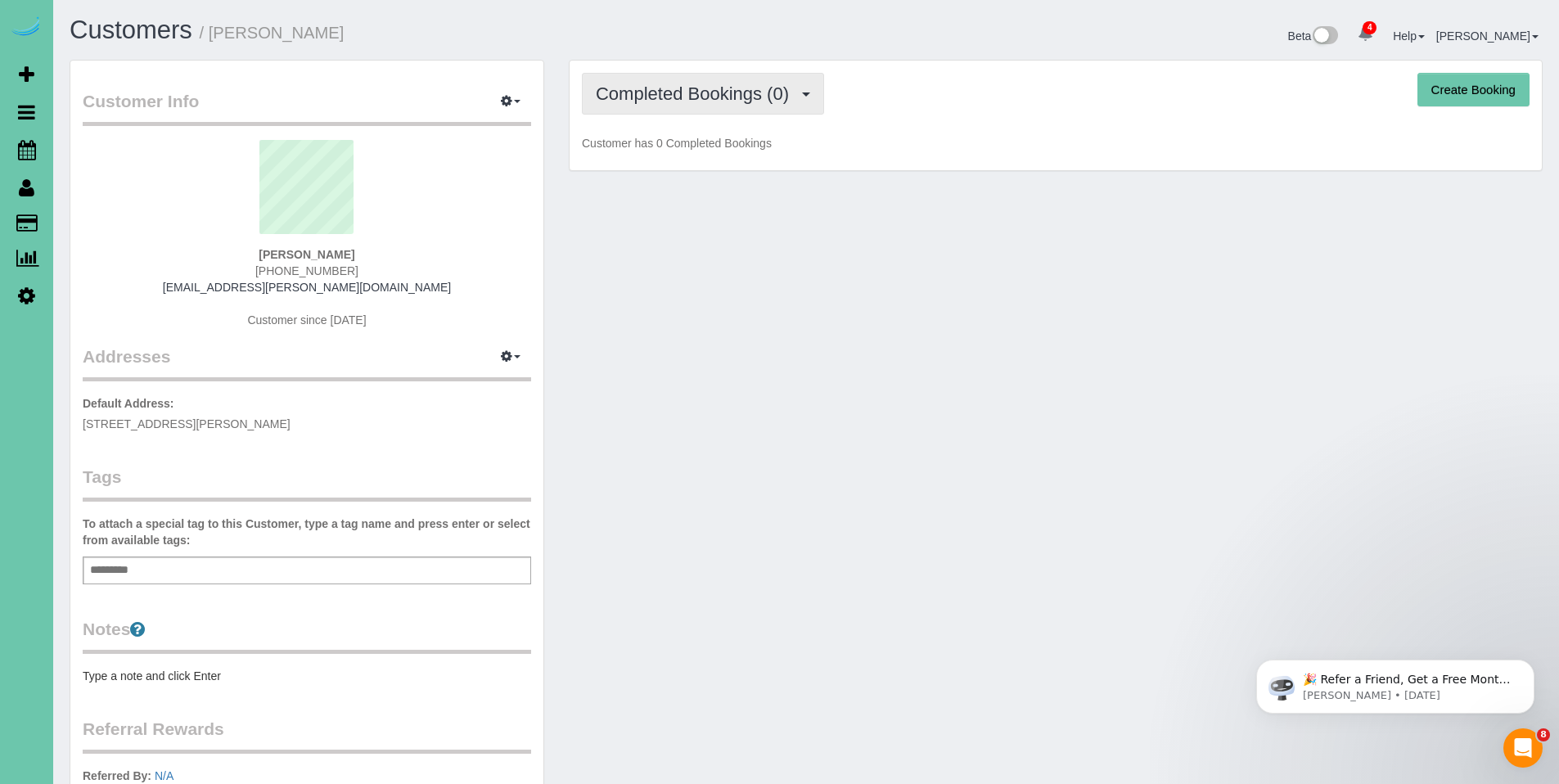
click at [674, 103] on span "Completed Bookings (0)" at bounding box center [696, 93] width 202 height 21
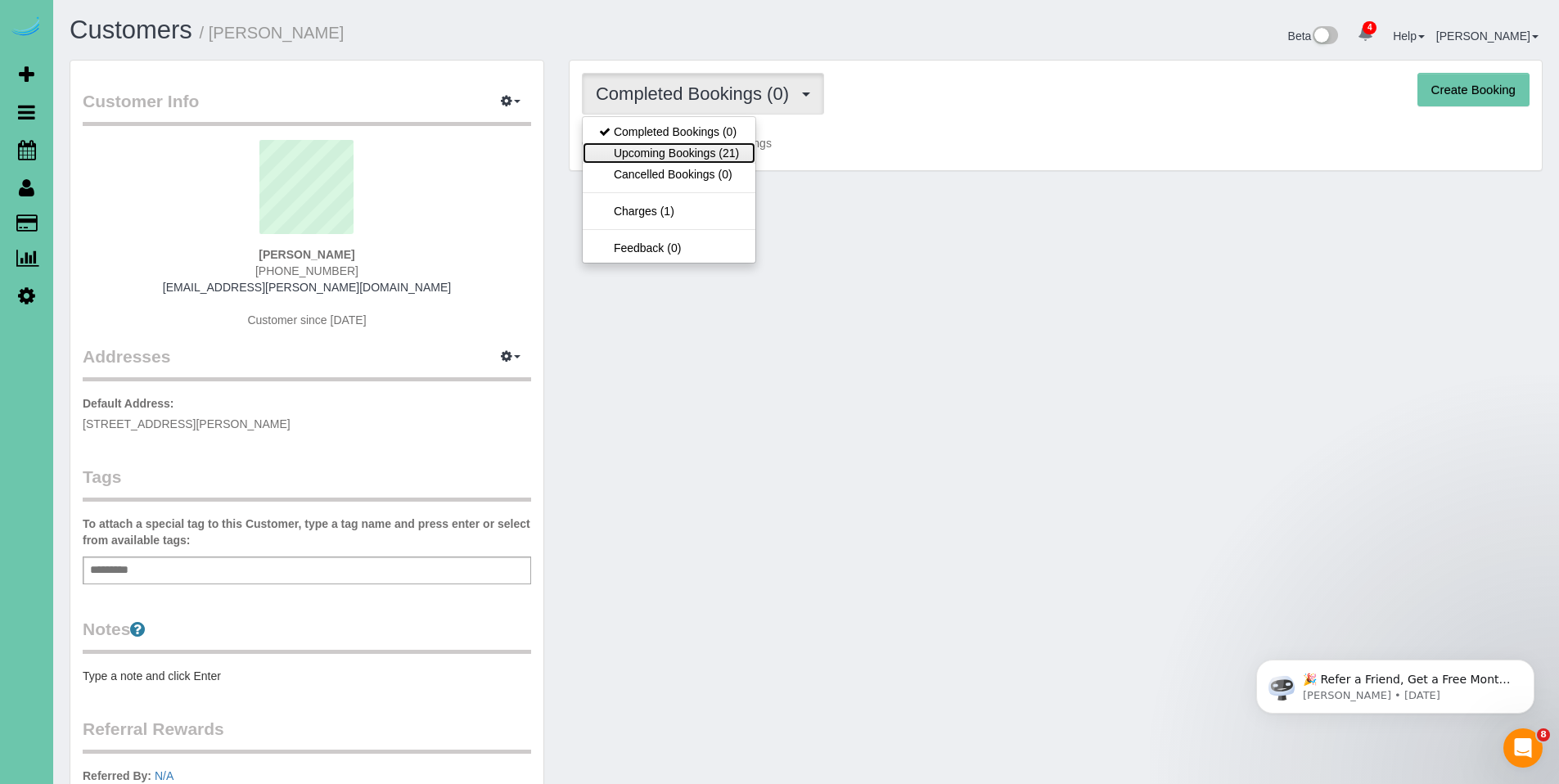
click at [668, 146] on link "Upcoming Bookings (21)" at bounding box center [668, 153] width 172 height 21
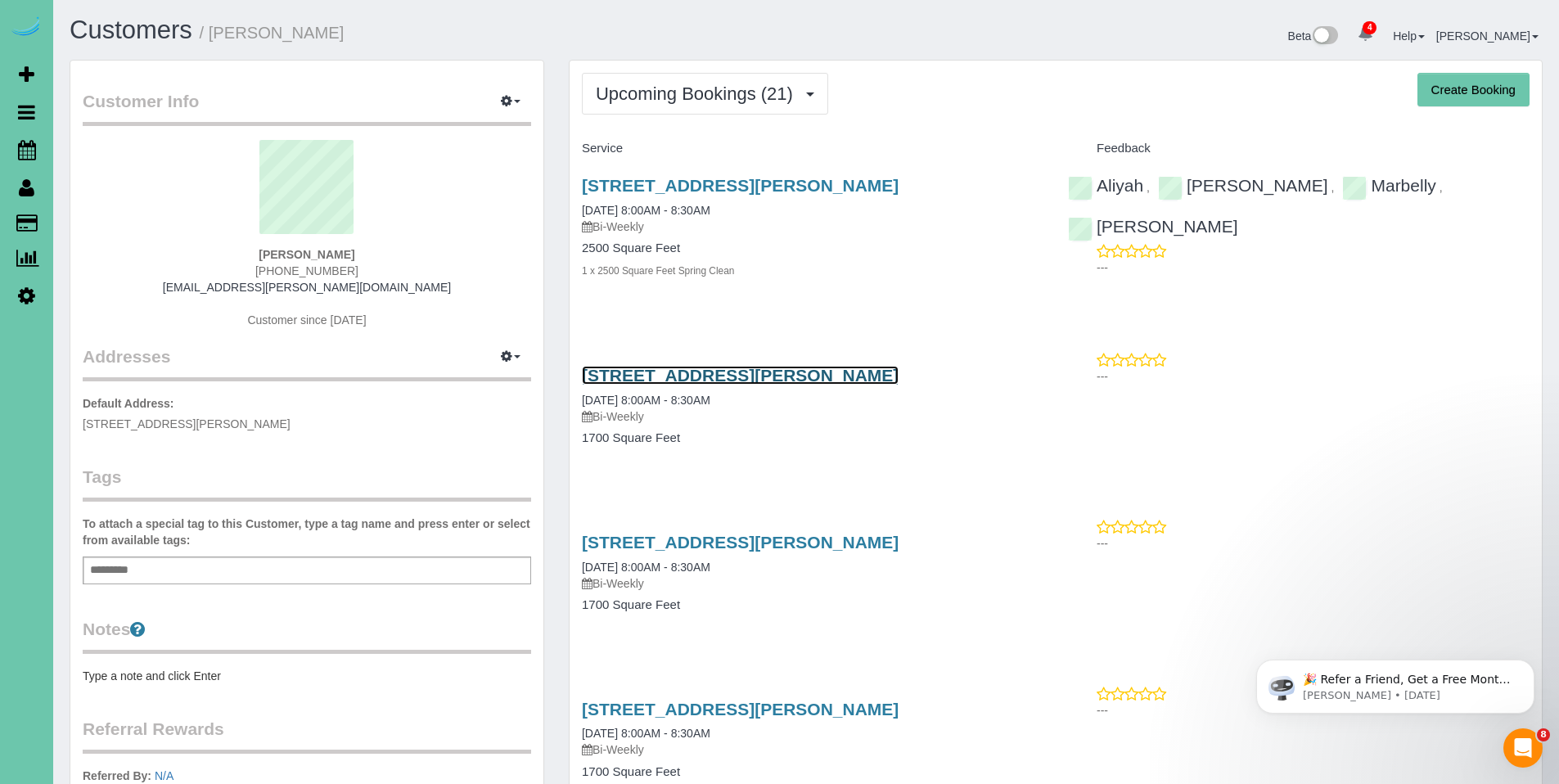
click at [703, 376] on link "15738 Howard St, Omaha, NE 68118" at bounding box center [740, 375] width 317 height 19
click at [701, 381] on link "15738 Howard St, Omaha, NE 68118" at bounding box center [740, 375] width 317 height 19
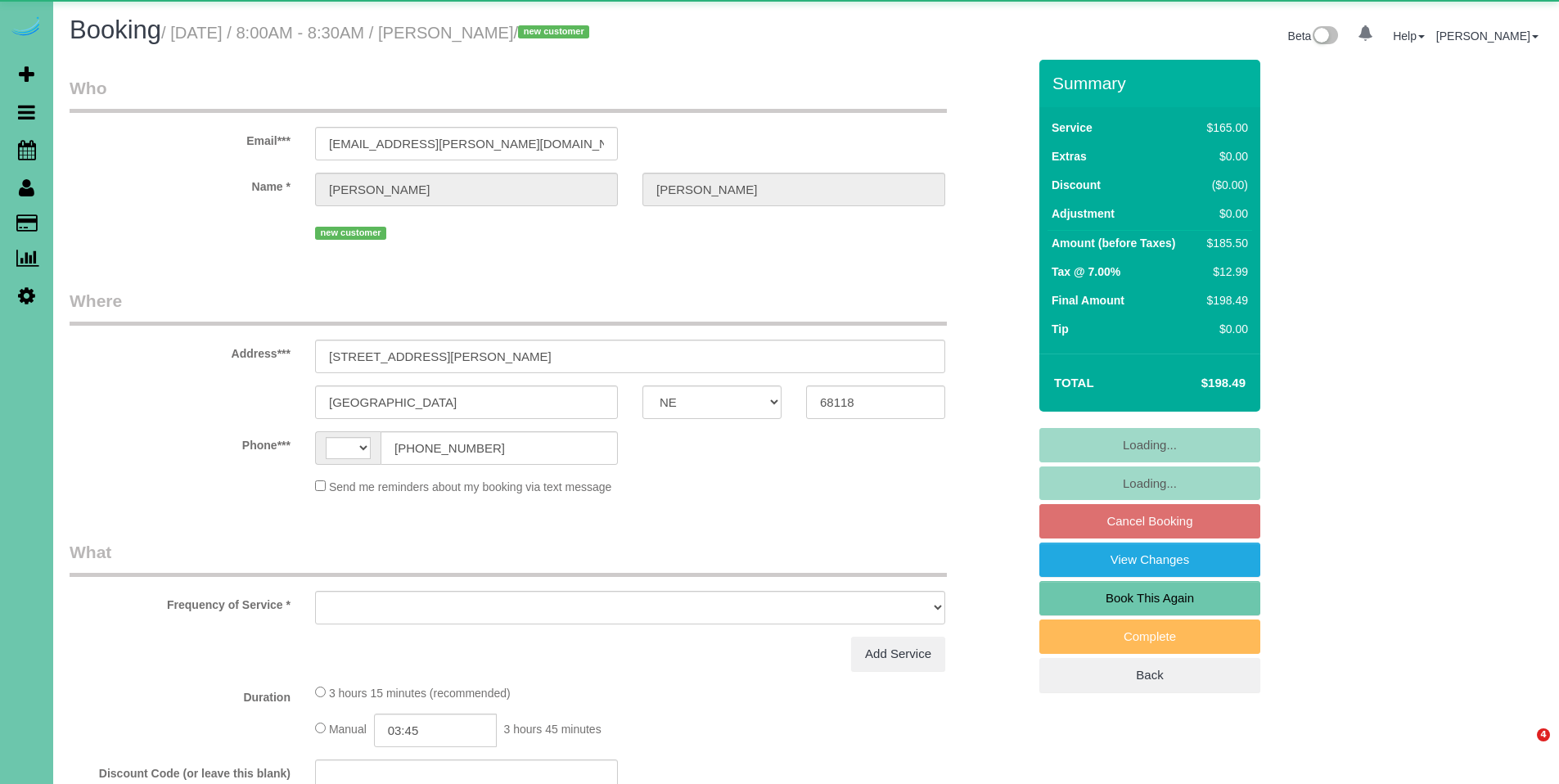
select select "NE"
select select "string:US"
select select "object:620"
select select "string:fspay-6f9204da-94bd-4097-b7e1-2112e287d150"
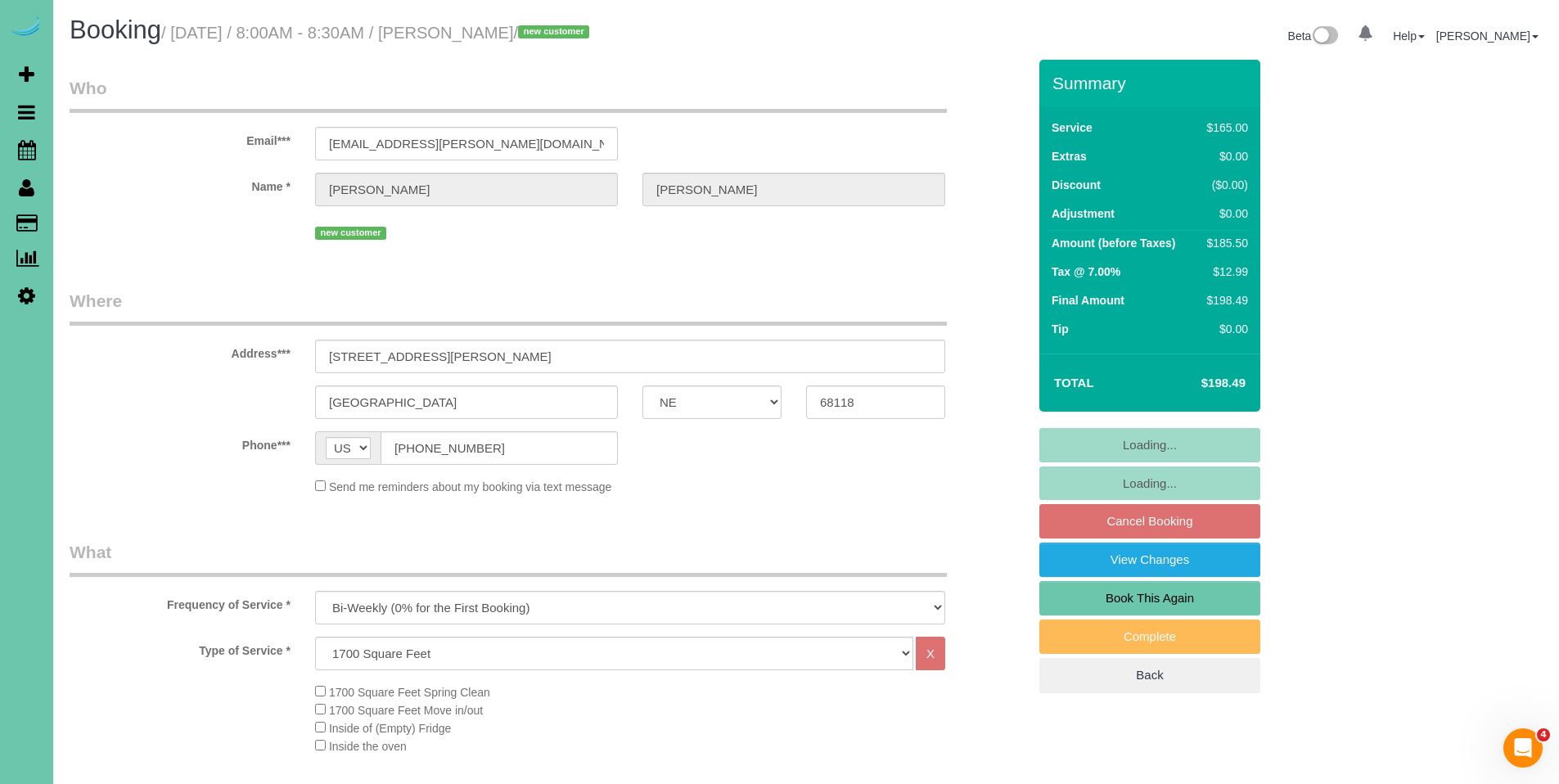
select select "object:879"
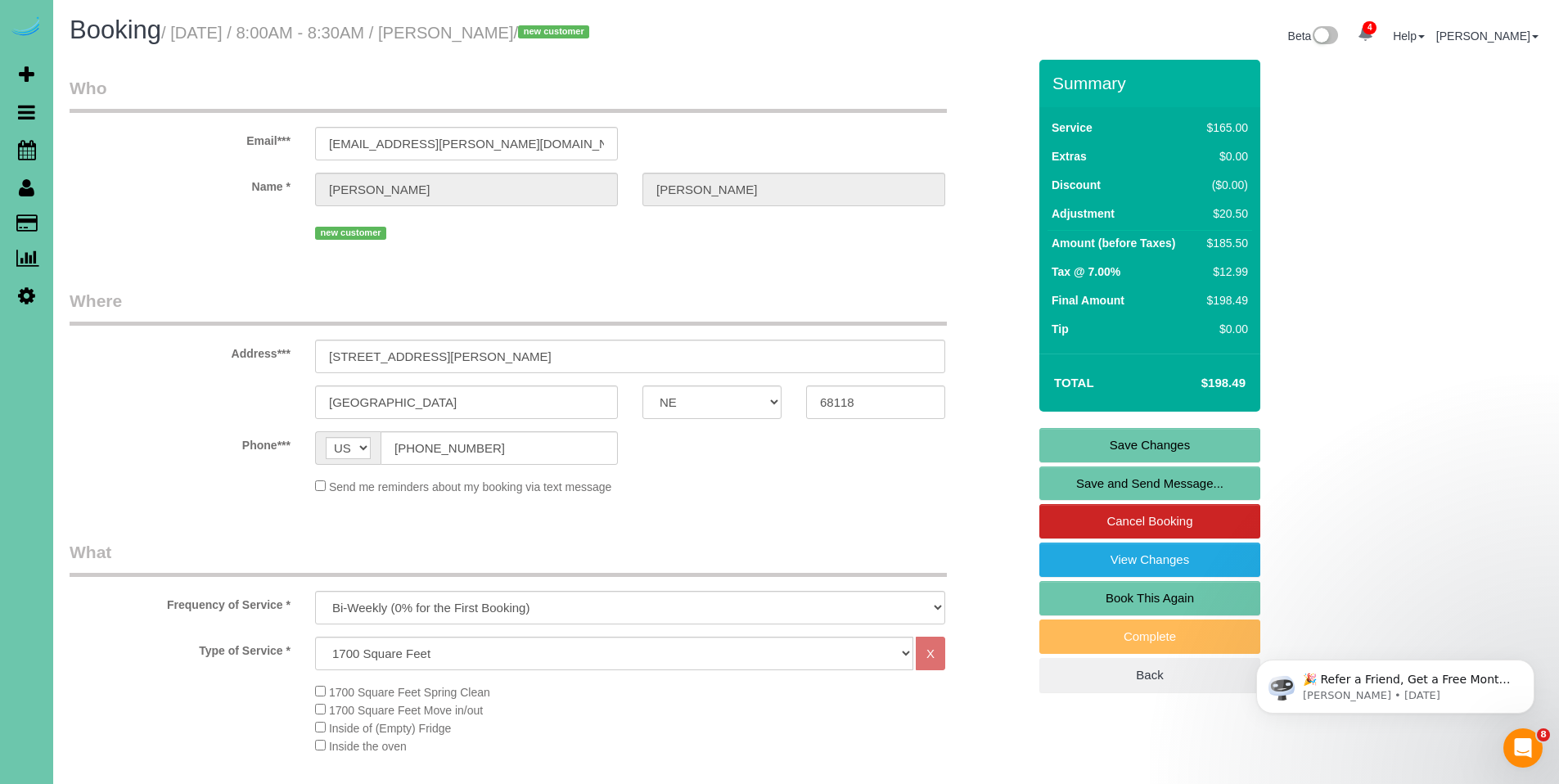
click at [1154, 452] on link "Save Changes" at bounding box center [1150, 445] width 221 height 34
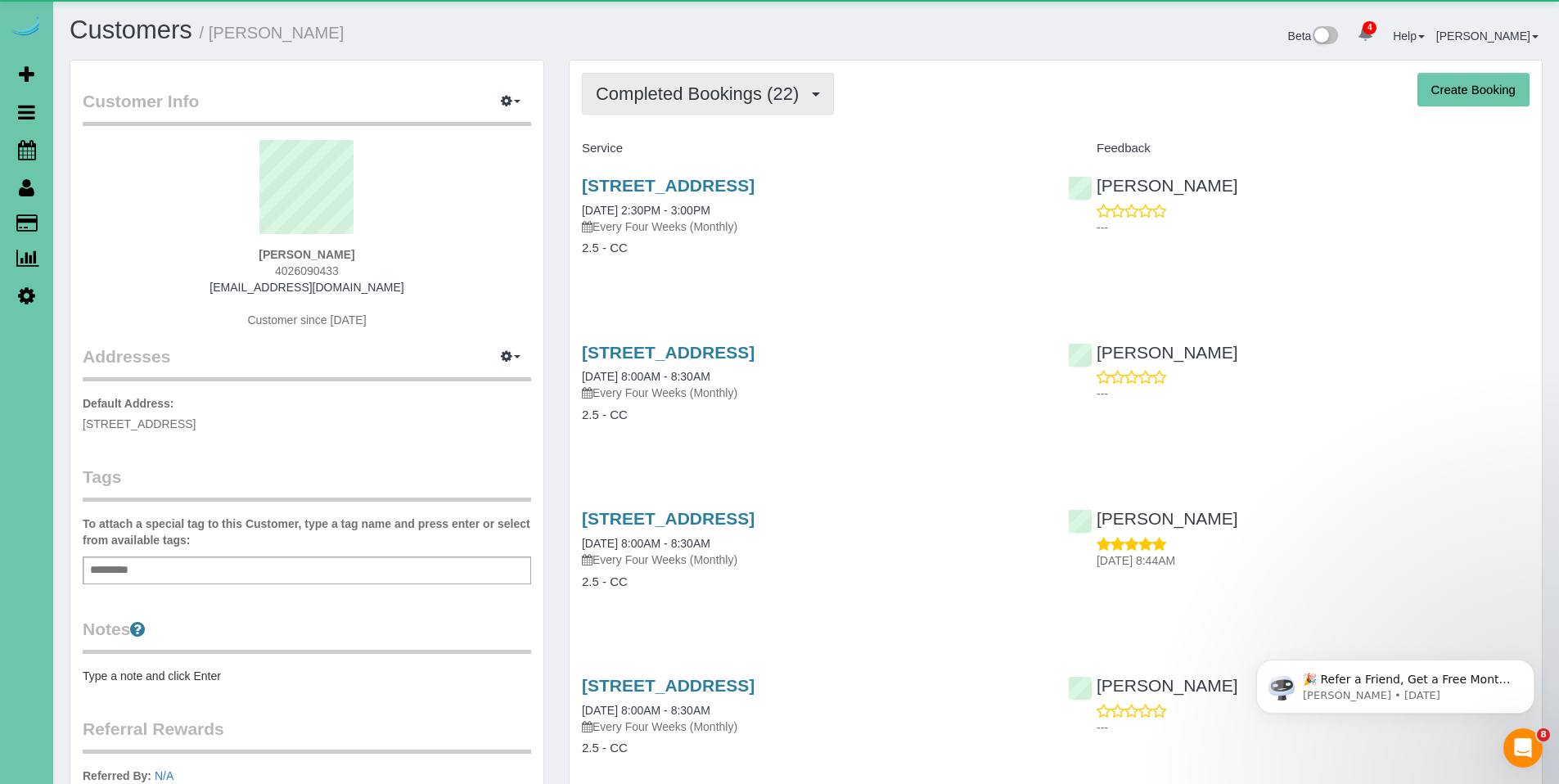
click at [661, 81] on button "Completed Bookings (22)" at bounding box center [708, 93] width 252 height 42
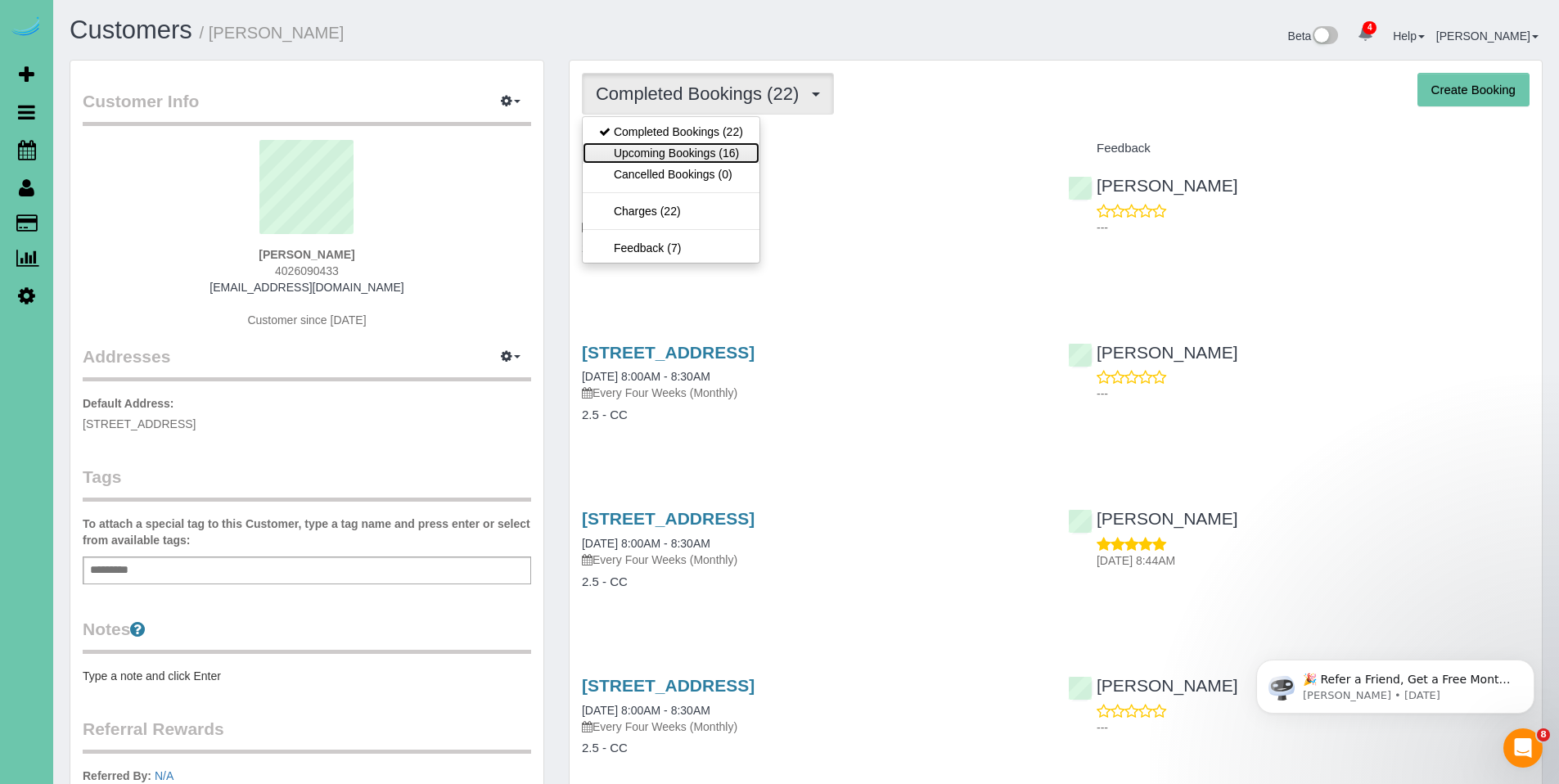
click at [674, 147] on link "Upcoming Bookings (16)" at bounding box center [671, 153] width 177 height 21
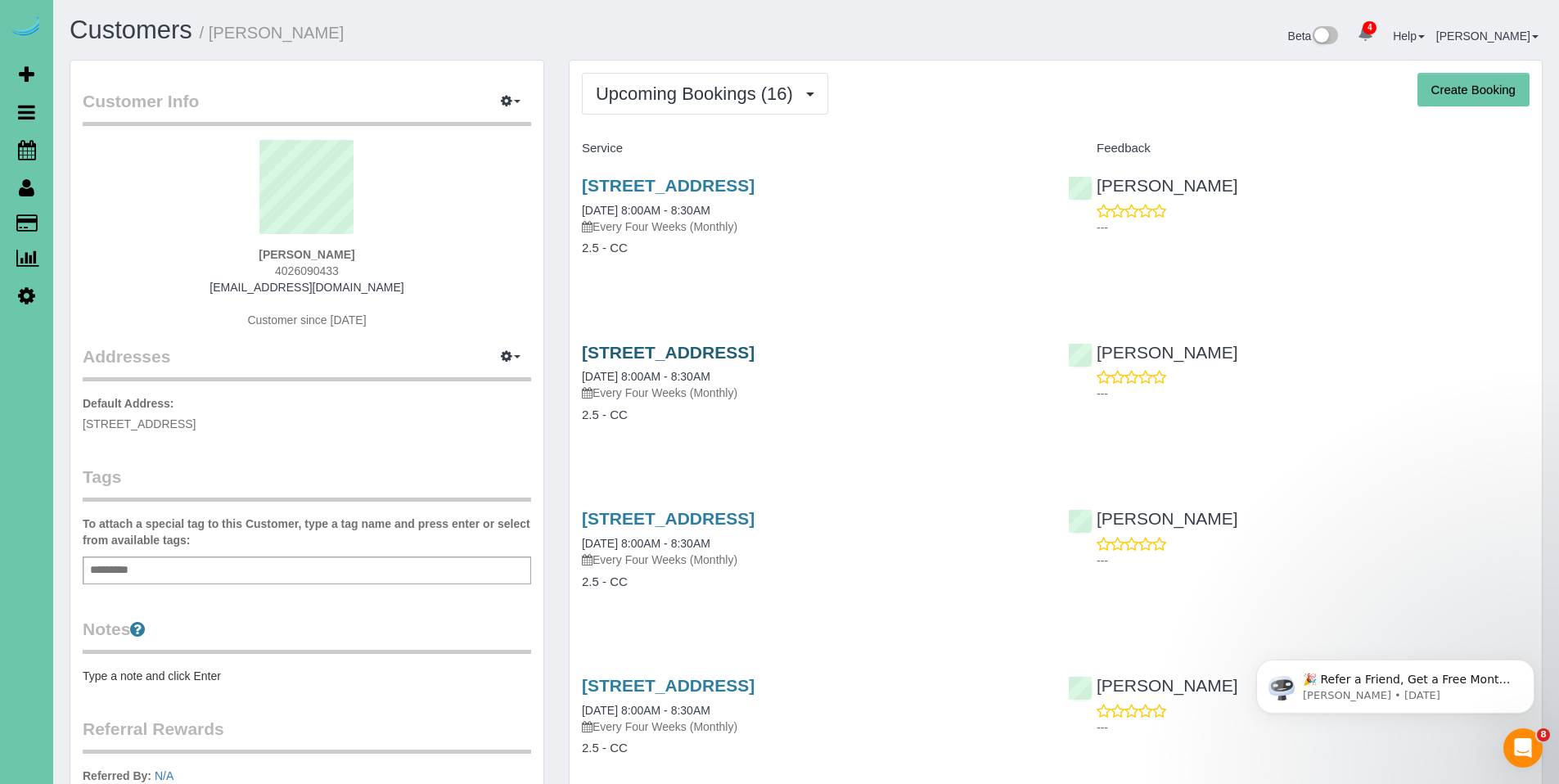
scroll to position [3, 0]
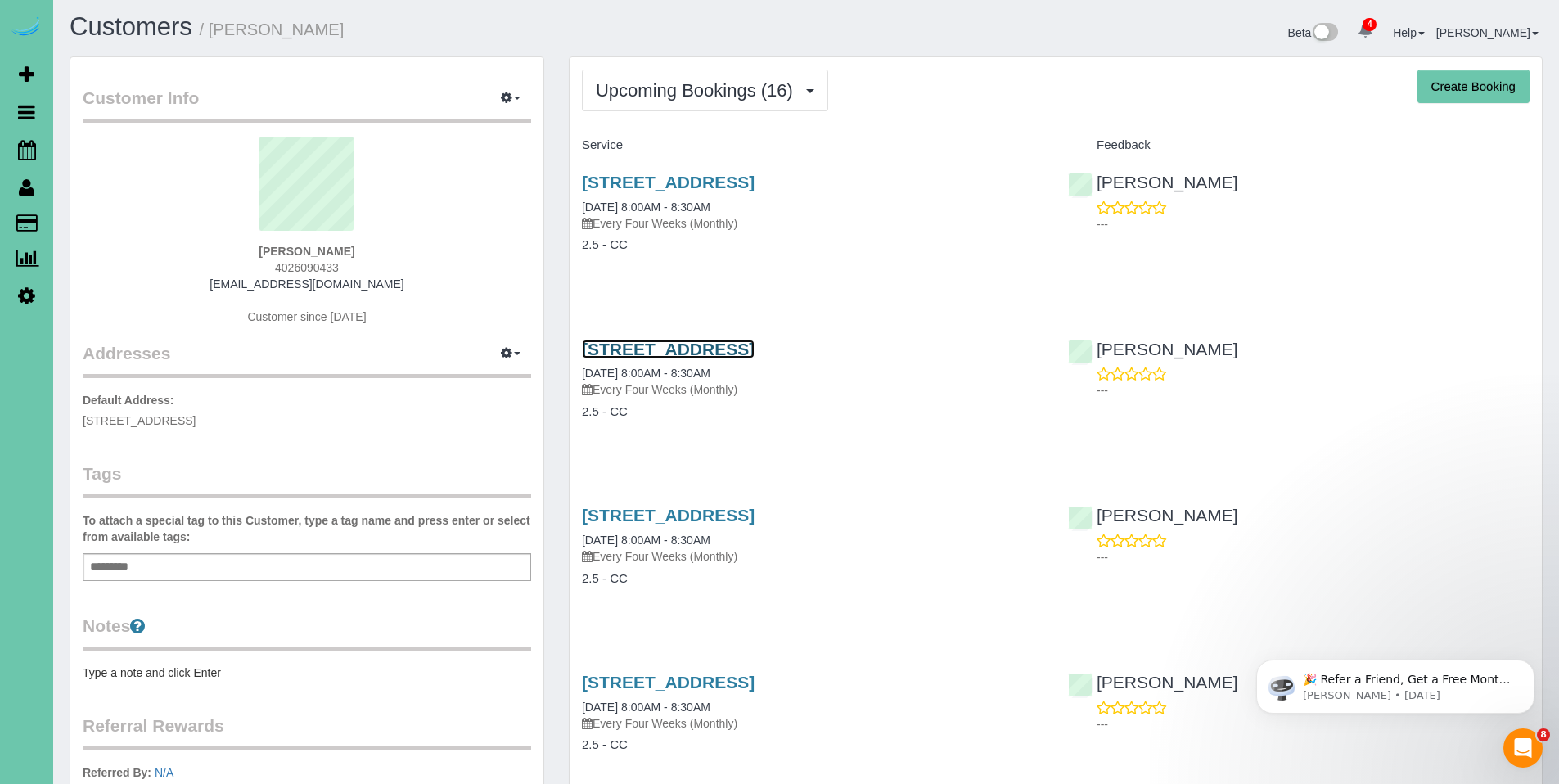
click at [717, 352] on link "[STREET_ADDRESS]" at bounding box center [668, 349] width 172 height 19
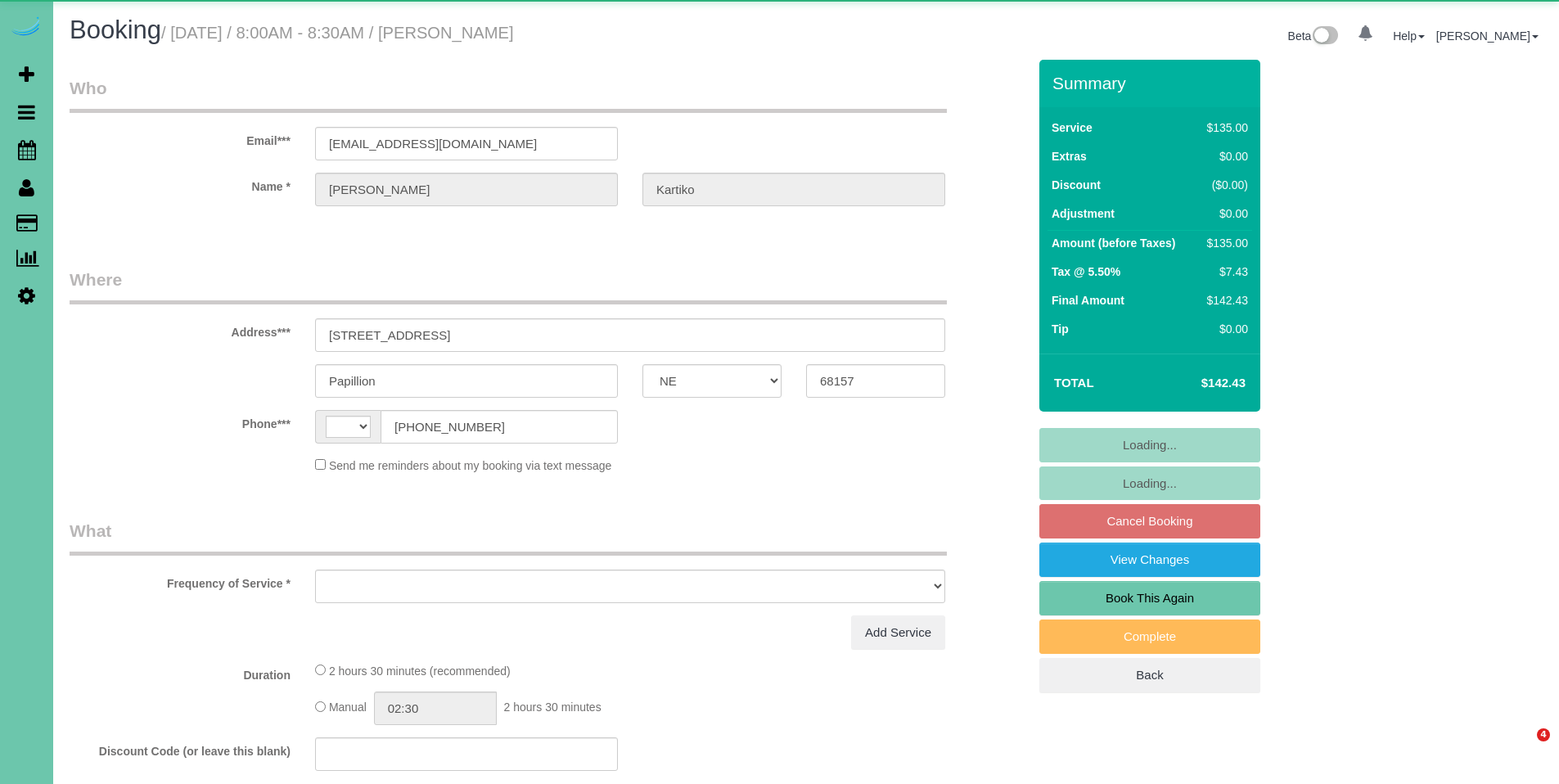
select select "NE"
select select "string:[GEOGRAPHIC_DATA]"
select select "string:fspay-8c540e94-b0d4-4983-983d-4d7f6fb6993e"
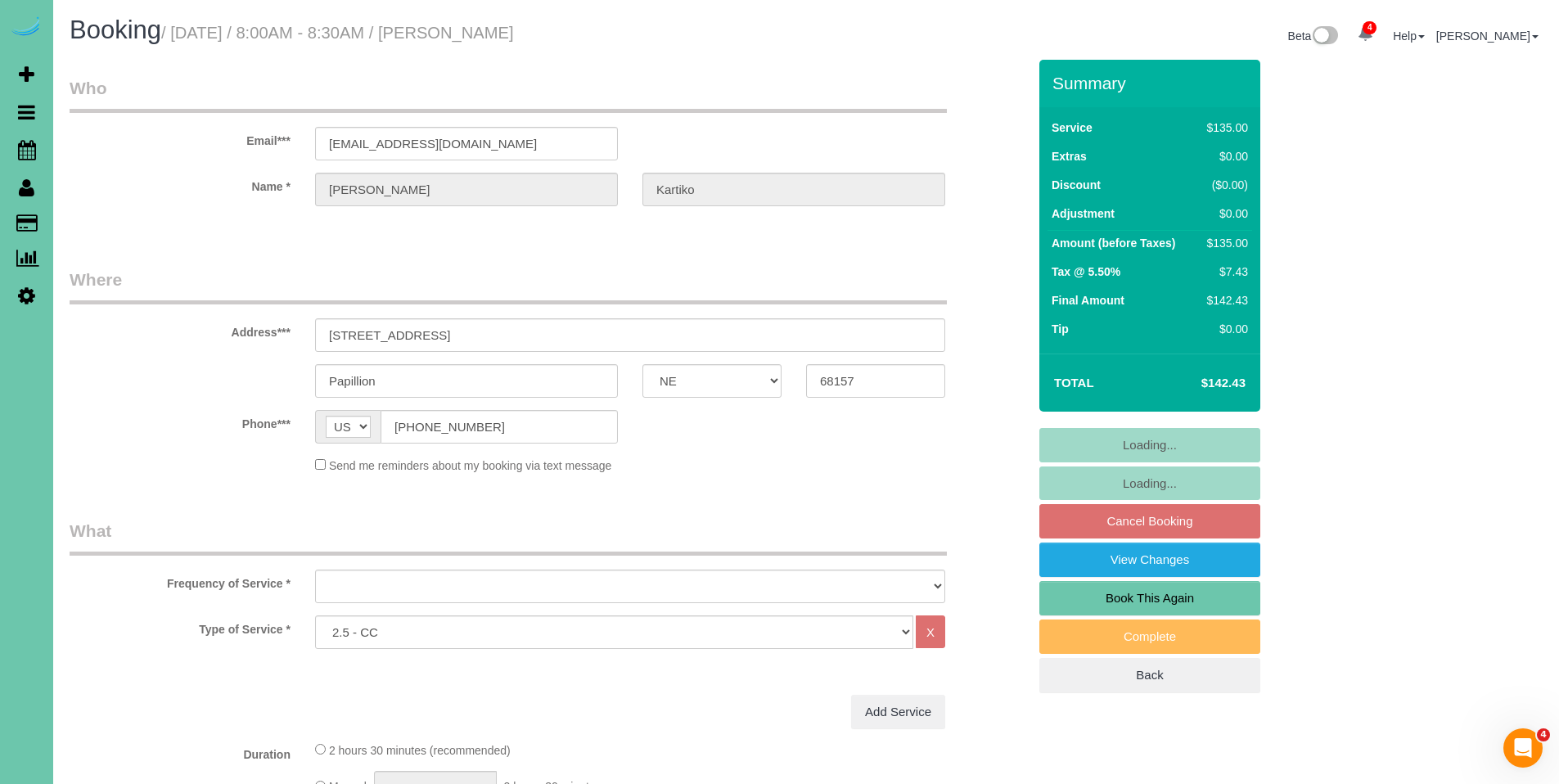
select select "object:722"
select select "number:38"
select select "number:42"
click at [535, 629] on select "Hourly 2.5 Hour Custom Clean 3.5 Hour Custom Clean commercial 1000 Square Feet …" at bounding box center [613, 631] width 598 height 33
select select "object:921"
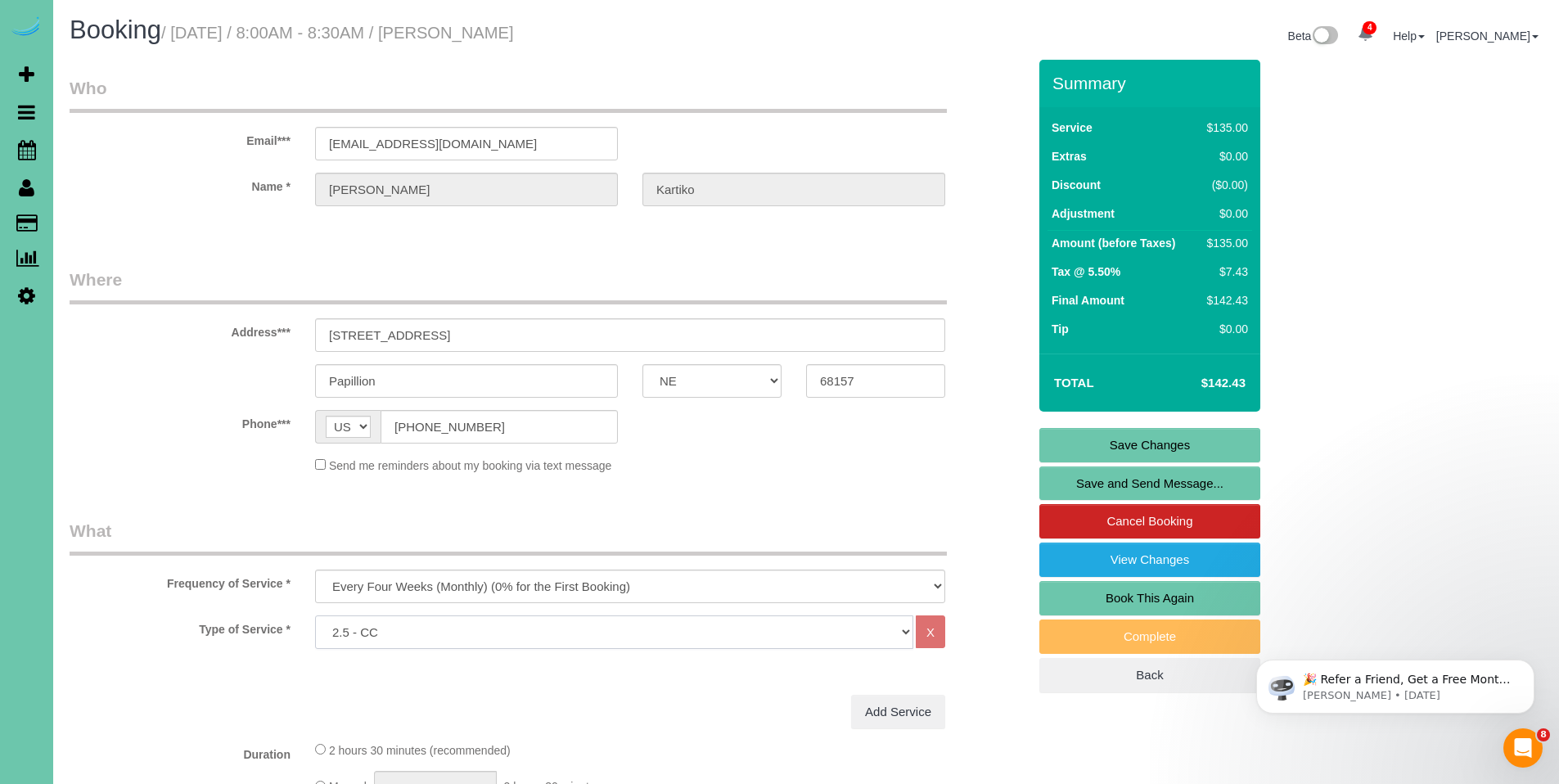
select select "159"
click at [315, 615] on select "Hourly 2.5 Hour Custom Clean 3.5 Hour Custom Clean commercial 1000 Square Feet …" at bounding box center [613, 631] width 598 height 33
click at [1170, 442] on link "Save Changes" at bounding box center [1150, 445] width 221 height 34
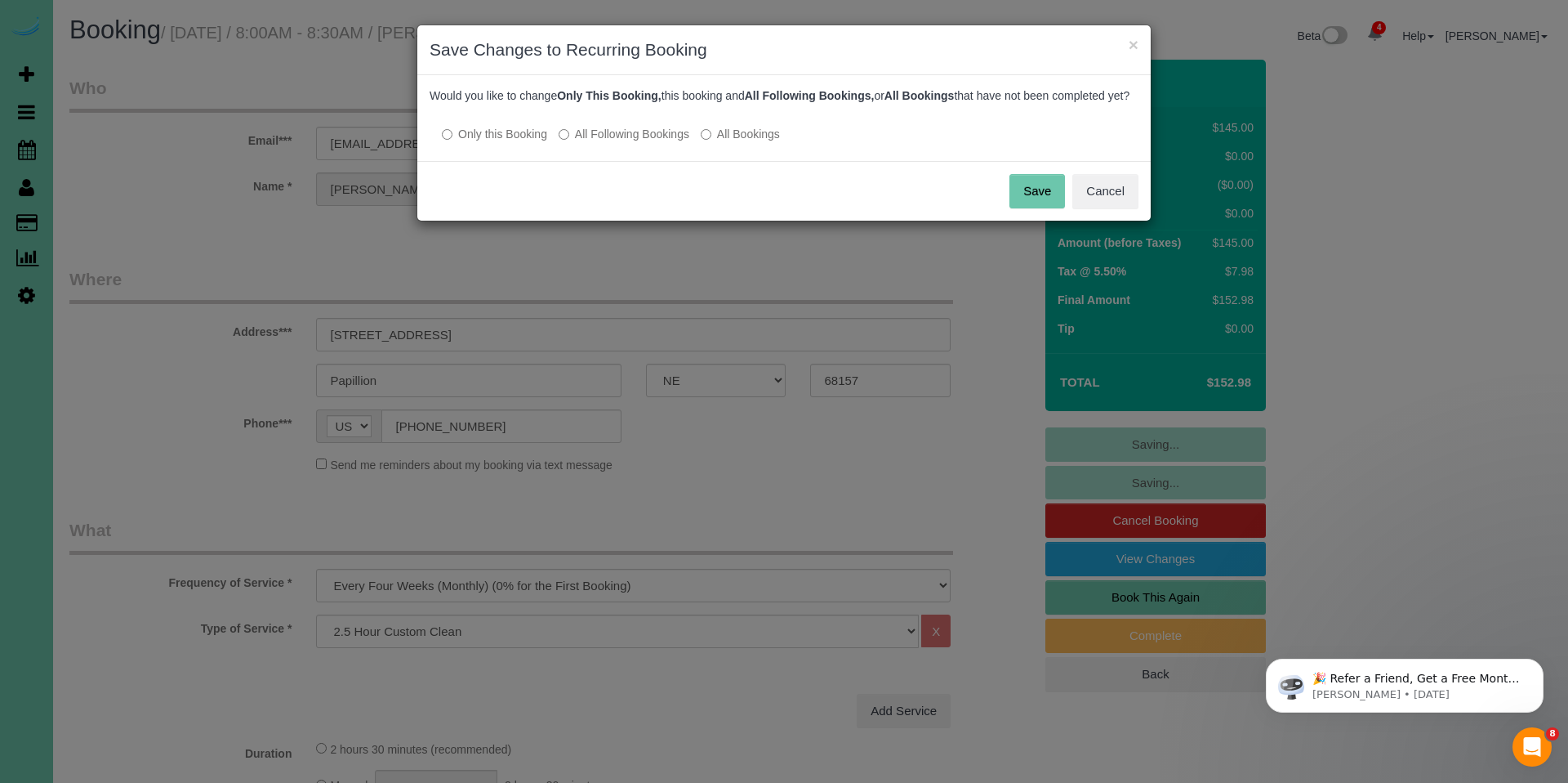
click at [642, 142] on label "All Following Bookings" at bounding box center [623, 134] width 131 height 16
click at [1032, 200] on button "Save" at bounding box center [1037, 191] width 56 height 34
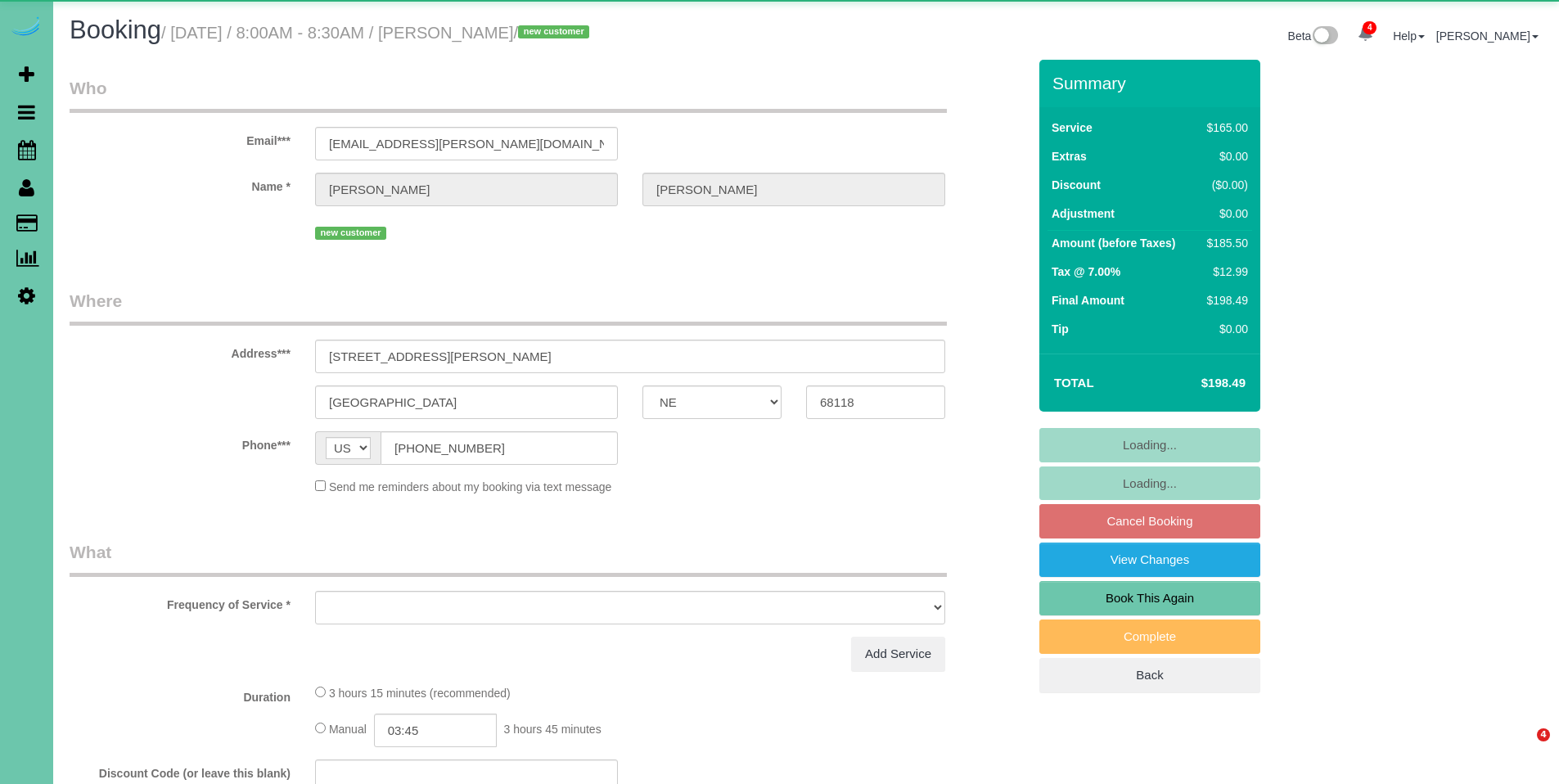
select select "NE"
select select "object:685"
select select "string:fspay-6f9204da-94bd-4097-b7e1-2112e287d150"
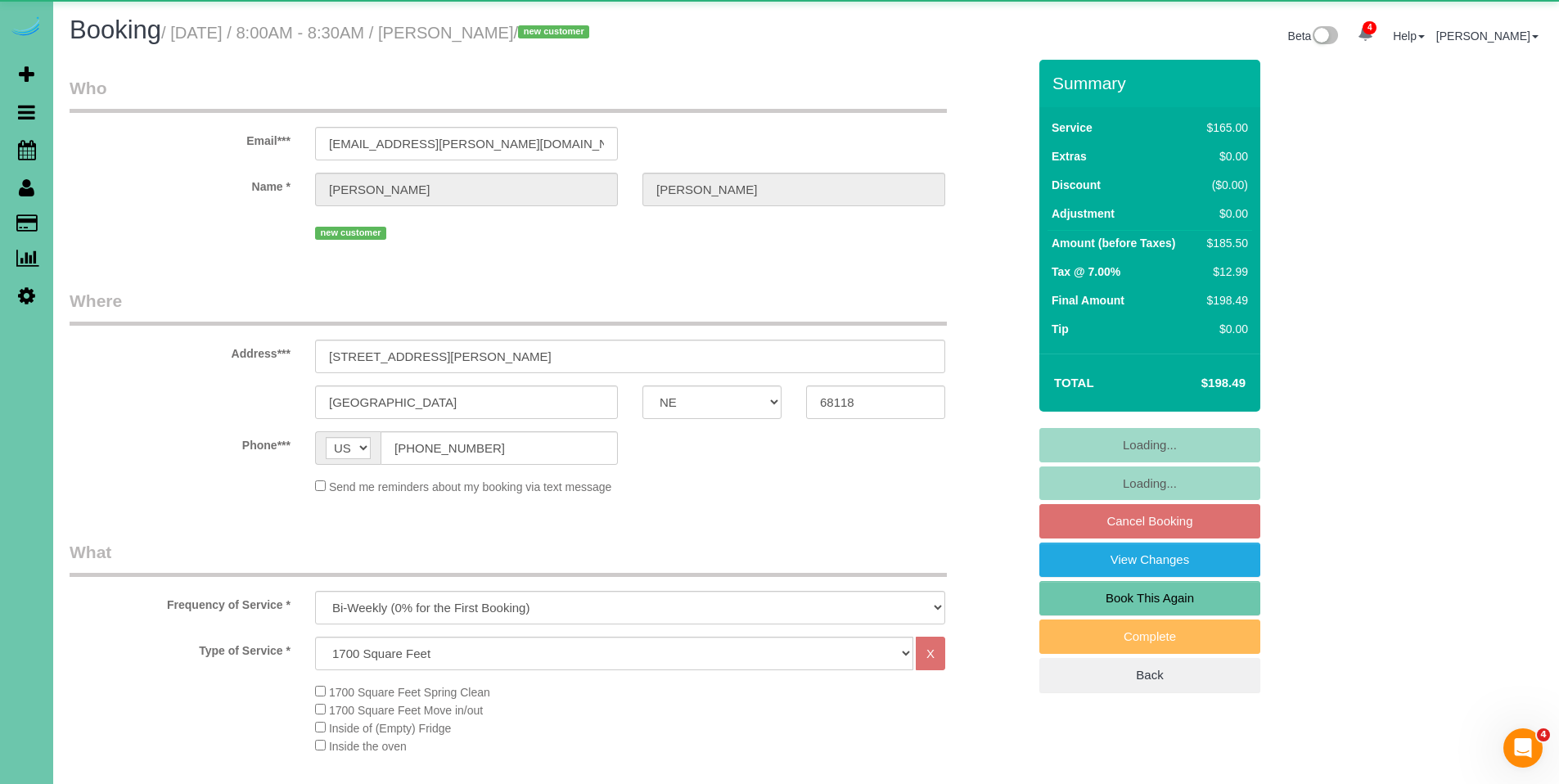
select select "object:919"
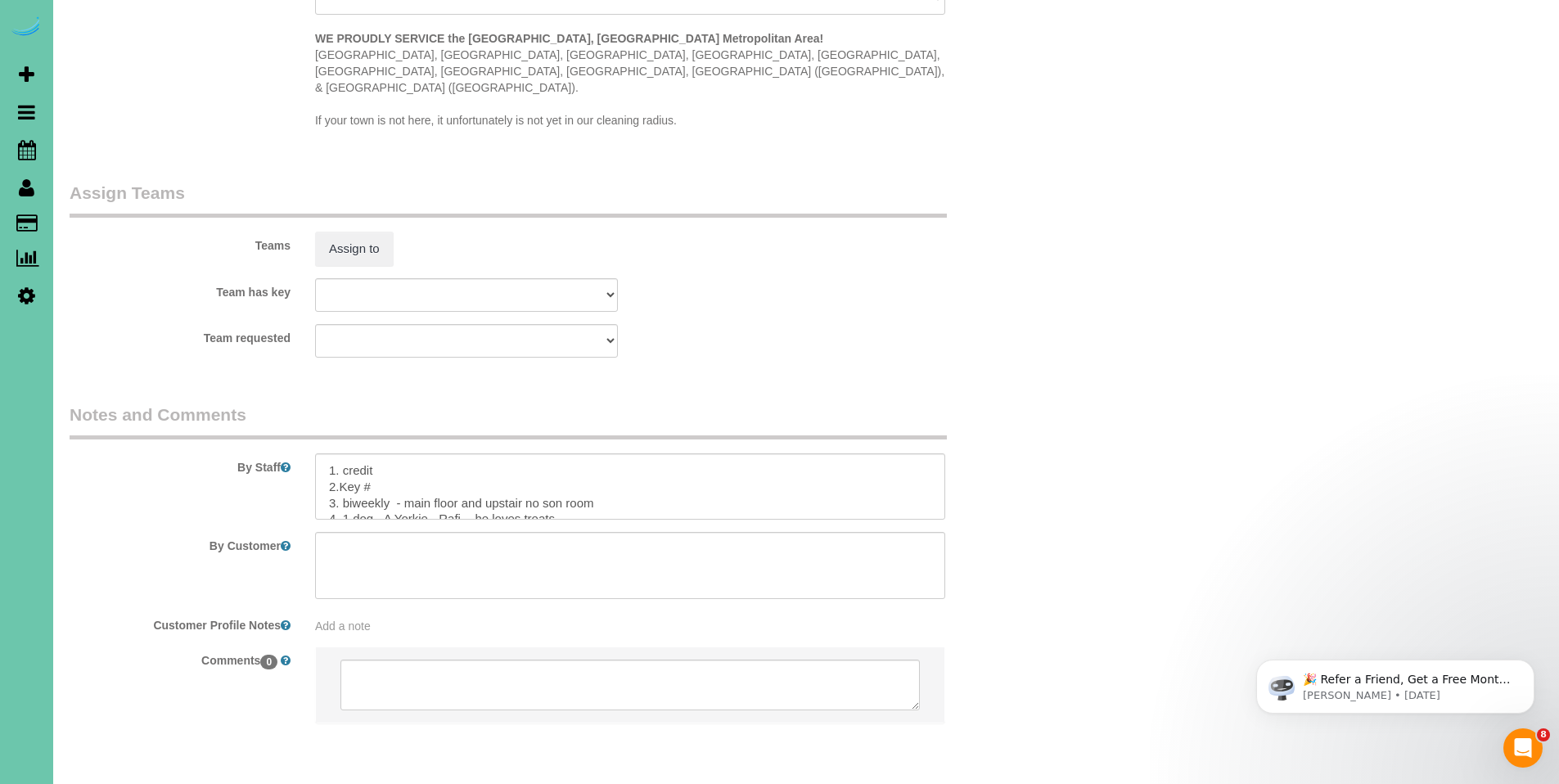
scroll to position [1700, 0]
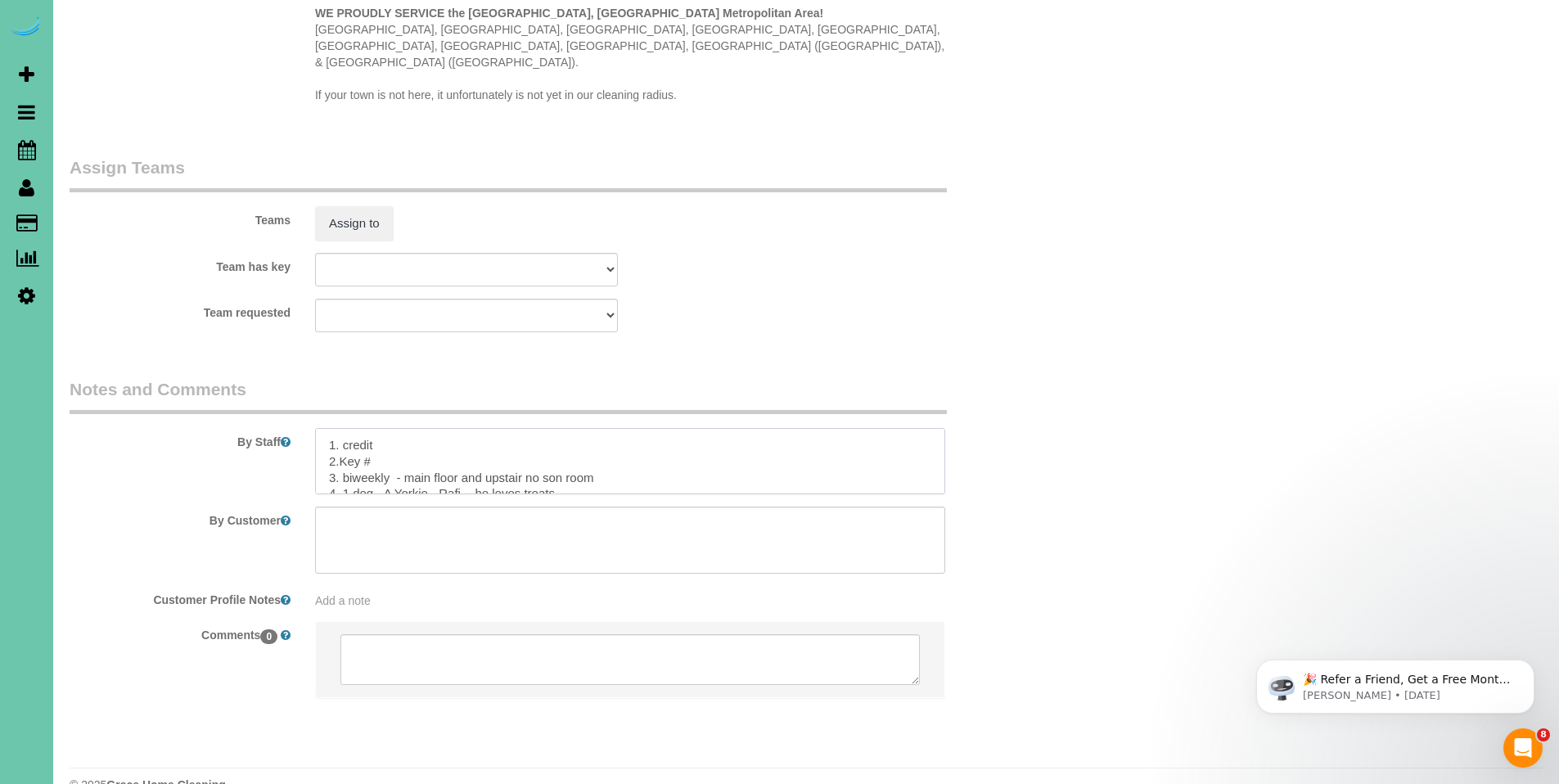
click at [392, 428] on textarea at bounding box center [630, 461] width 630 height 67
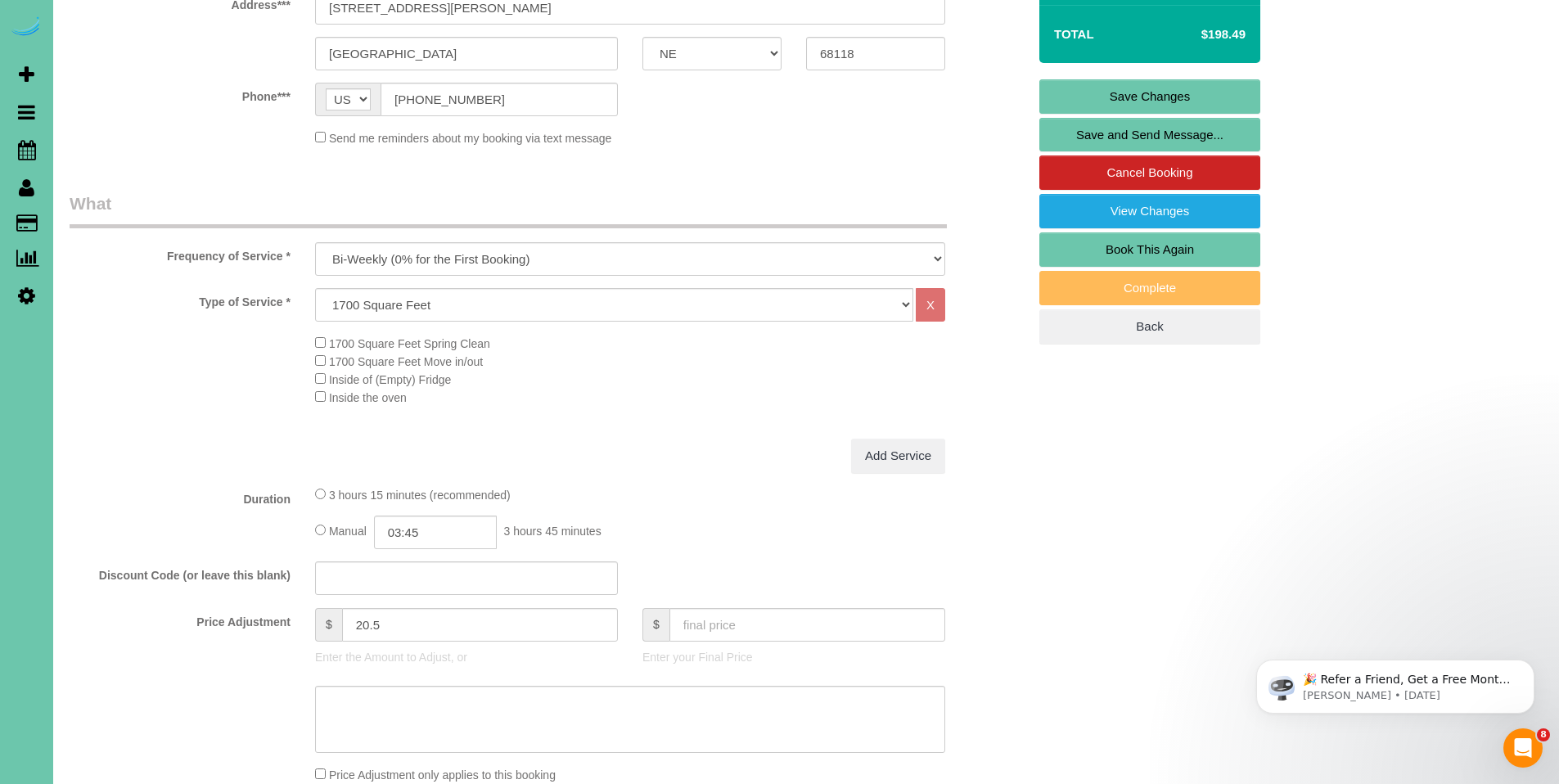
scroll to position [27, 0]
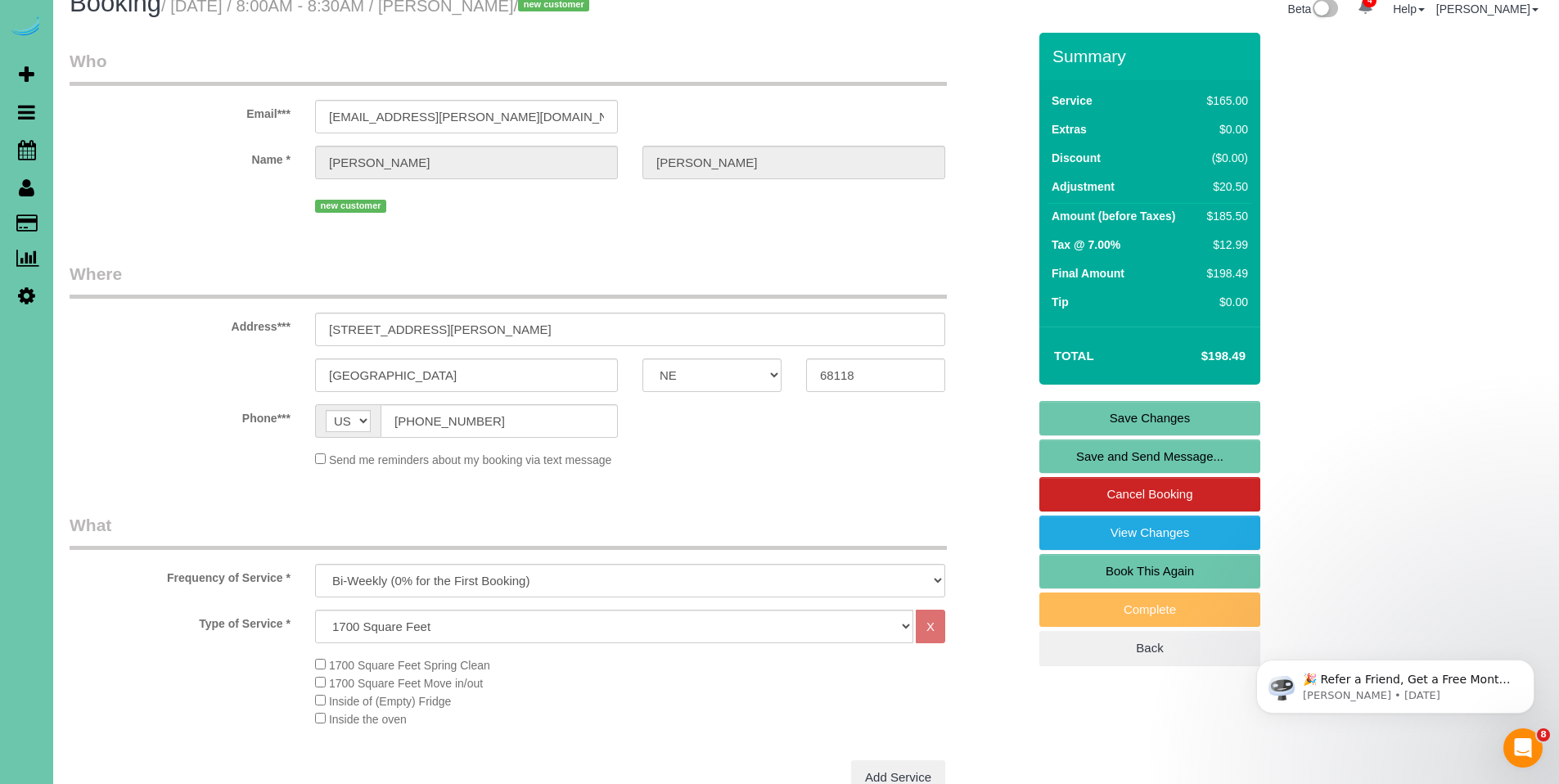
type textarea "1. credit 2.Key #85 3. biweekly - main floor and upstair no son room 4. 1 dog -…"
click at [1173, 419] on link "Save Changes" at bounding box center [1150, 418] width 221 height 34
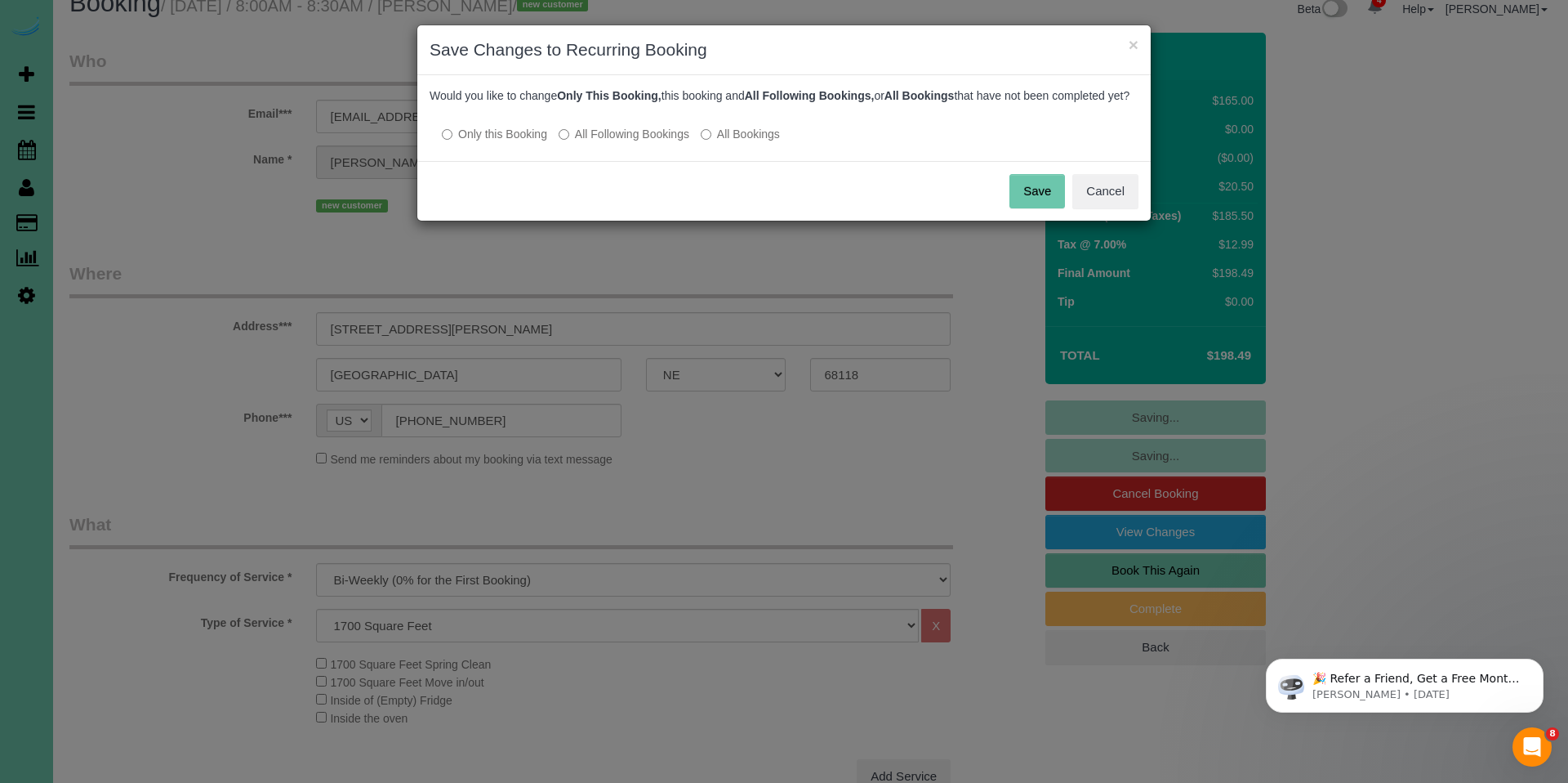
click at [604, 142] on label "All Following Bookings" at bounding box center [623, 134] width 131 height 16
click at [1024, 208] on button "Save" at bounding box center [1037, 191] width 56 height 34
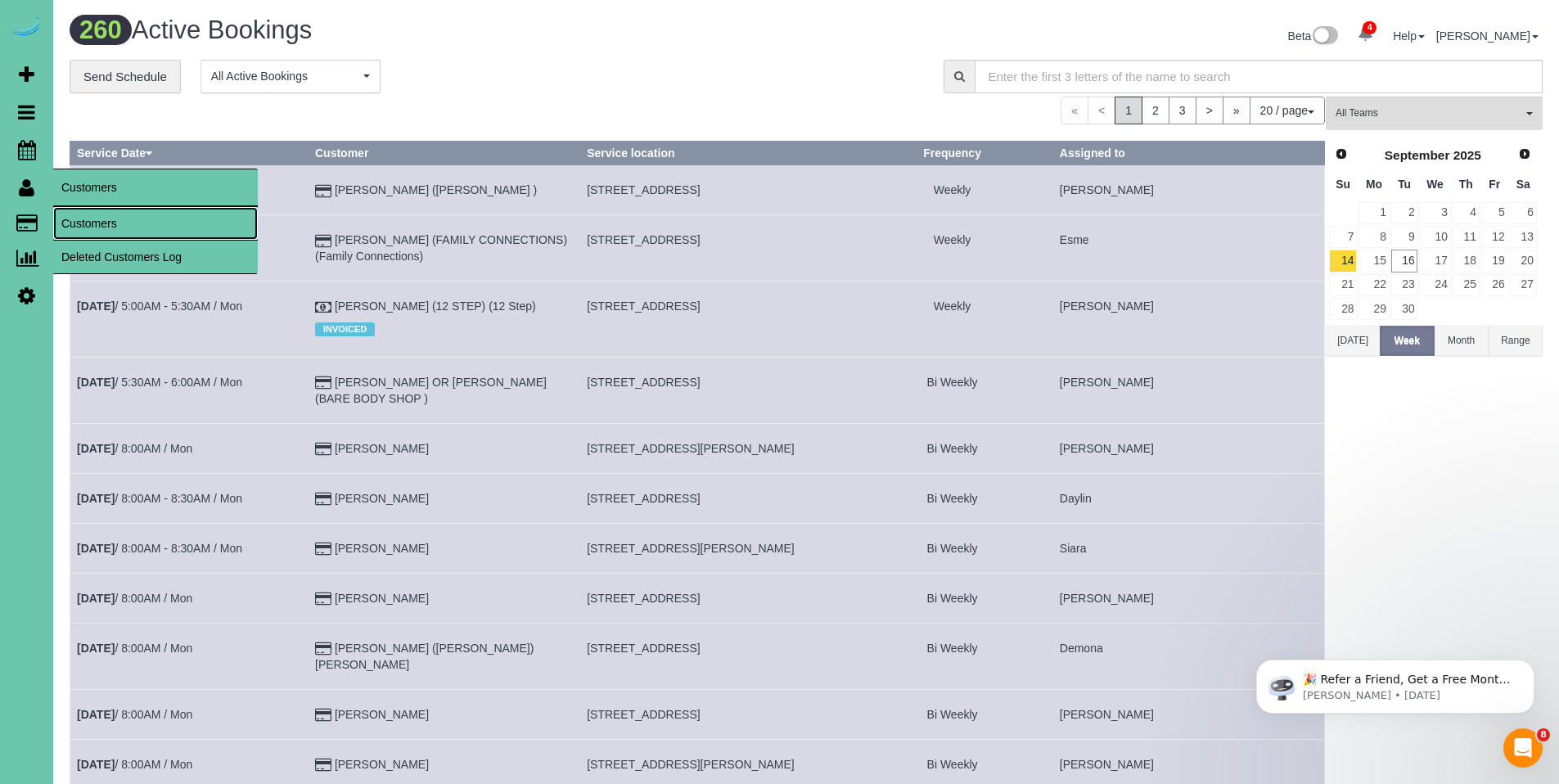
click at [97, 229] on link "Customers" at bounding box center [155, 223] width 204 height 33
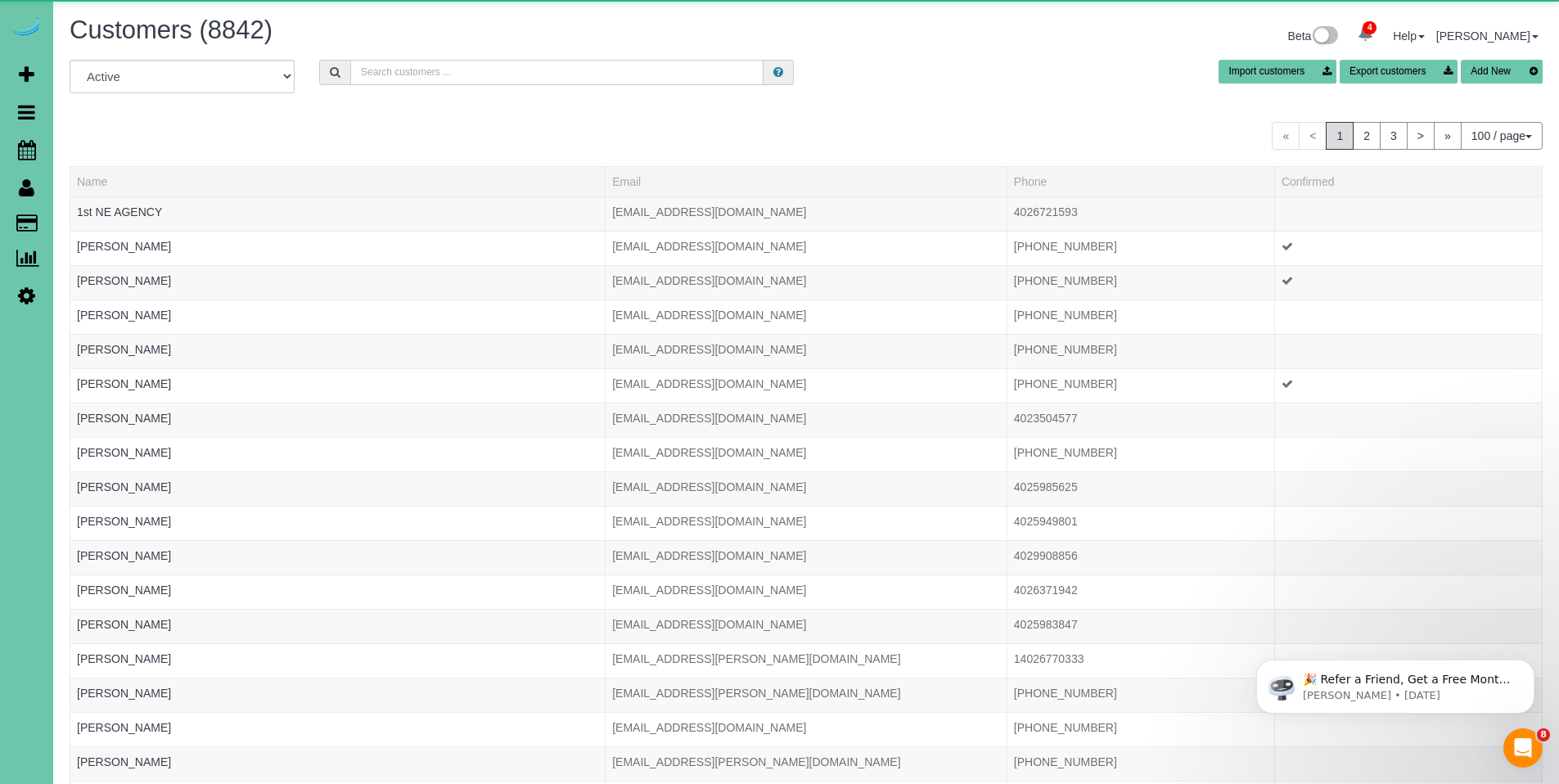
click at [470, 79] on input "text" at bounding box center [557, 73] width 414 height 26
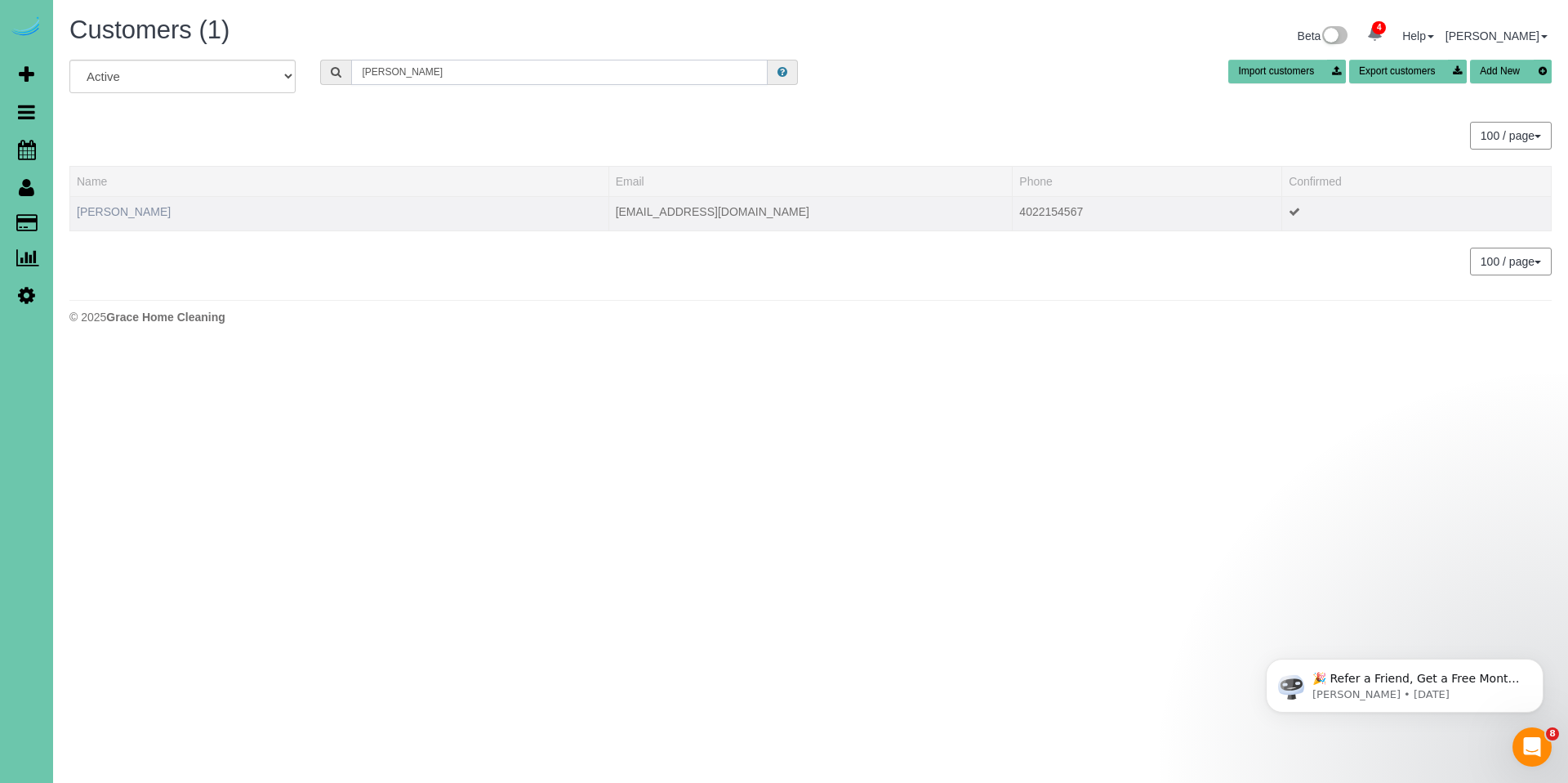
type input "geri k"
click at [105, 207] on link "Geri Kobes" at bounding box center [124, 211] width 94 height 13
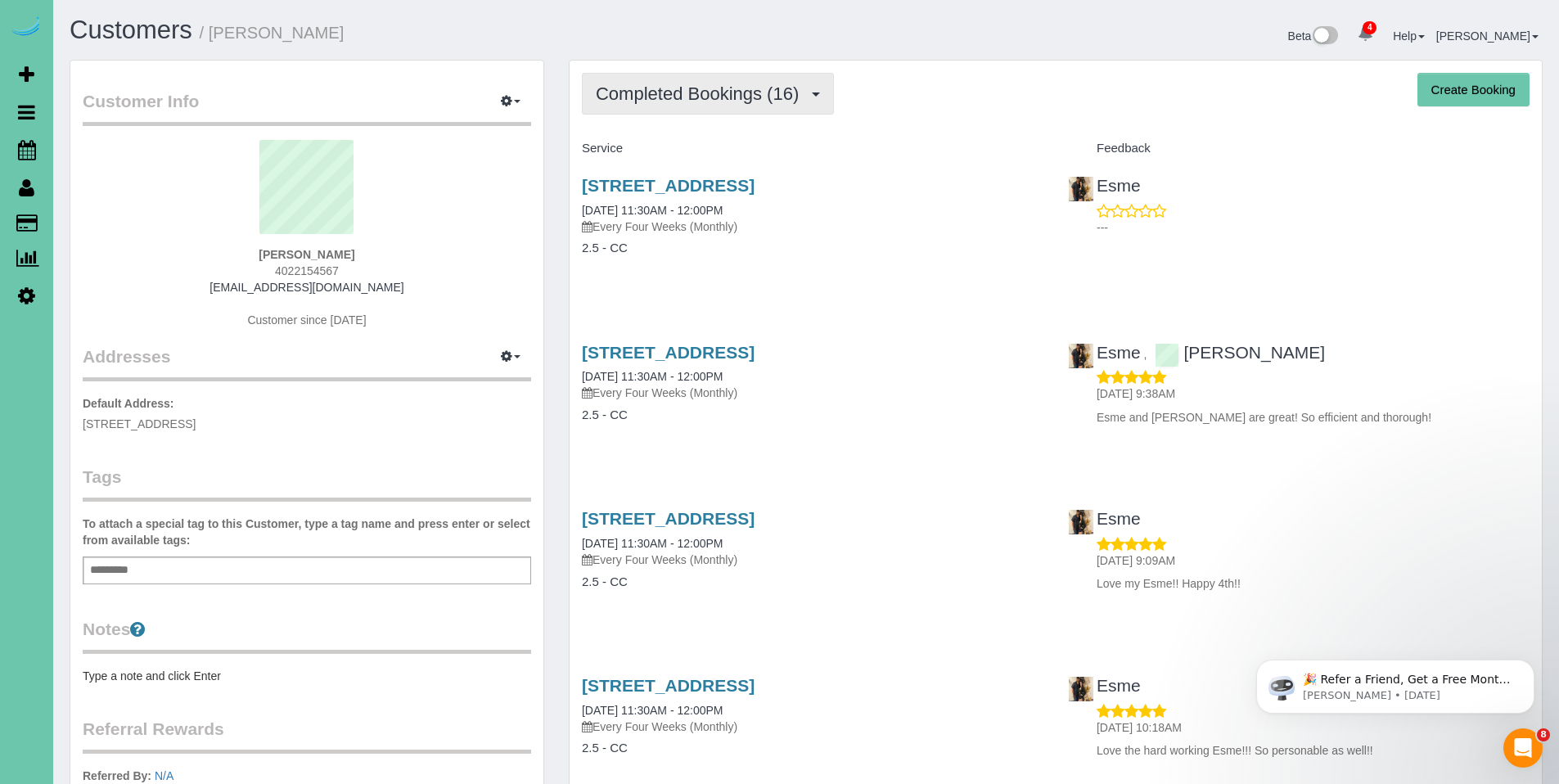
click at [683, 85] on span "Completed Bookings (16)" at bounding box center [701, 93] width 211 height 21
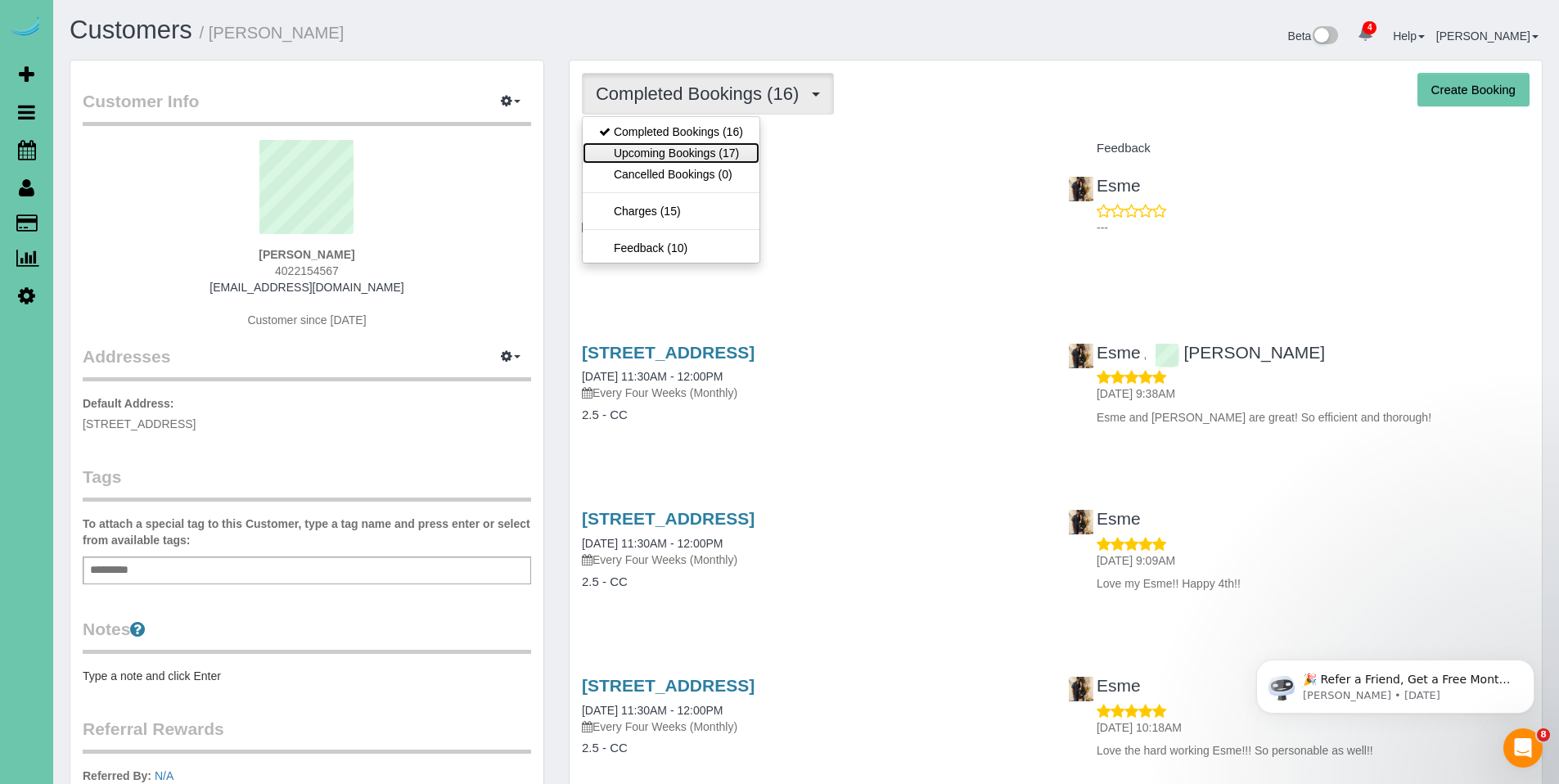
click at [668, 150] on link "Upcoming Bookings (17)" at bounding box center [671, 153] width 177 height 21
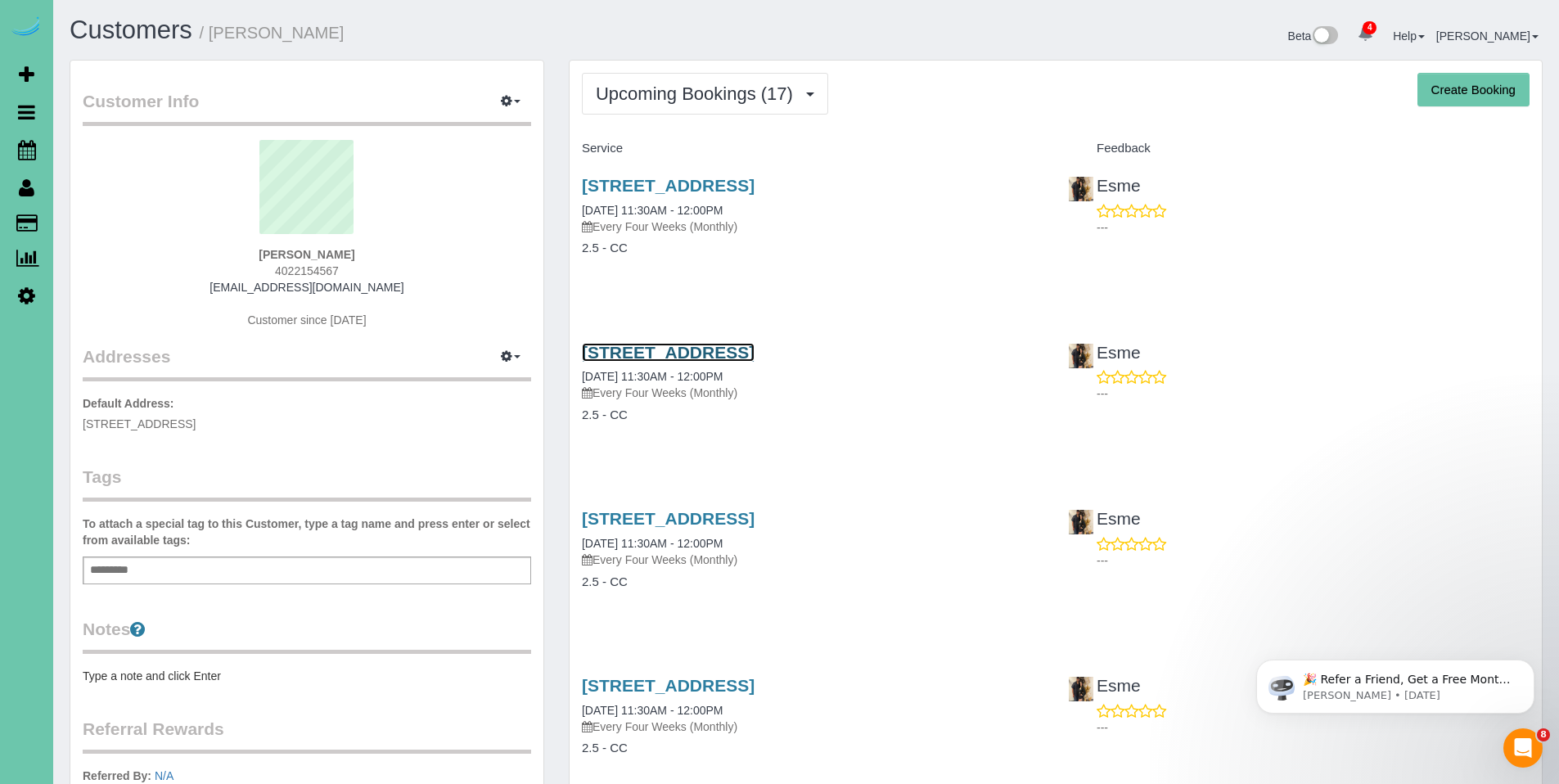
click at [687, 354] on link "4303 N 193rd Cir, Elkhorn, NE 68022" at bounding box center [668, 353] width 172 height 19
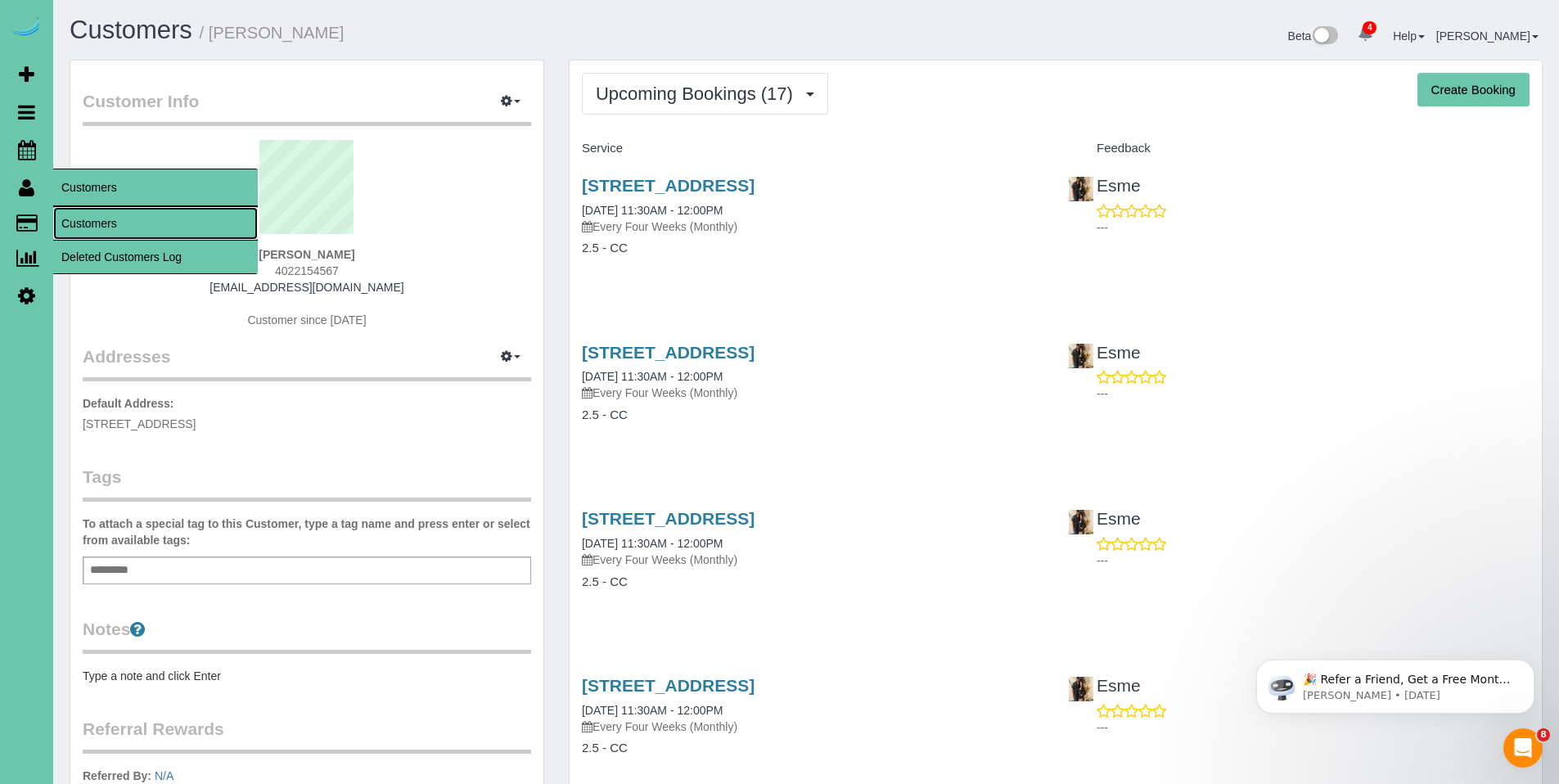
click at [81, 214] on link "Customers" at bounding box center [155, 223] width 204 height 33
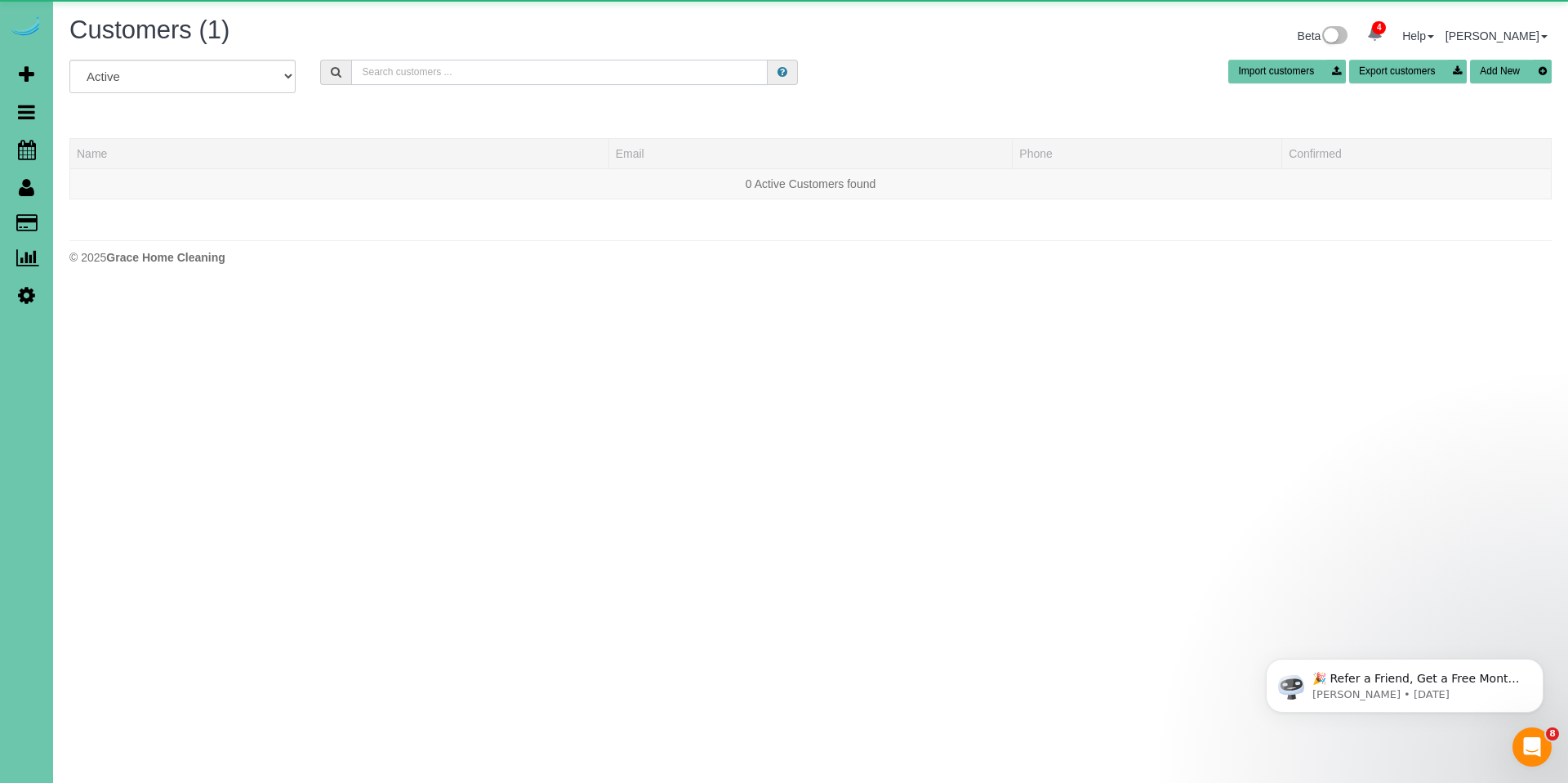
click at [447, 69] on input "text" at bounding box center [559, 73] width 416 height 26
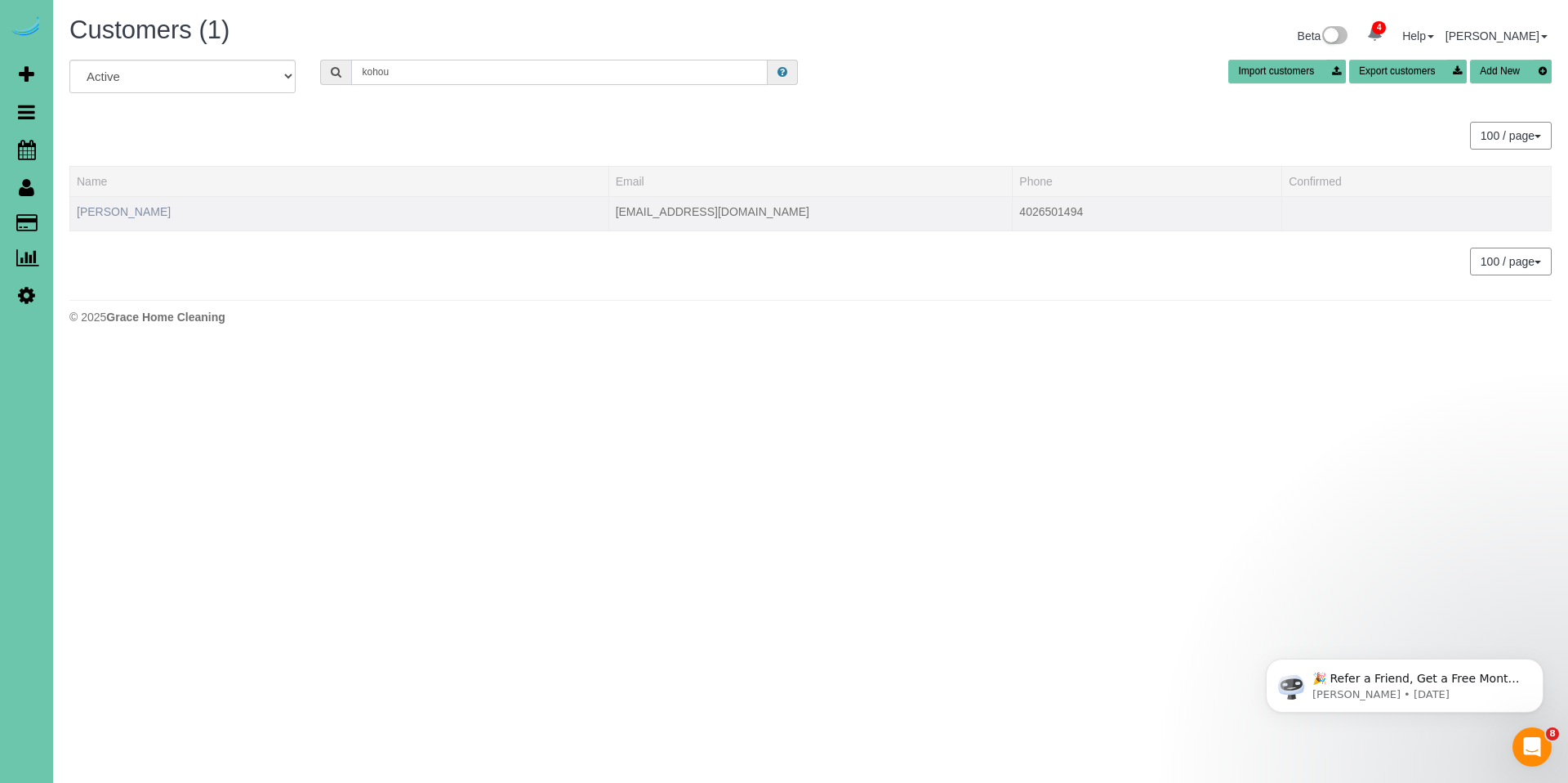
type input "kohou"
click at [124, 213] on link "Terrie Kohout" at bounding box center [124, 211] width 94 height 13
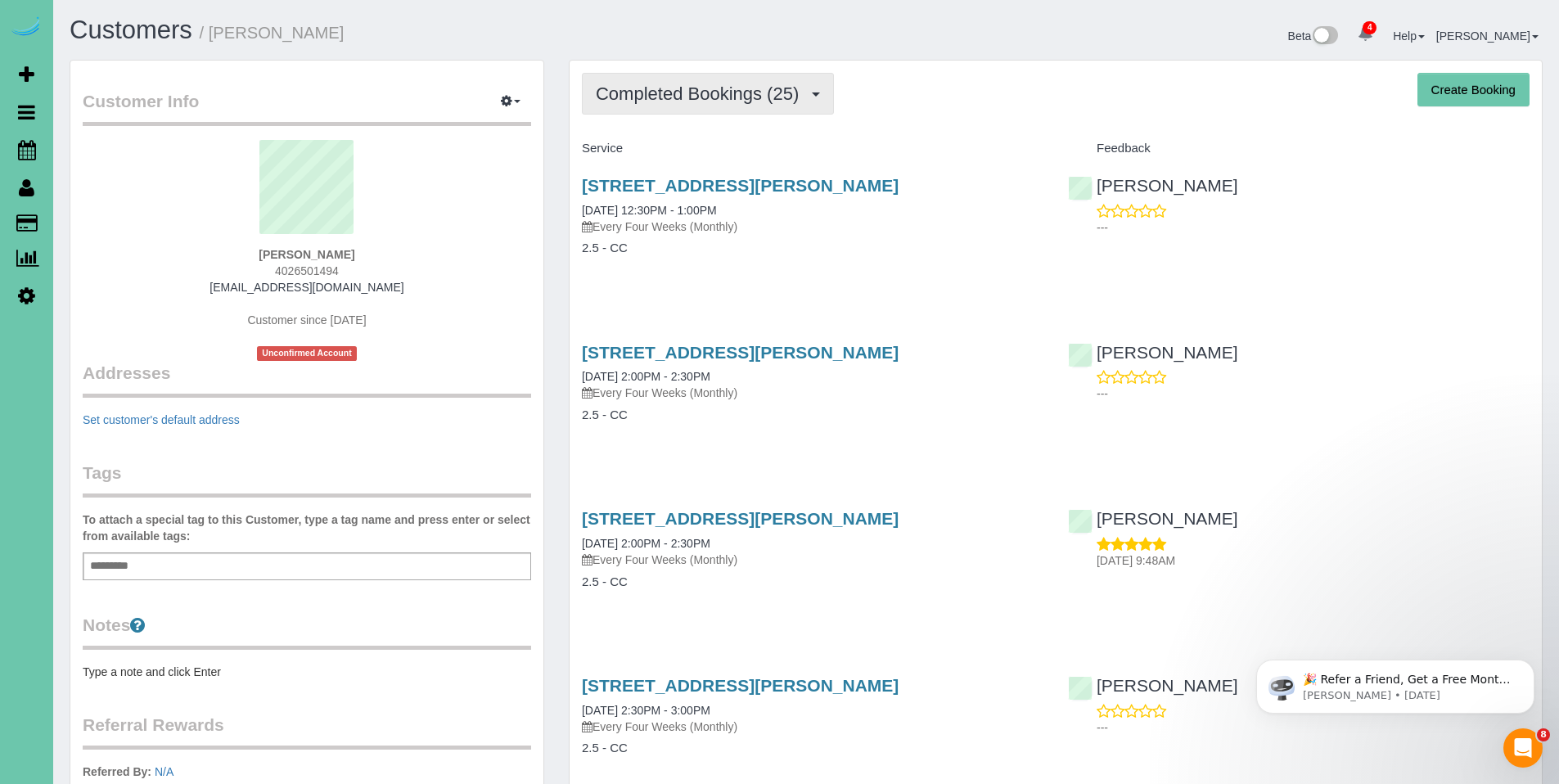
click at [738, 87] on span "Completed Bookings (25)" at bounding box center [701, 93] width 211 height 21
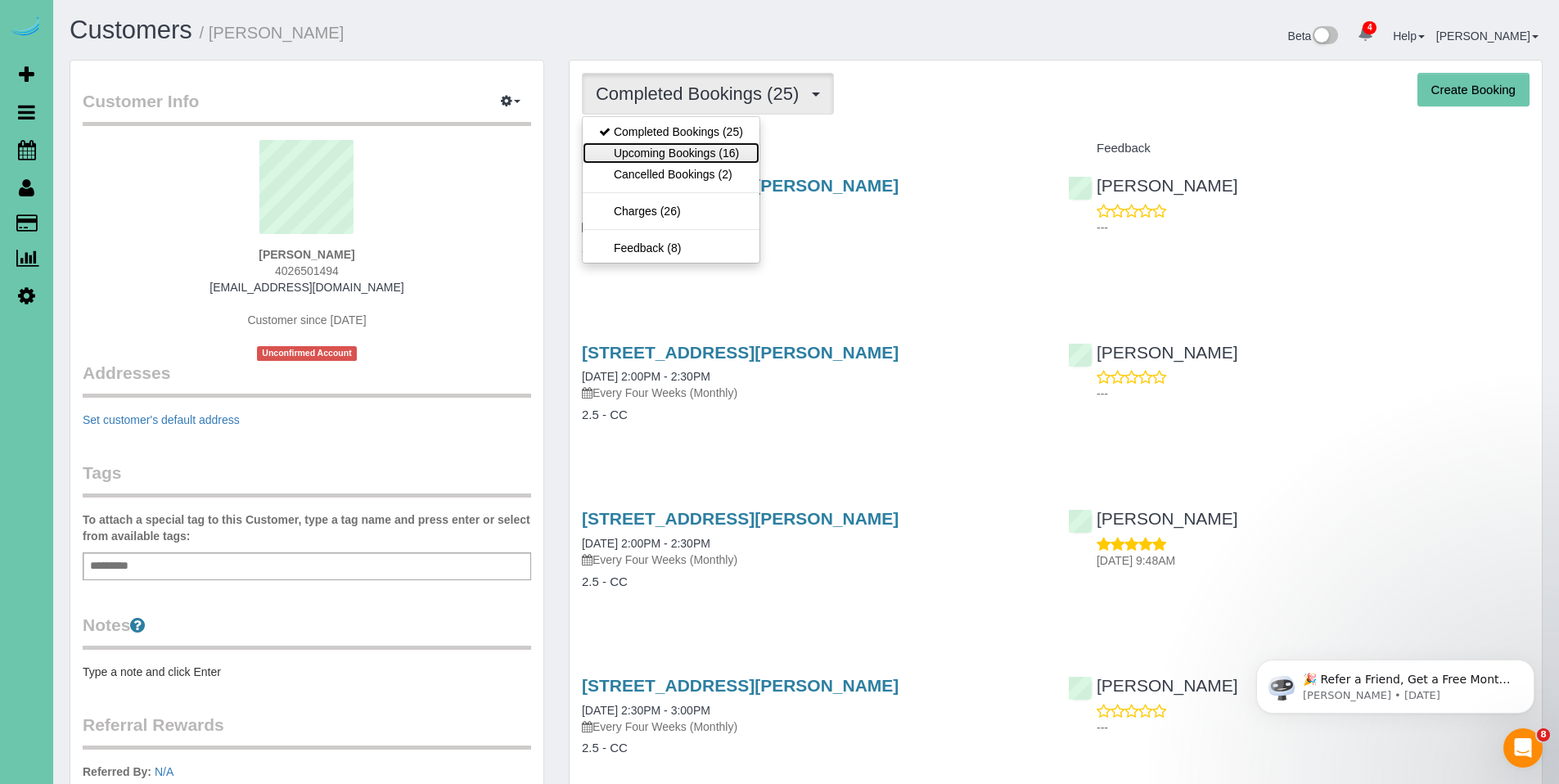
click at [713, 151] on link "Upcoming Bookings (16)" at bounding box center [671, 153] width 177 height 21
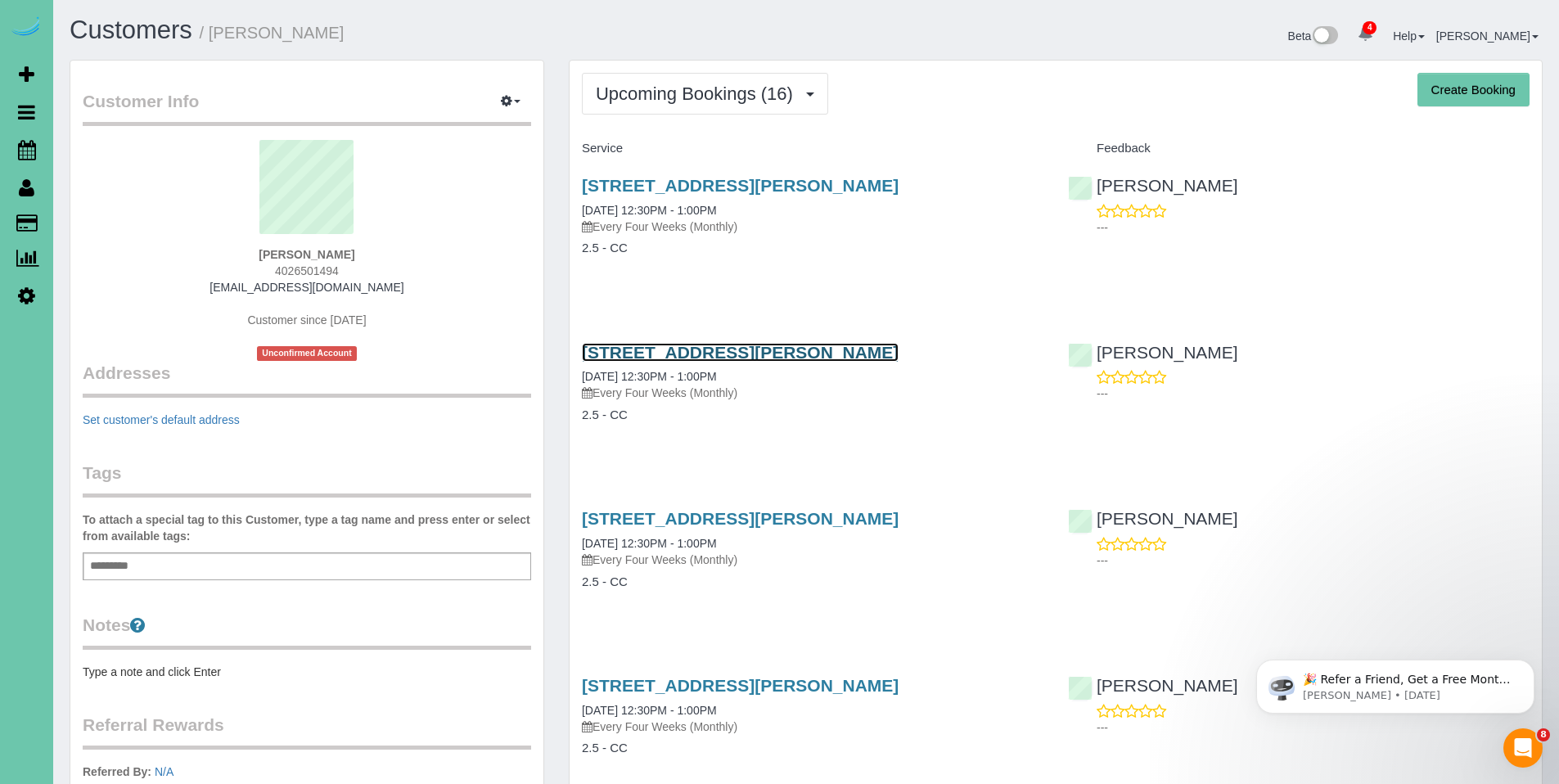
click at [696, 346] on link "11720 Burt St Apt 3, Omaha, NE 68154" at bounding box center [740, 353] width 317 height 19
click at [720, 354] on link "11720 Burt St Apt 3, Omaha, NE 68154" at bounding box center [740, 353] width 317 height 19
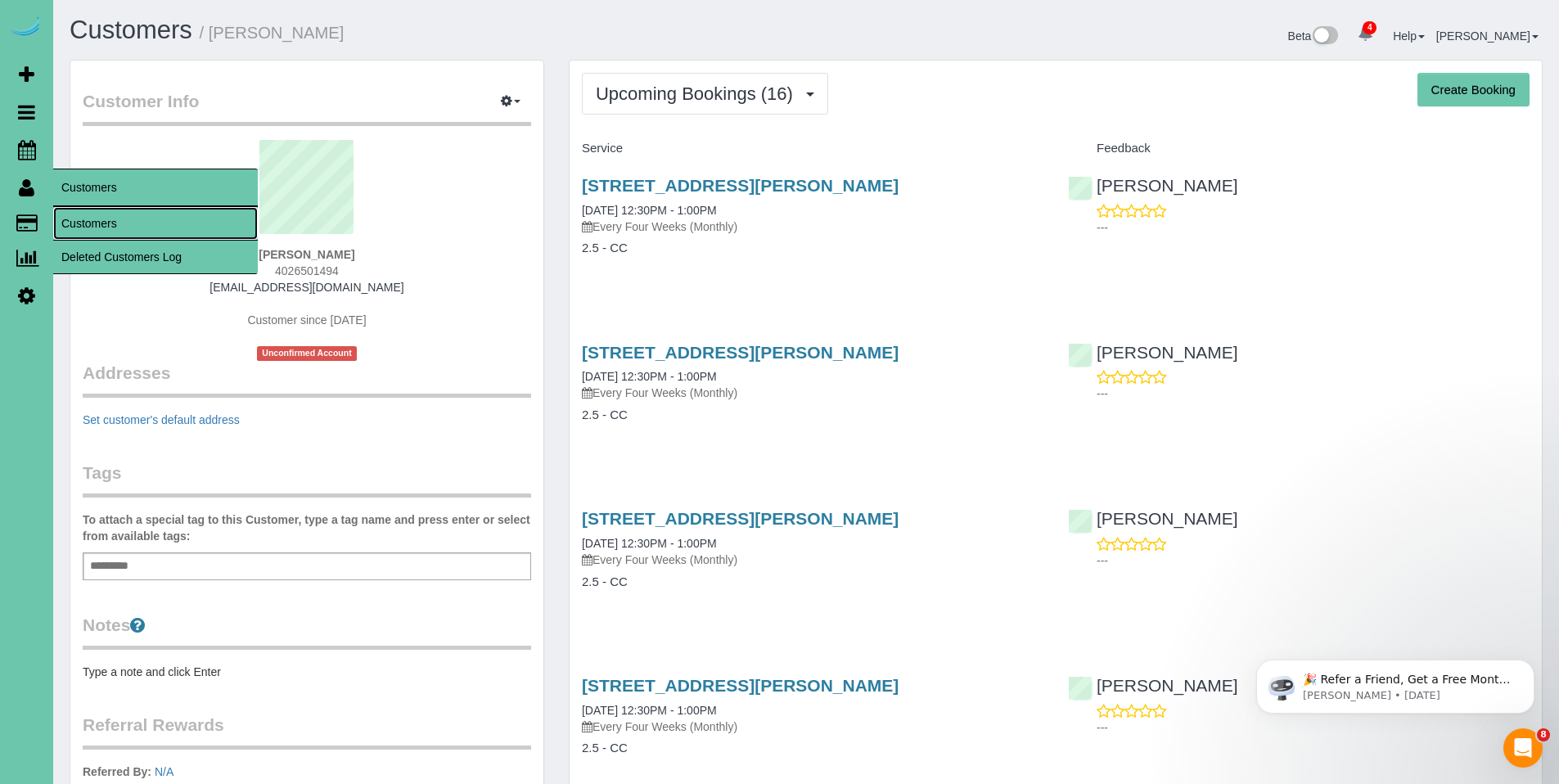
click at [115, 220] on link "Customers" at bounding box center [155, 223] width 204 height 33
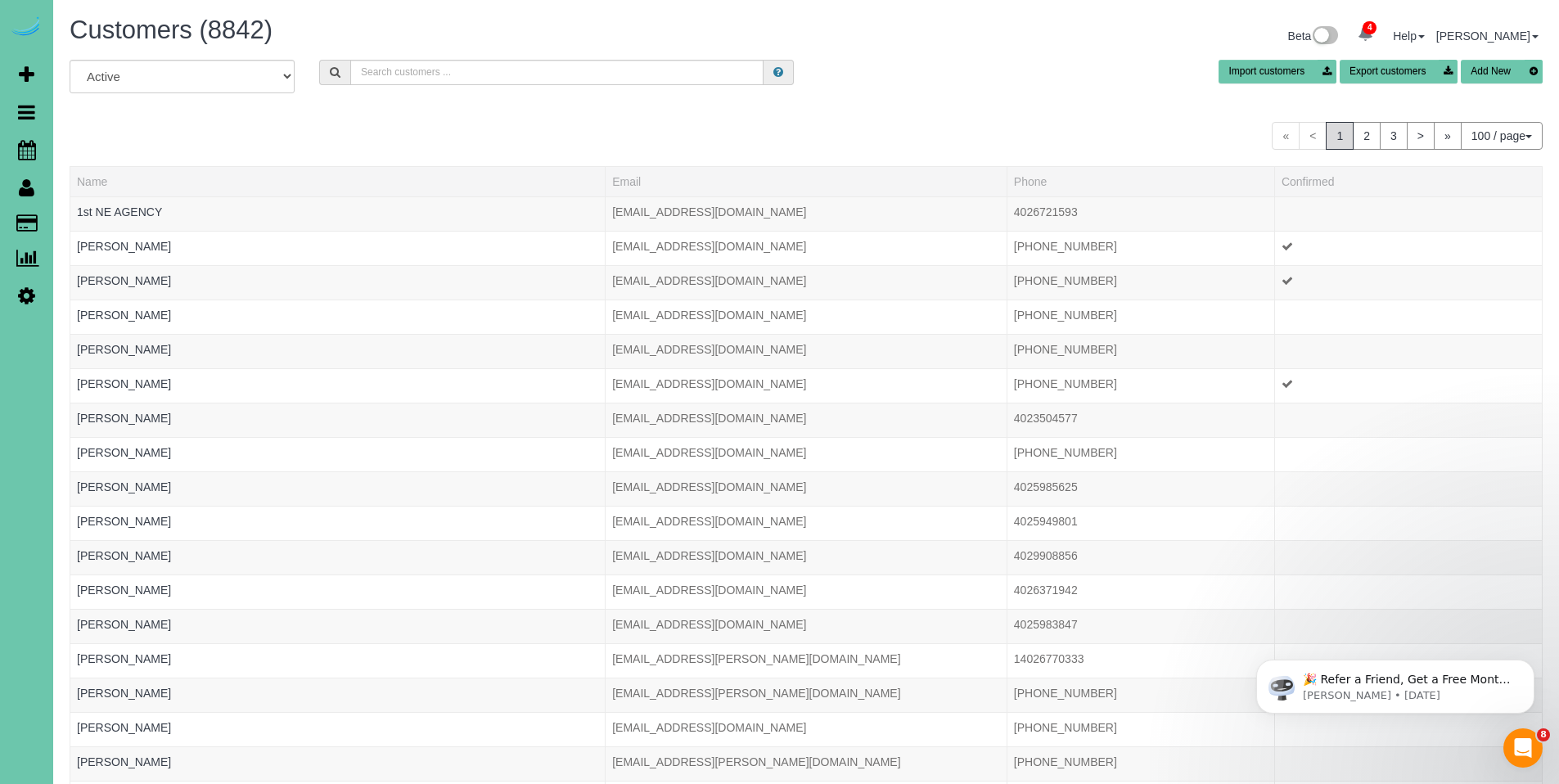
click at [417, 58] on div "Customers (8842) Beta 4 Your Notifications You have 0 alerts × You have 1 to ch…" at bounding box center [807, 38] width 1498 height 44
click at [417, 85] on div "All Active Archived Import customers Export customers Add New" at bounding box center [807, 82] width 1498 height 45
click at [418, 72] on input "text" at bounding box center [557, 73] width 414 height 26
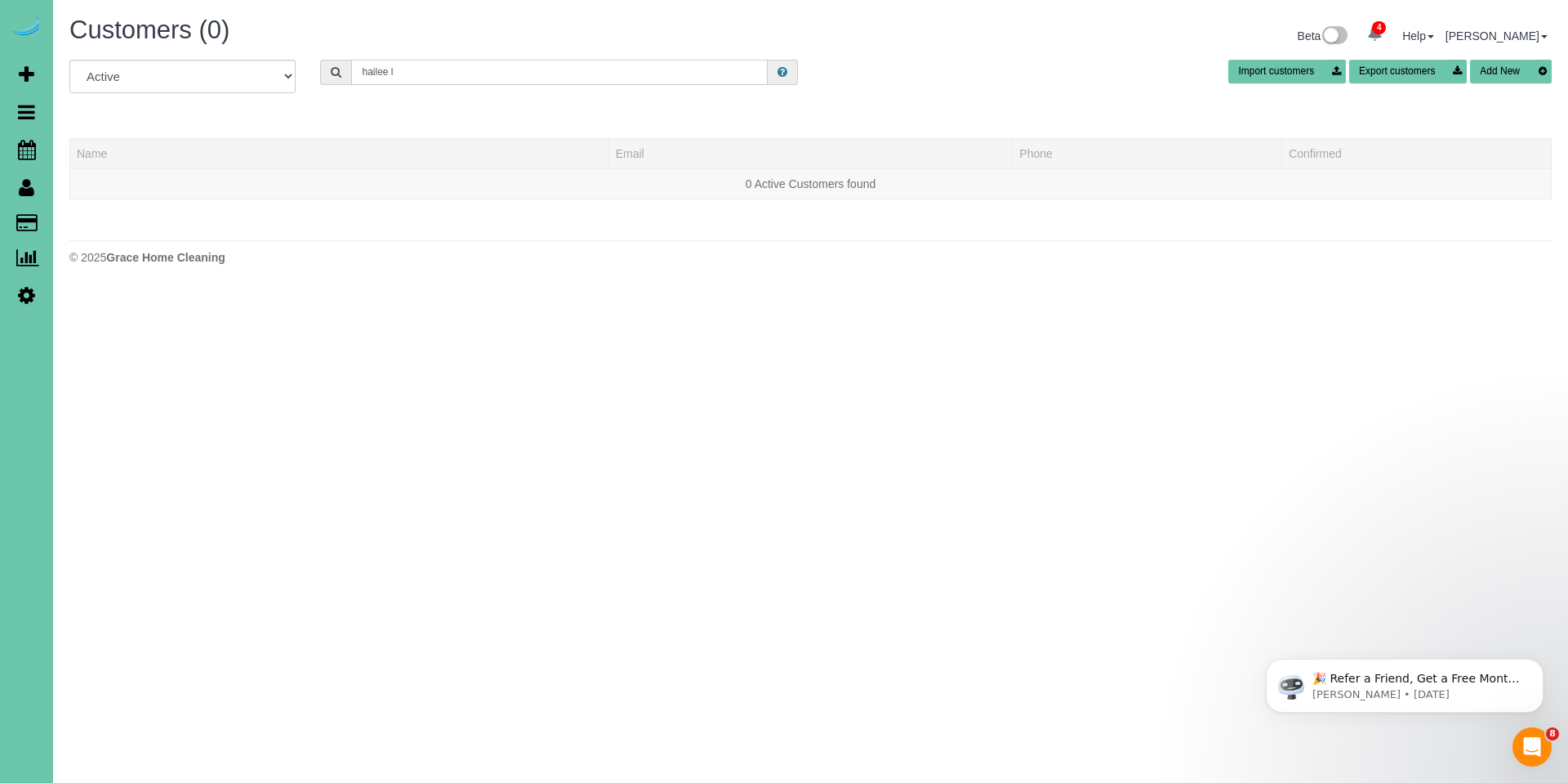
click at [444, 79] on input "hailee l" at bounding box center [559, 73] width 416 height 26
type input "hailee kol"
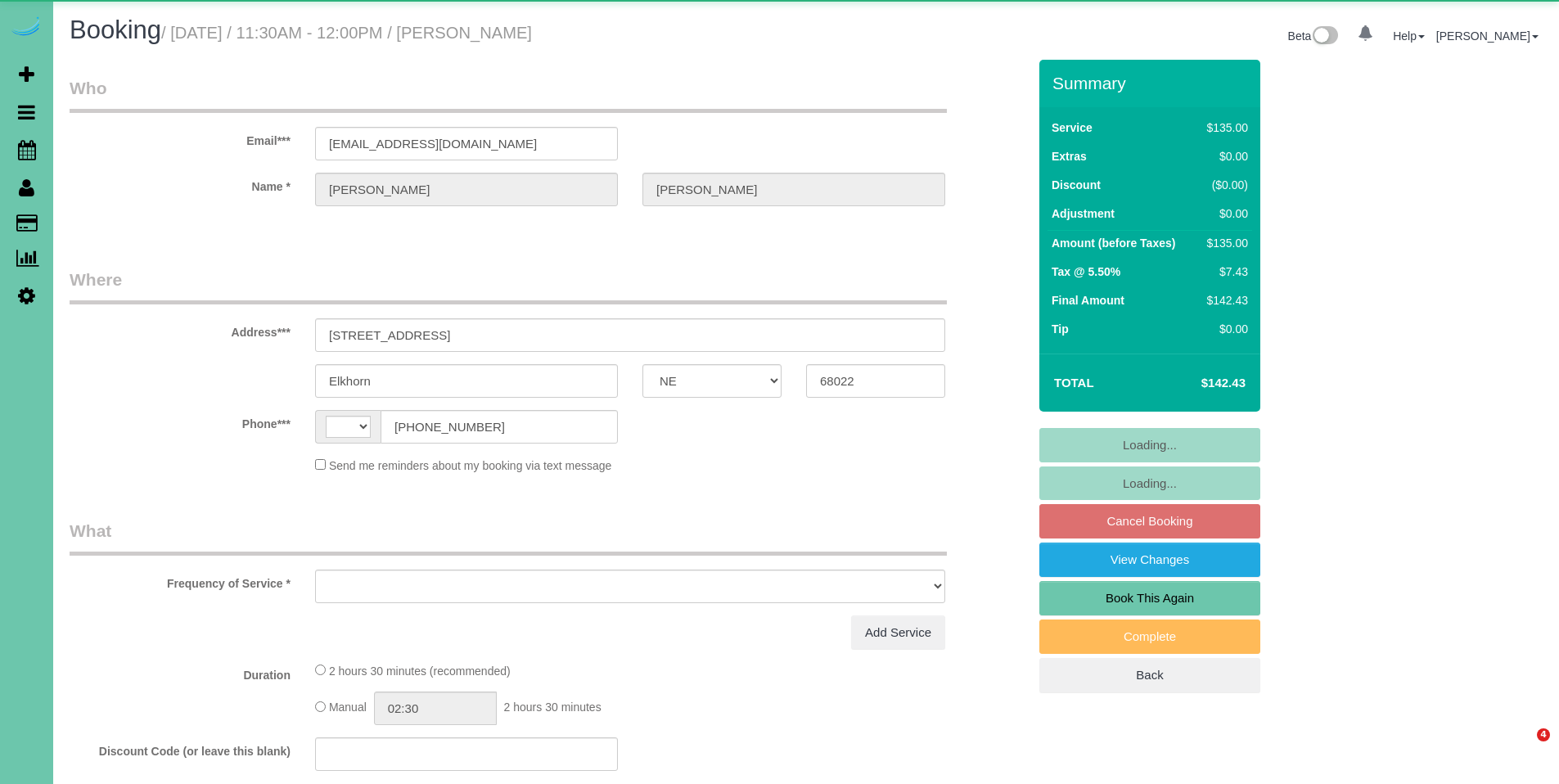
select select "NE"
select select "string:[GEOGRAPHIC_DATA]"
select select "object:653"
select select "string:fspay-6f86949a-8630-4b03-a48d-315df948664e"
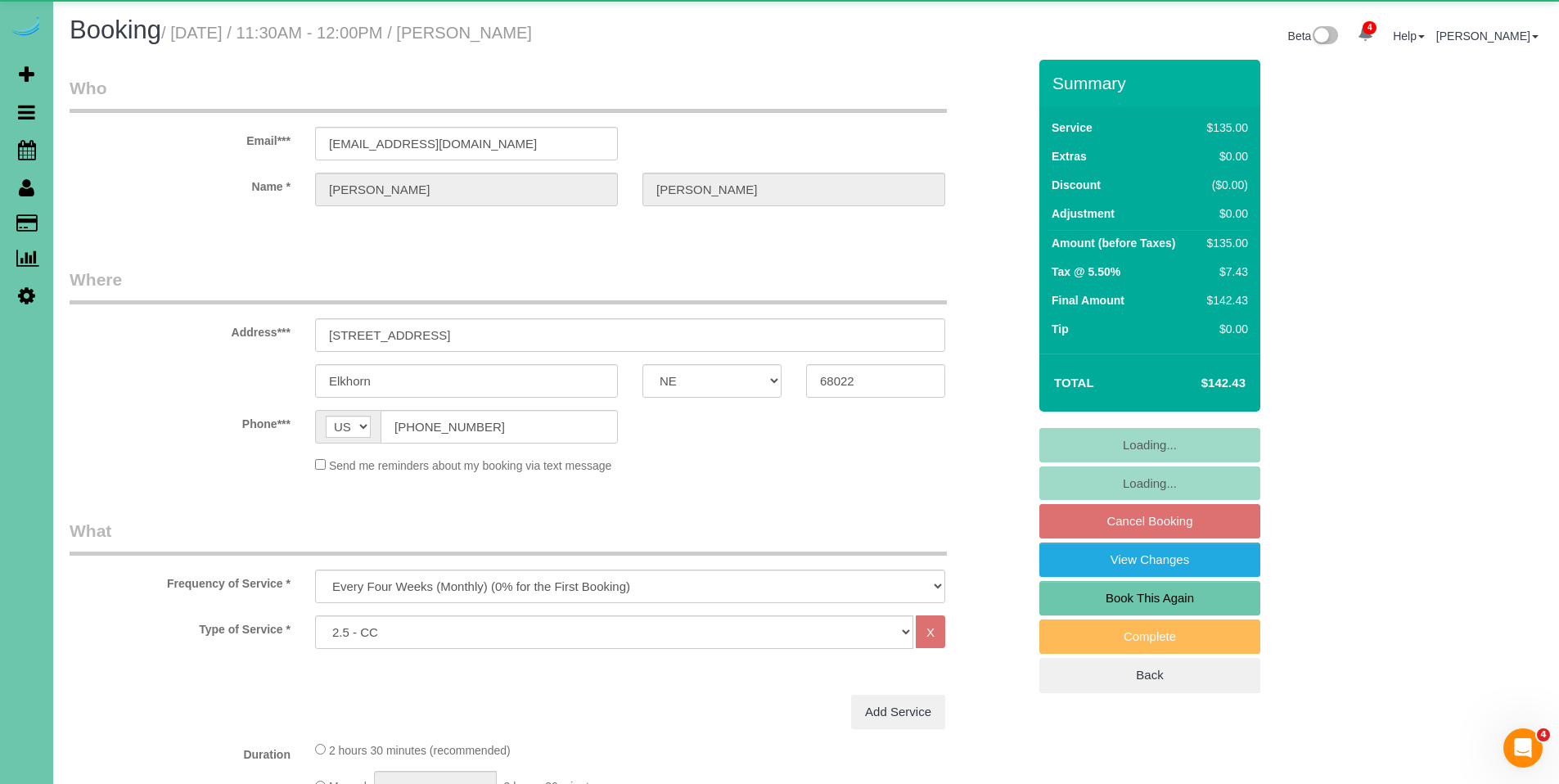
select select "object:726"
select select "number:37"
select select "number:42"
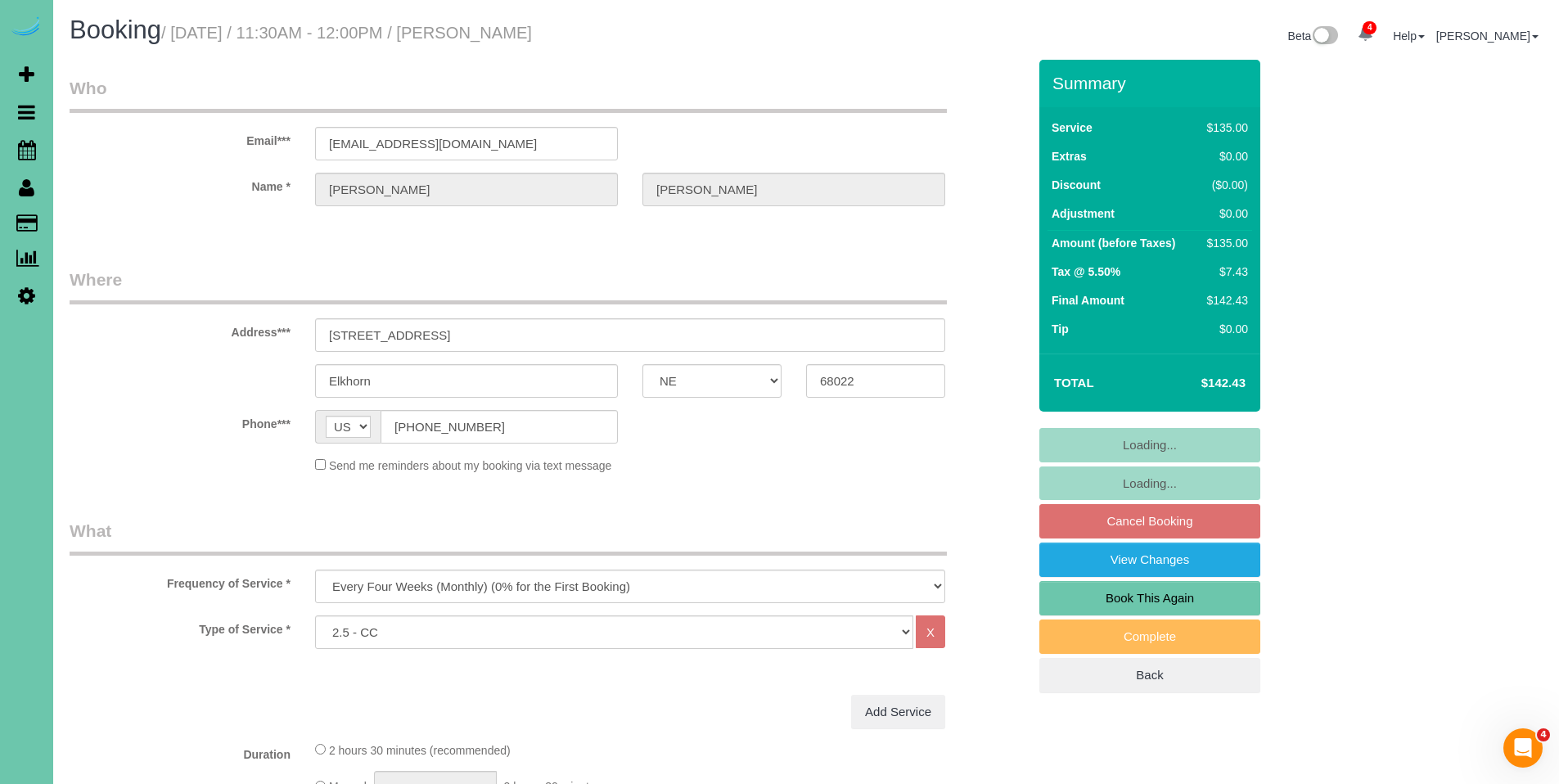
scroll to position [3, 0]
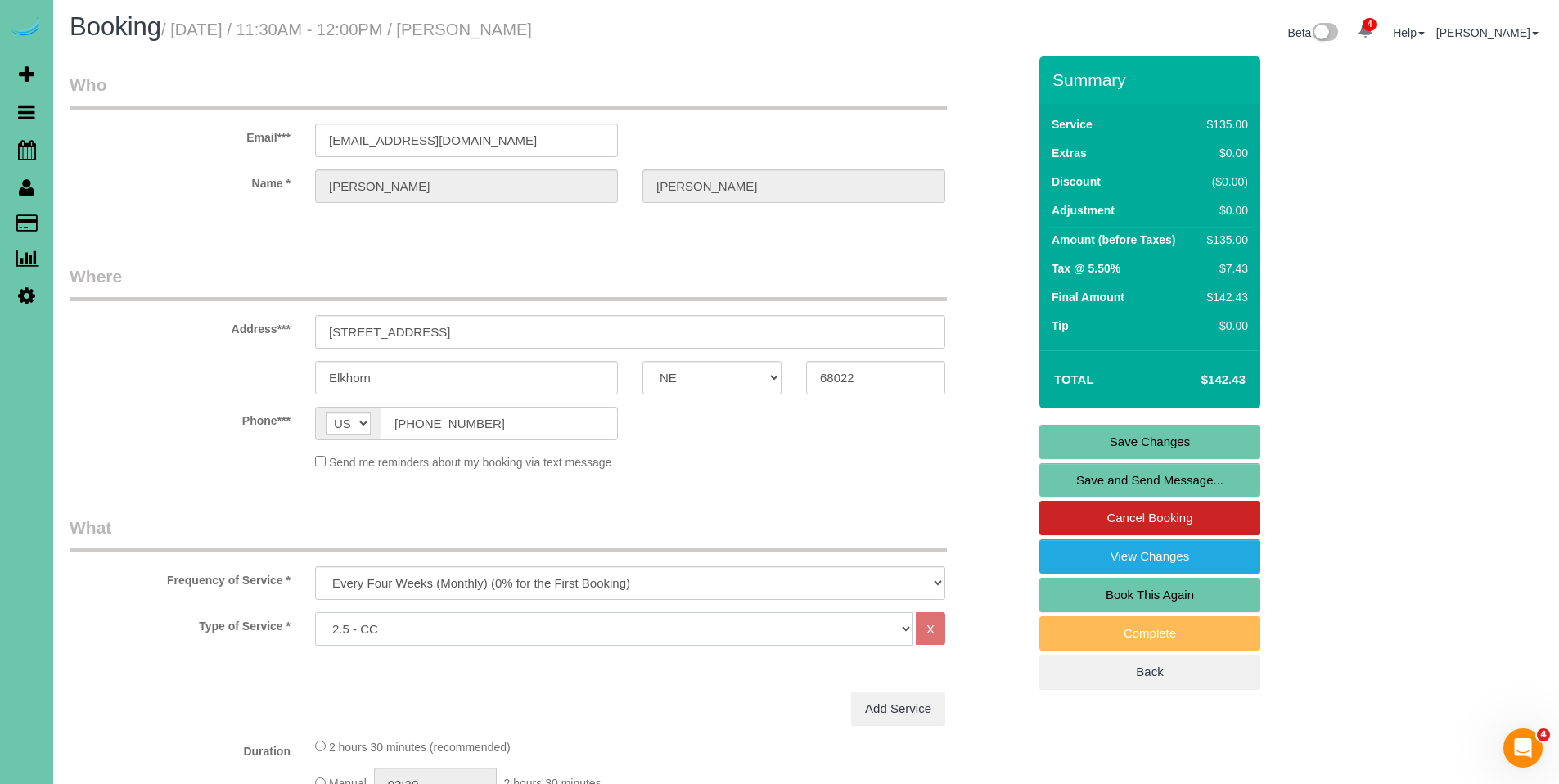
click at [596, 629] on select "Hourly 2.5 Hour Custom Clean 3.5 Hour Custom Clean commercial 1000 Square Feet …" at bounding box center [613, 628] width 598 height 33
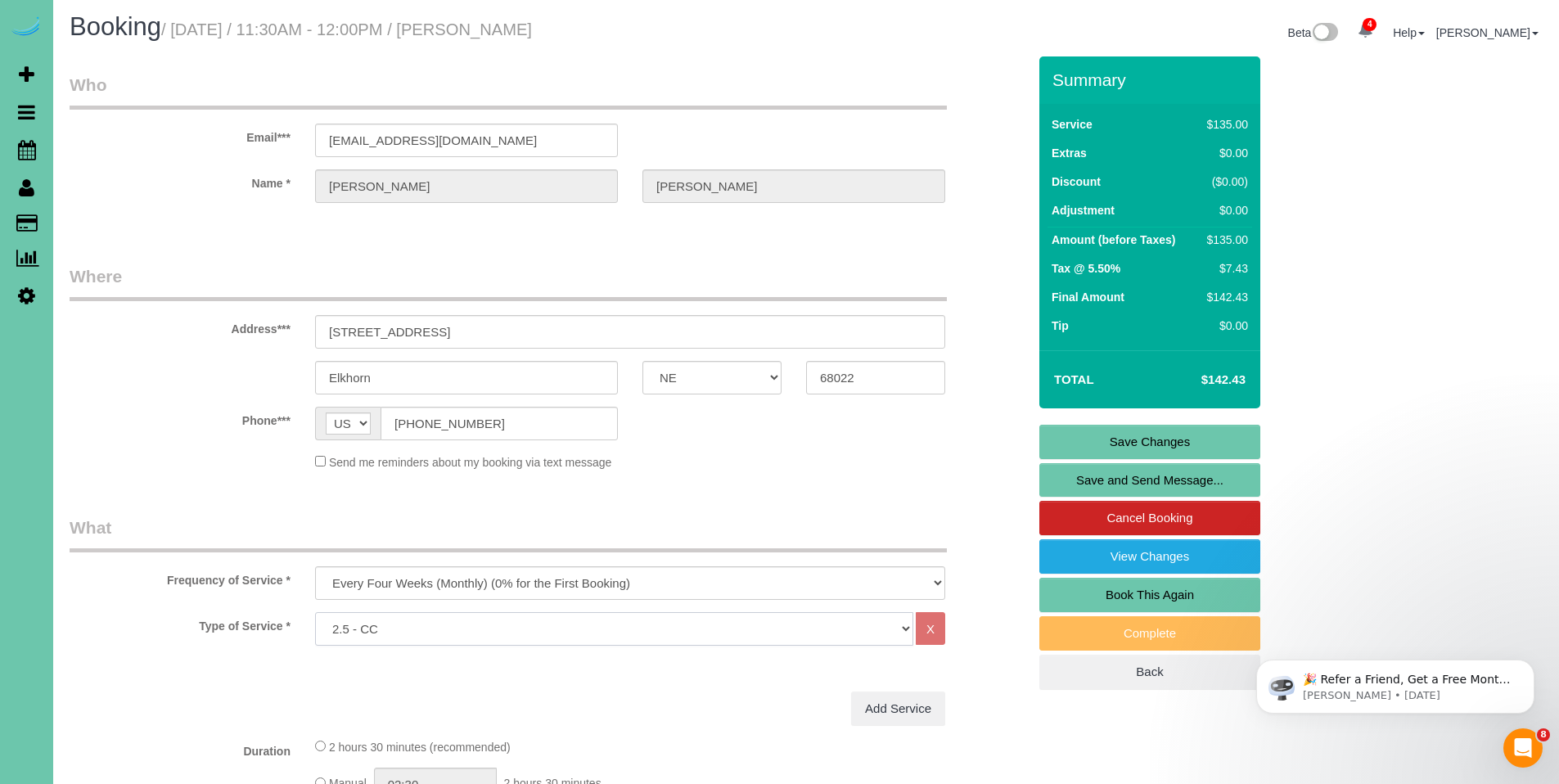
scroll to position [0, 0]
select select "159"
click at [315, 612] on select "Hourly 2.5 Hour Custom Clean 3.5 Hour Custom Clean commercial 1000 Square Feet …" at bounding box center [613, 628] width 598 height 33
click at [1118, 438] on link "Save Changes" at bounding box center [1150, 442] width 221 height 34
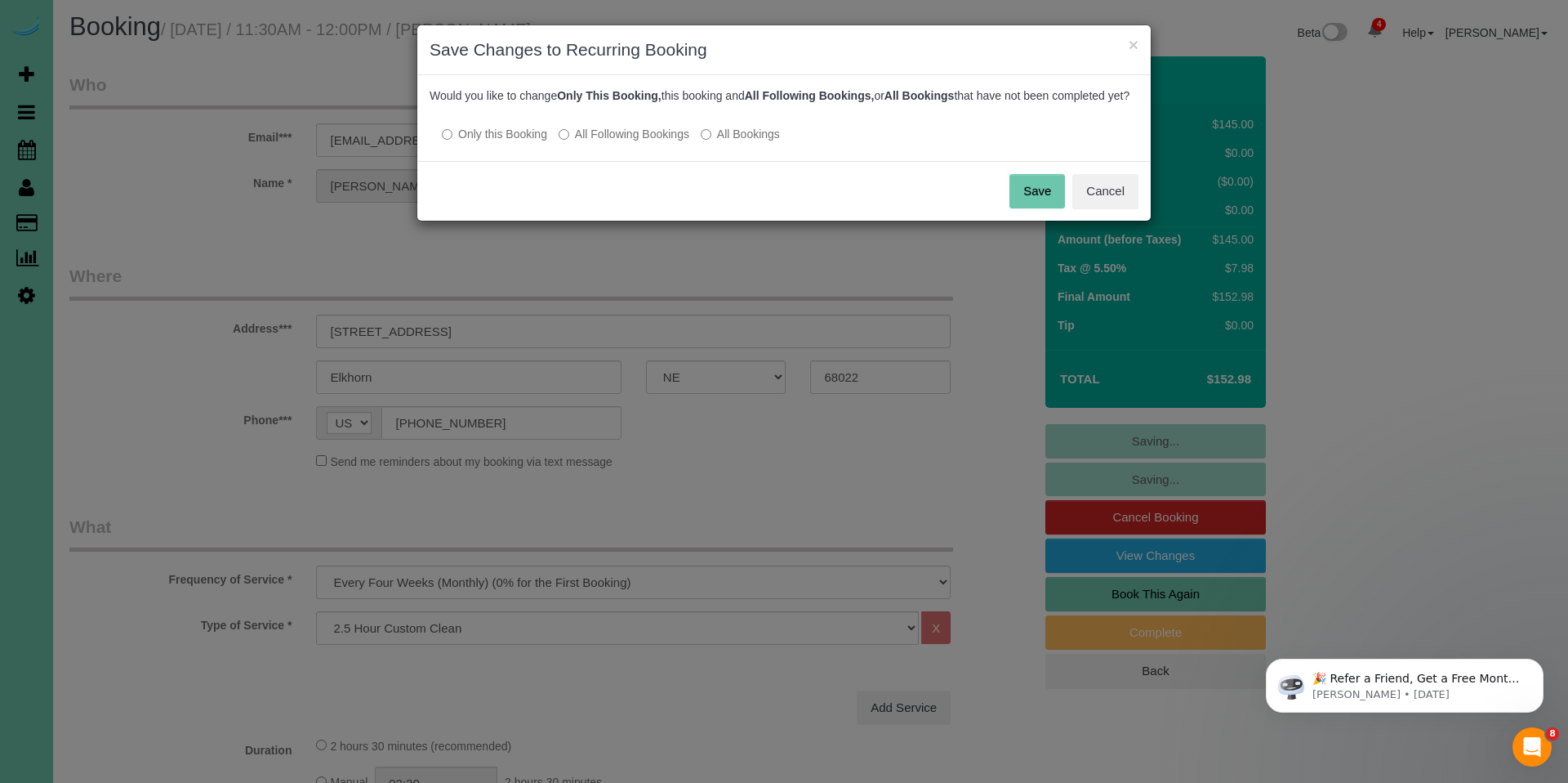
click at [593, 142] on label "All Following Bookings" at bounding box center [623, 134] width 131 height 16
click at [1043, 208] on button "Save" at bounding box center [1037, 191] width 56 height 34
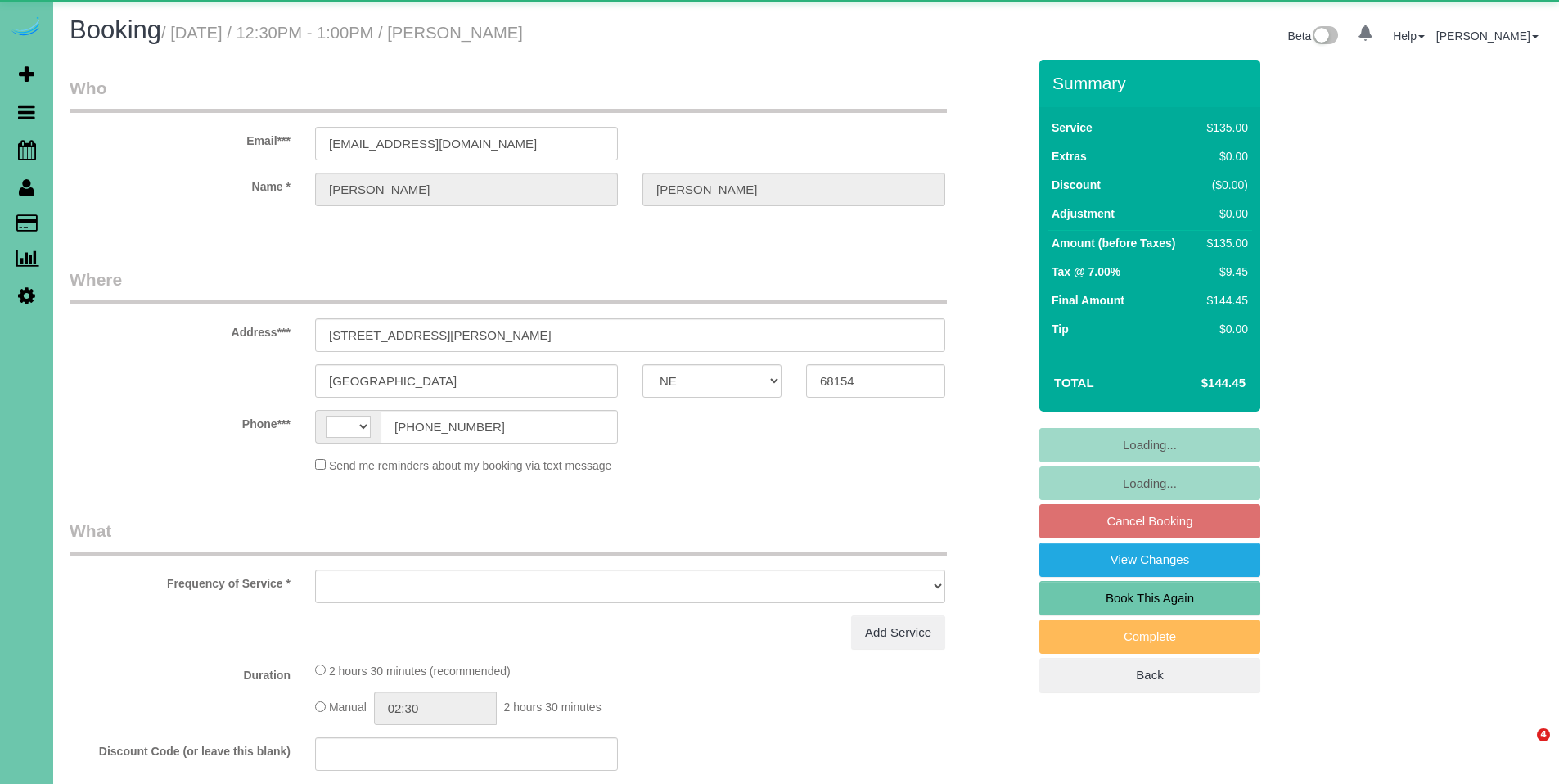
select select "NE"
select select "string:[GEOGRAPHIC_DATA]"
select select "object:653"
select select "string:fspay-d99108ac-9362-463b-b8ac-6c9c565e6117"
select select "number:34"
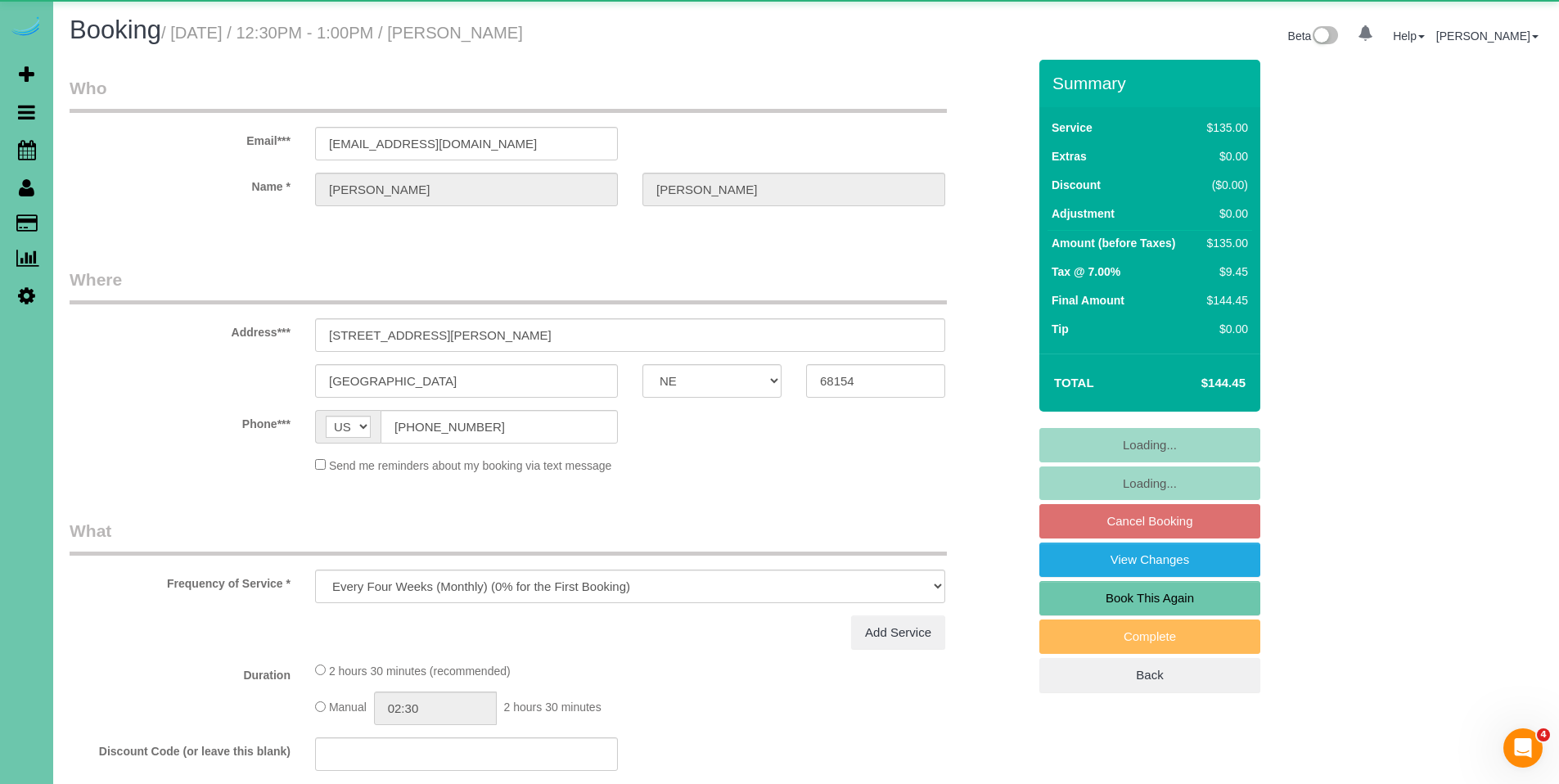
select select "number:40"
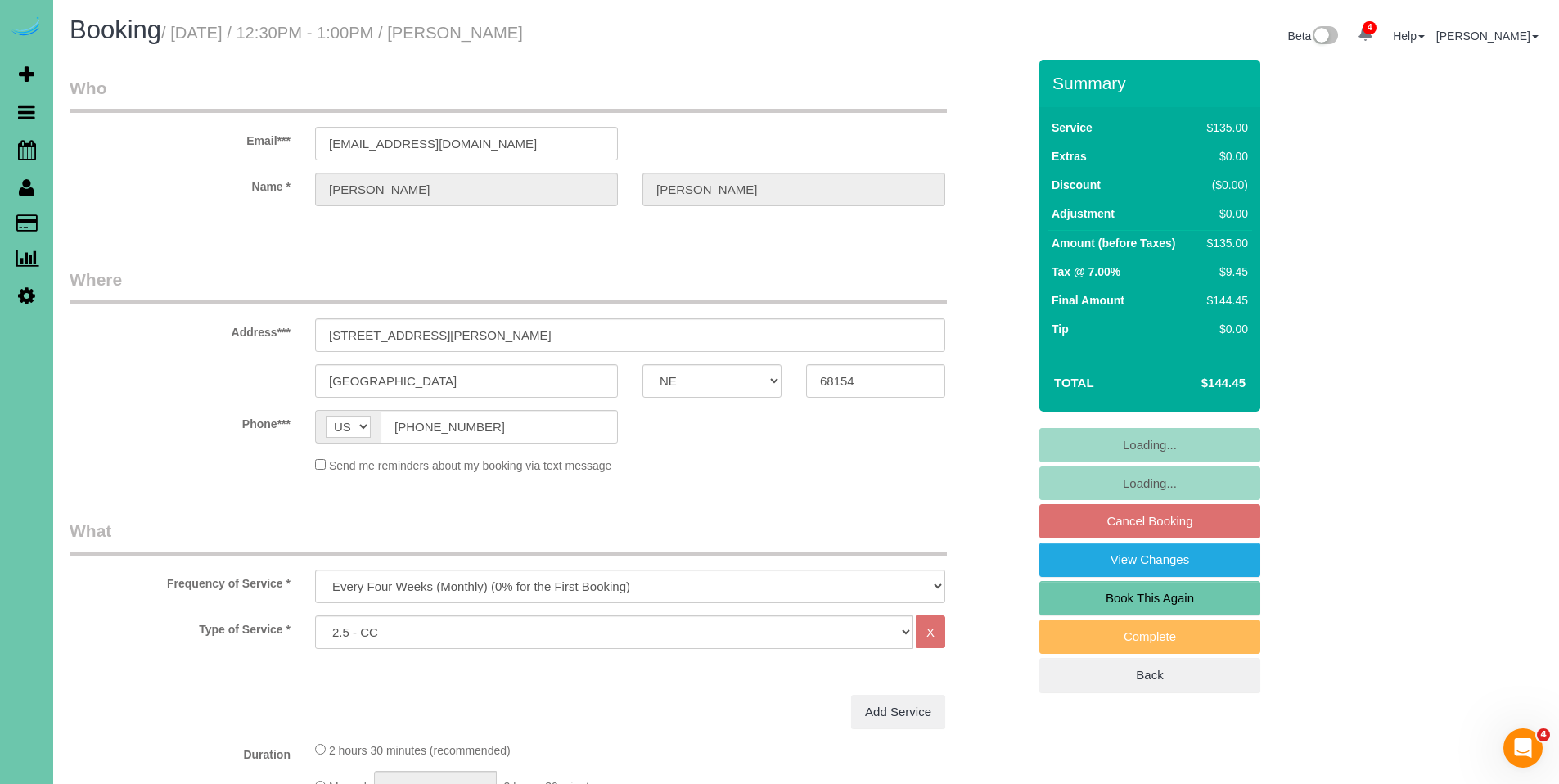
select select "object:921"
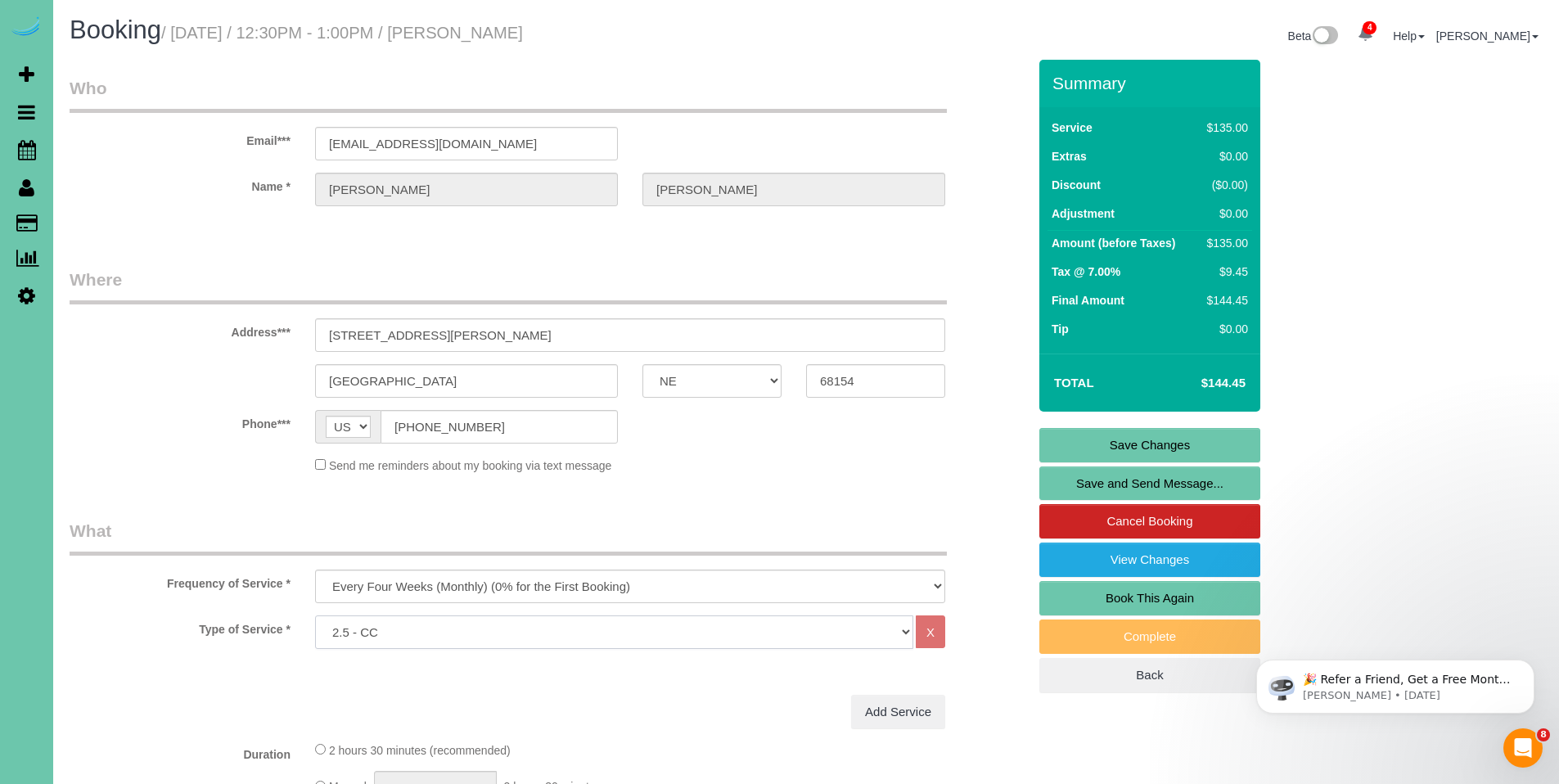
click at [642, 625] on select "Hourly 2.5 Hour Custom Clean 3.5 Hour Custom Clean commercial 1000 Square Feet …" at bounding box center [613, 631] width 598 height 33
select select "159"
click at [315, 615] on select "Hourly 2.5 Hour Custom Clean 3.5 Hour Custom Clean commercial 1000 Square Feet …" at bounding box center [613, 631] width 598 height 33
click at [1169, 443] on link "Save Changes" at bounding box center [1150, 445] width 221 height 34
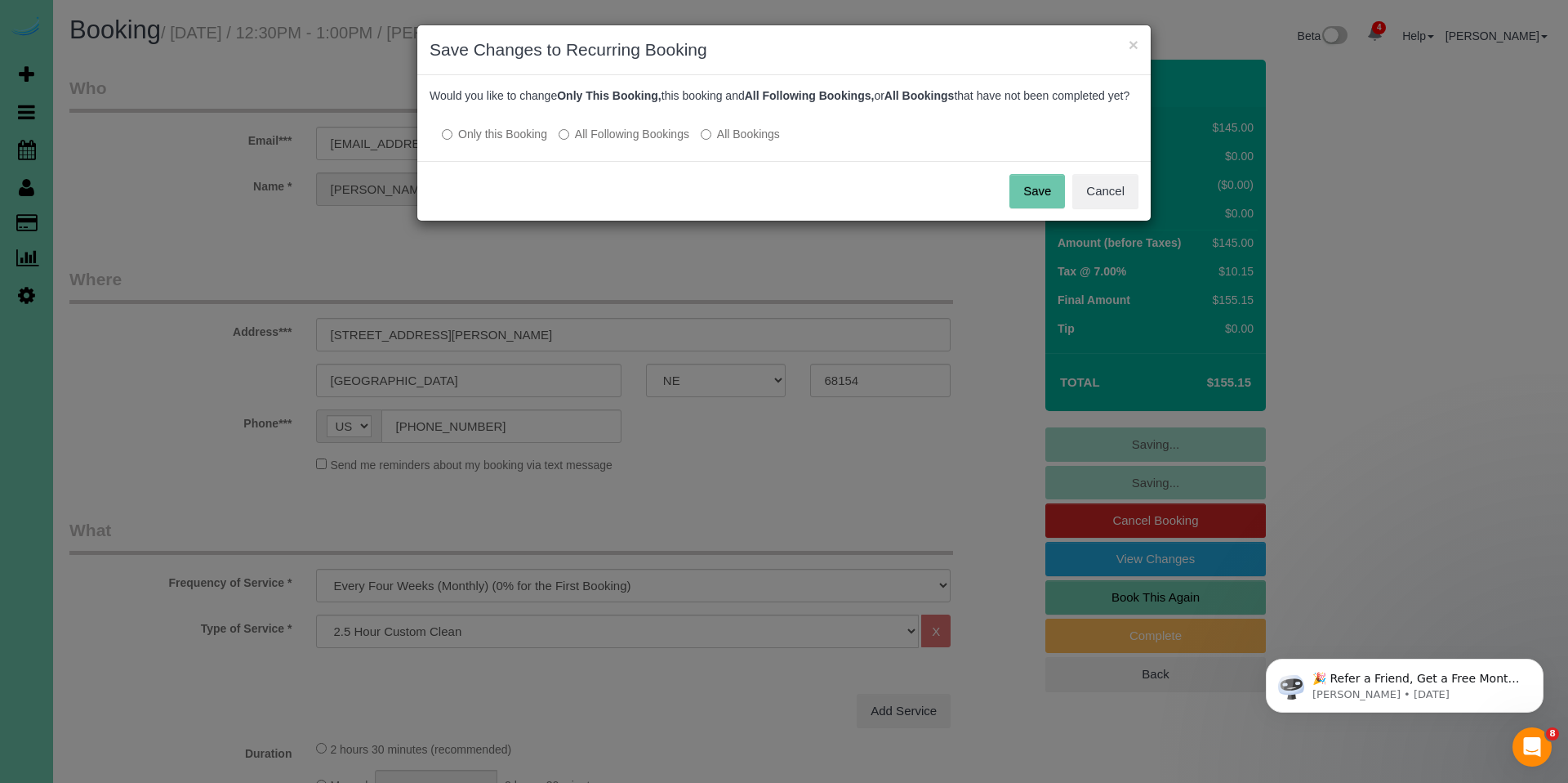
click at [605, 142] on label "All Following Bookings" at bounding box center [623, 134] width 131 height 16
click at [1041, 208] on button "Save" at bounding box center [1037, 191] width 56 height 34
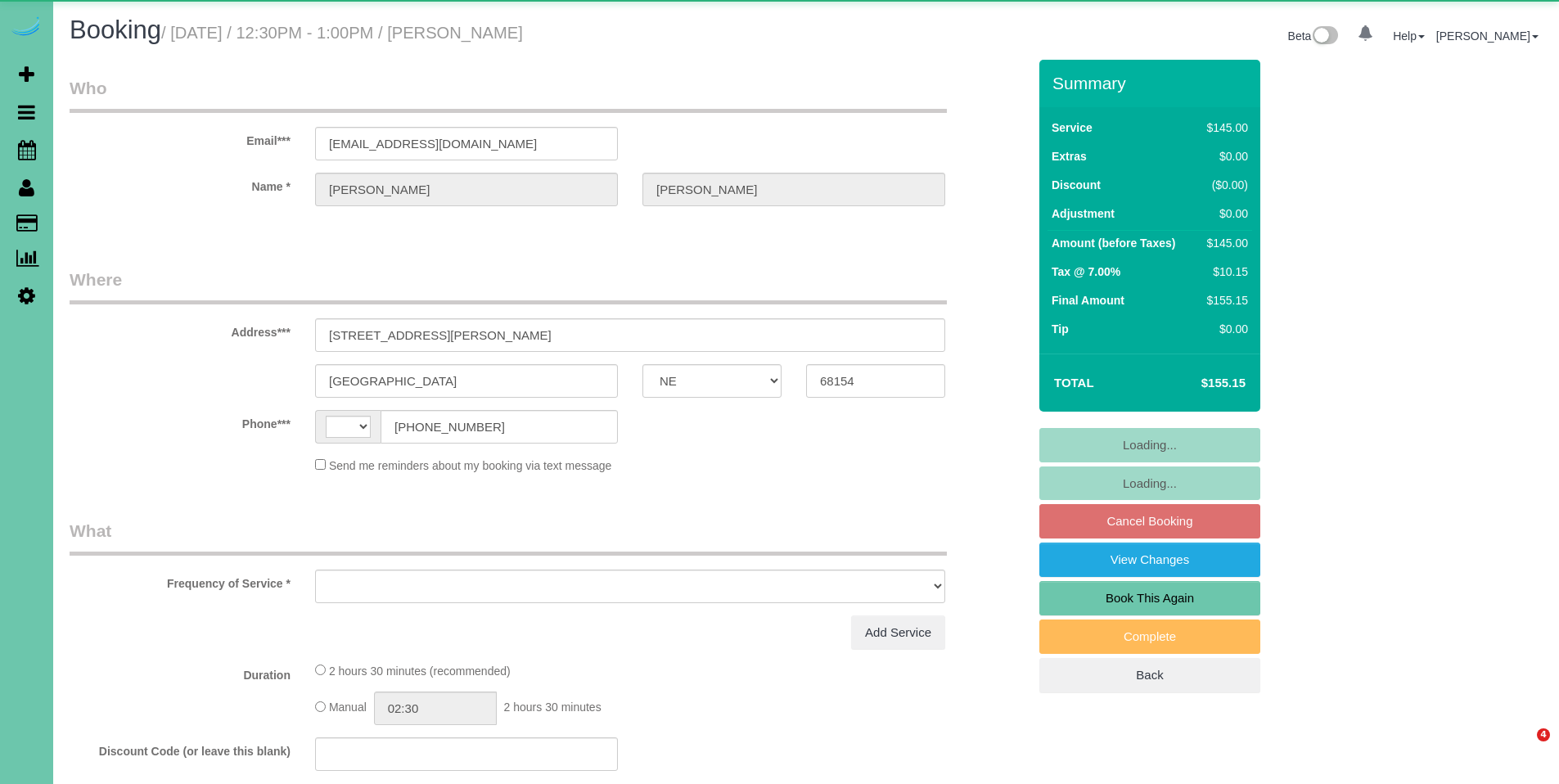
select select "NE"
select select "string:[GEOGRAPHIC_DATA]"
select select "object:653"
select select "string:fspay-d99108ac-9362-463b-b8ac-6c9c565e6117"
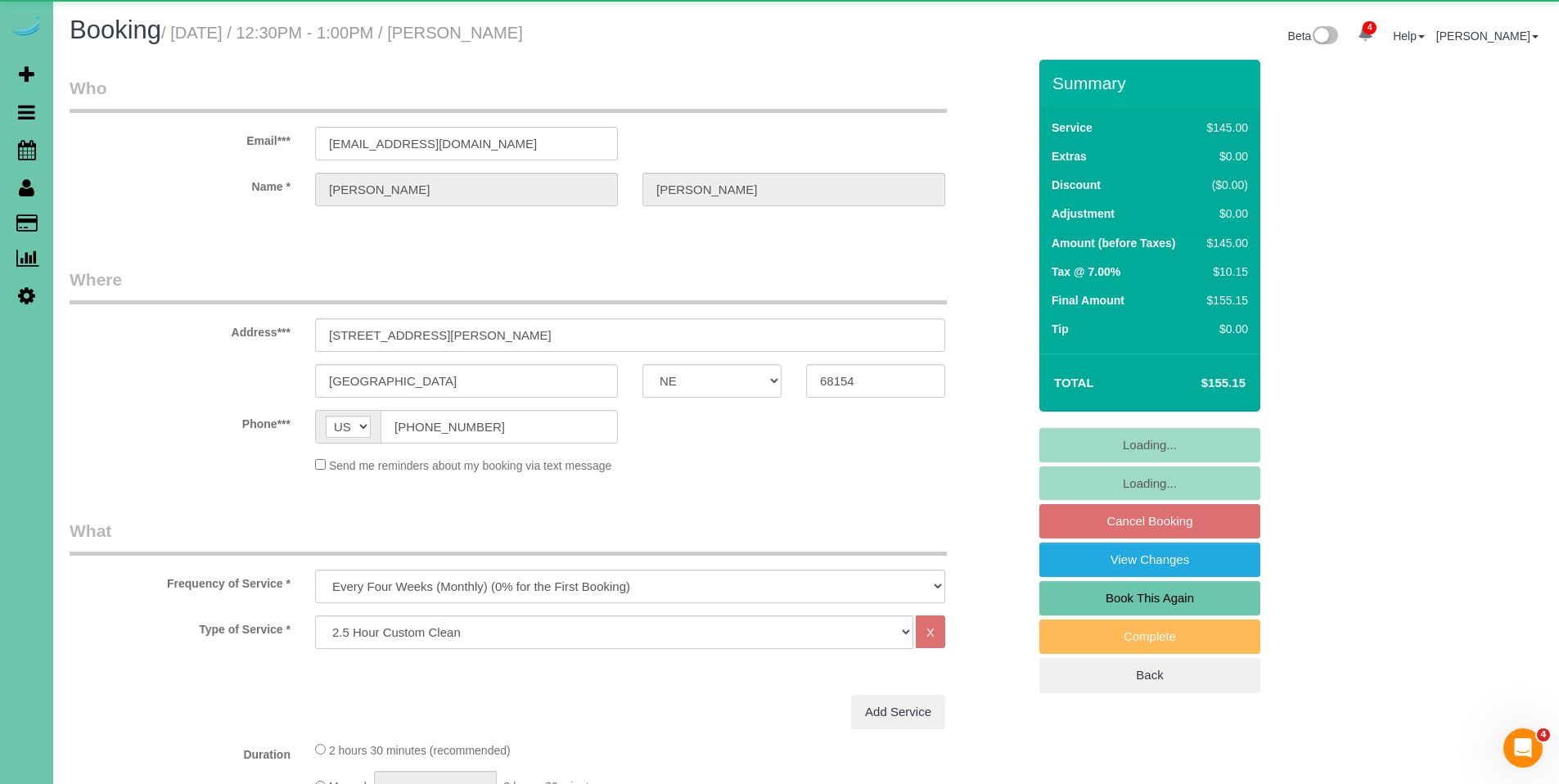
select select "object:672"
select select "number:34"
select select "number:40"
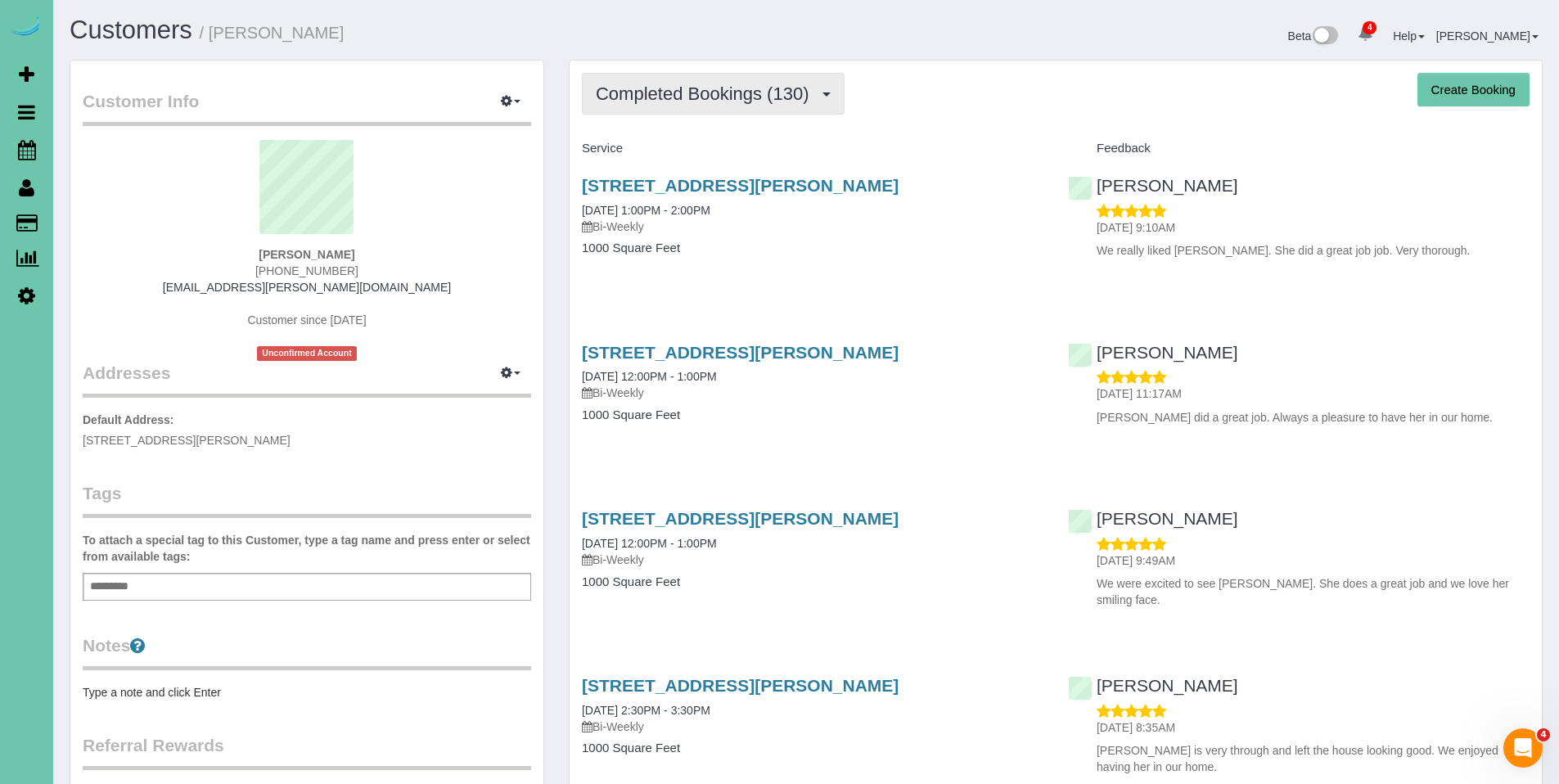
click at [692, 90] on span "Completed Bookings (130)" at bounding box center [706, 93] width 221 height 21
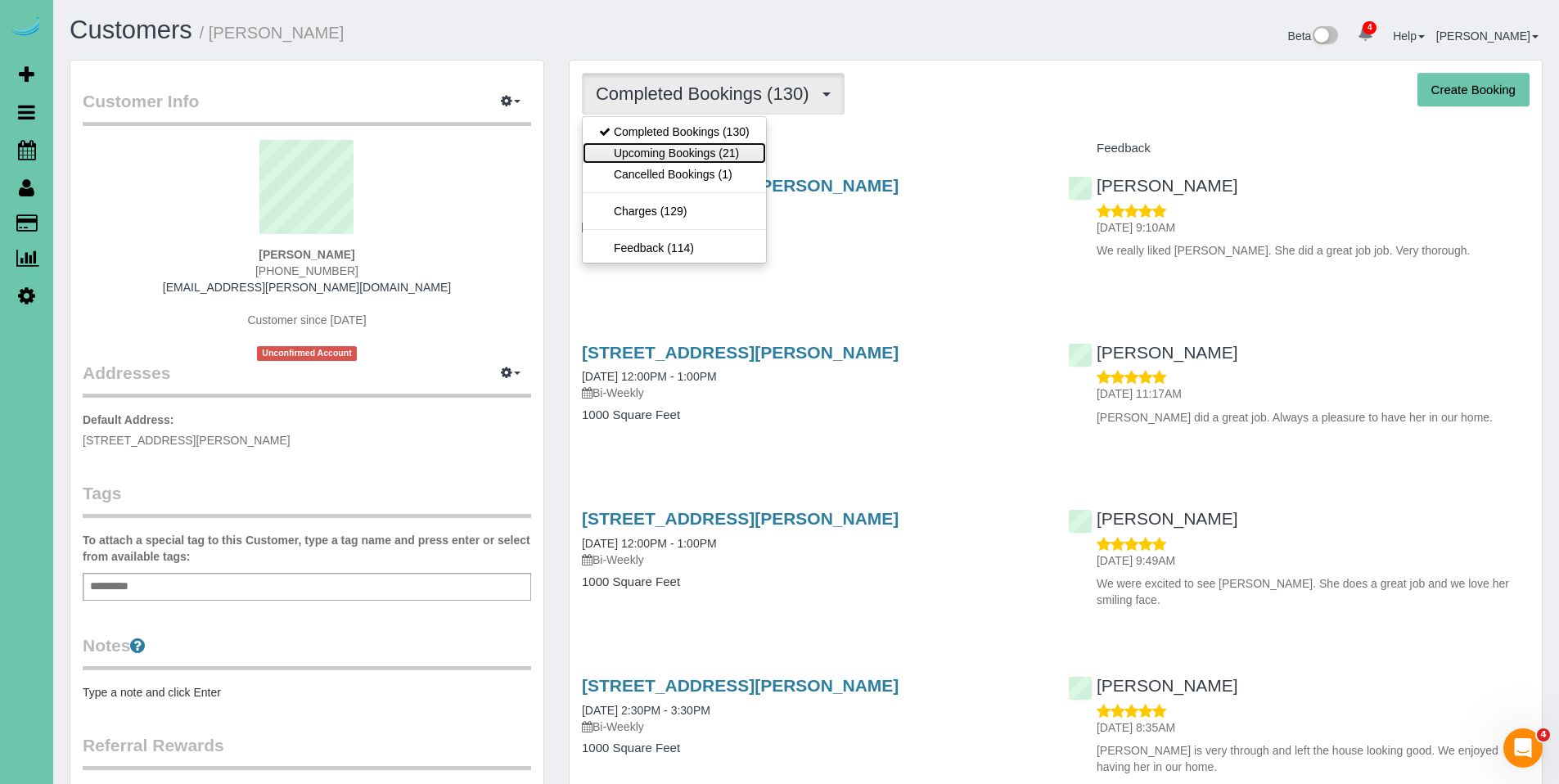
click at [683, 145] on link "Upcoming Bookings (21)" at bounding box center [674, 153] width 184 height 21
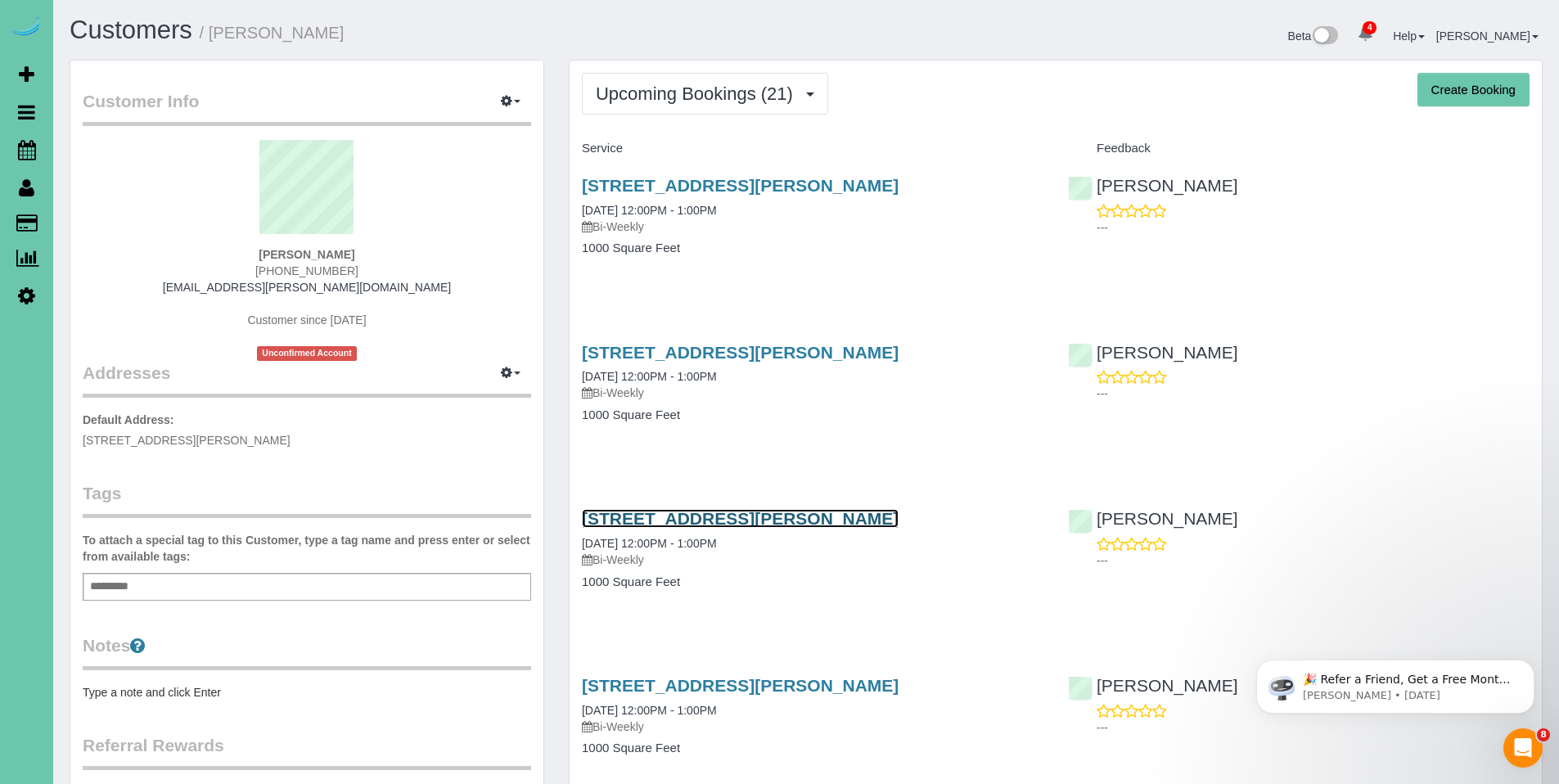
click at [675, 528] on link "14464 Ames Ave, Omaha, NE 68116" at bounding box center [740, 518] width 317 height 19
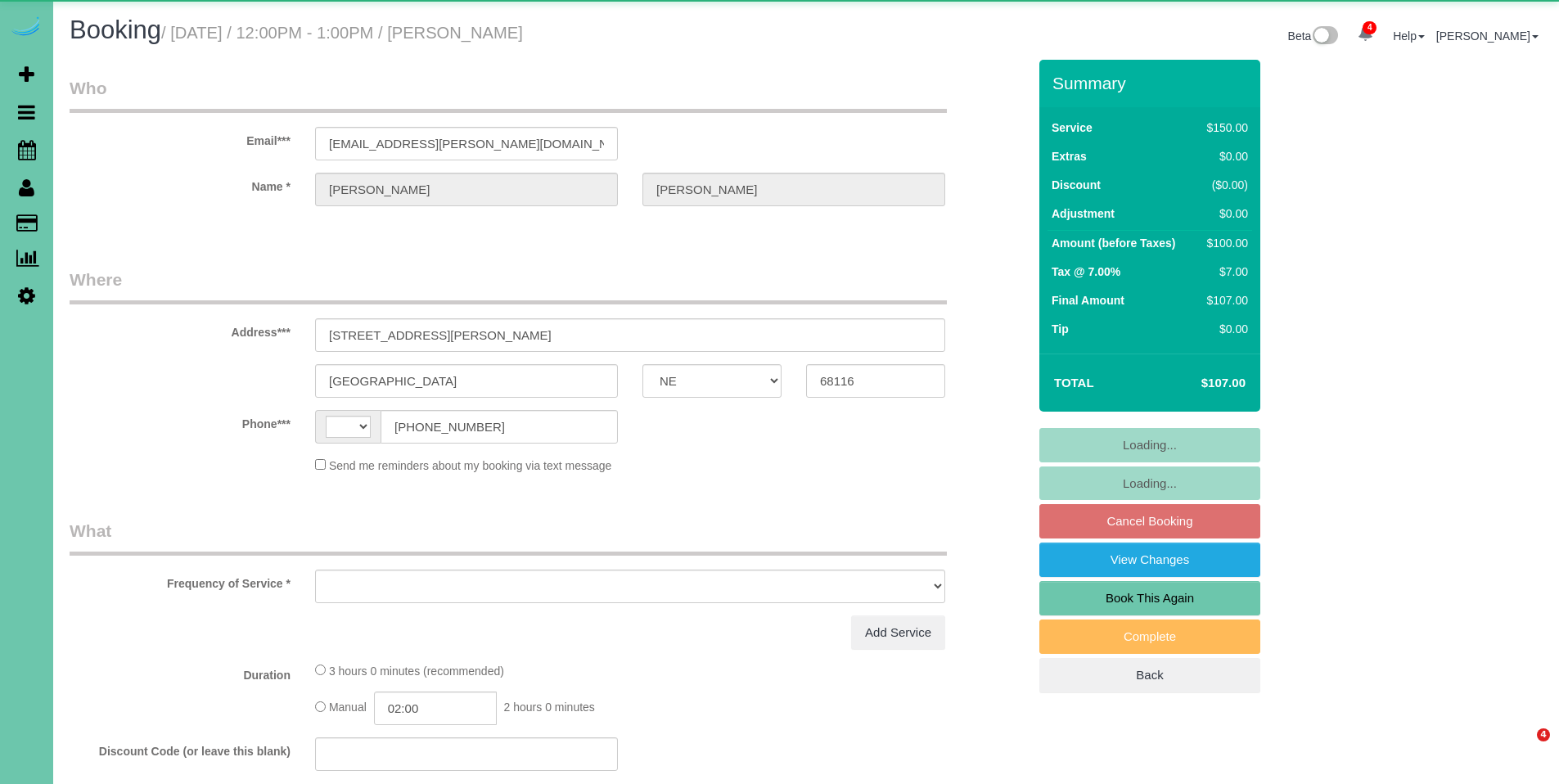
select select "NE"
select select "string:[GEOGRAPHIC_DATA]"
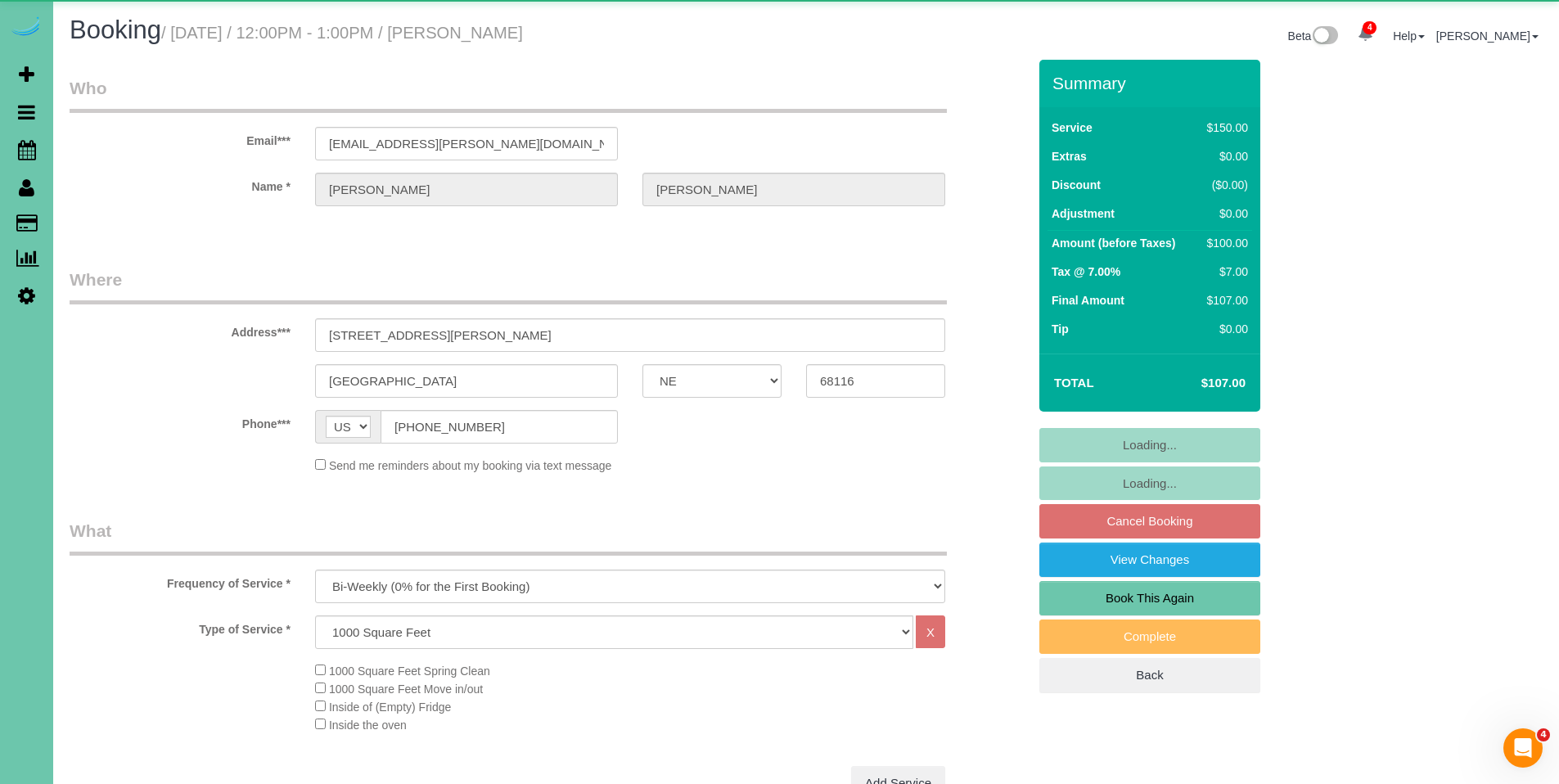
select select "object:726"
